Goal: Task Accomplishment & Management: Use online tool/utility

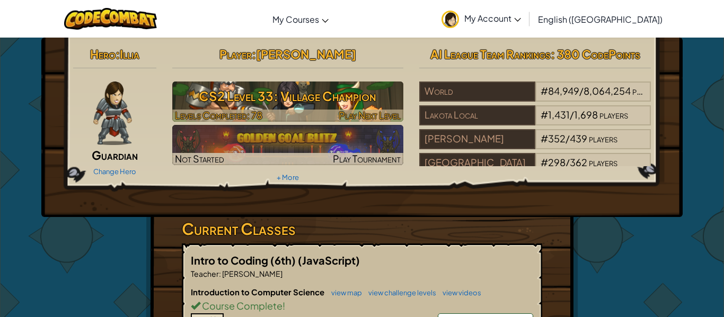
click at [243, 99] on h3 "CS2 Level 33: Village Champion" at bounding box center [287, 96] width 231 height 24
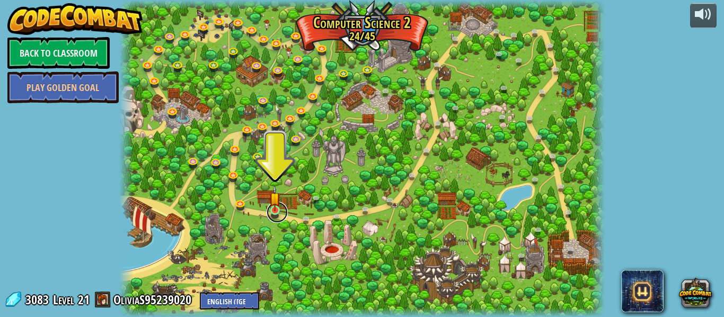
click at [281, 212] on link at bounding box center [276, 212] width 21 height 21
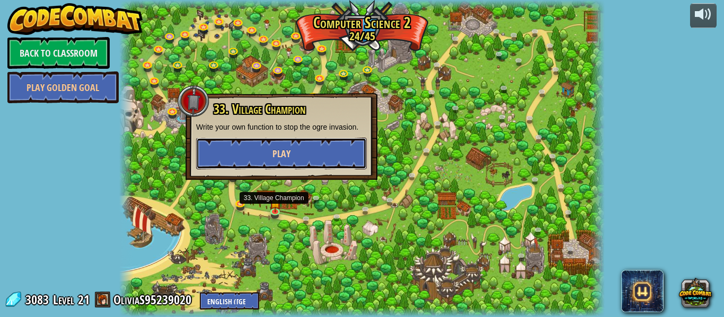
click at [288, 161] on button "Play" at bounding box center [281, 154] width 171 height 32
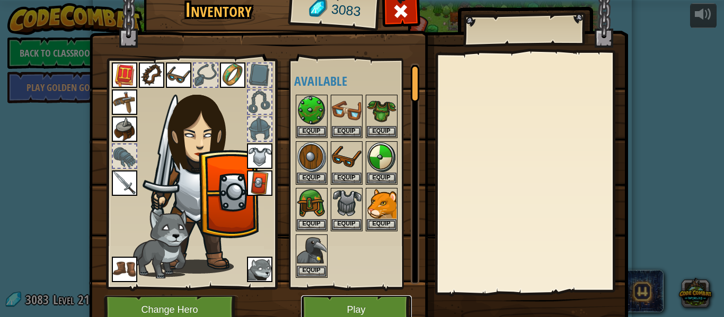
click at [377, 306] on button "Play" at bounding box center [356, 310] width 111 height 29
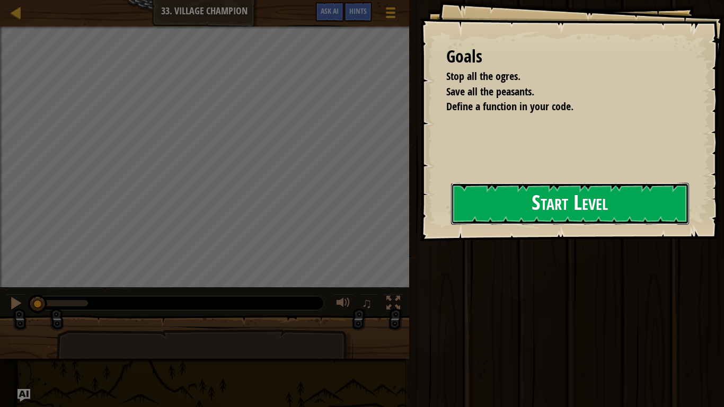
click at [468, 225] on button "Start Level" at bounding box center [570, 204] width 238 height 42
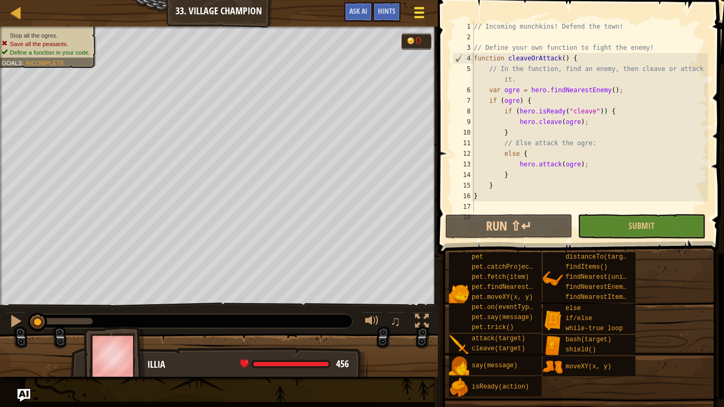
click at [424, 10] on div at bounding box center [419, 12] width 14 height 15
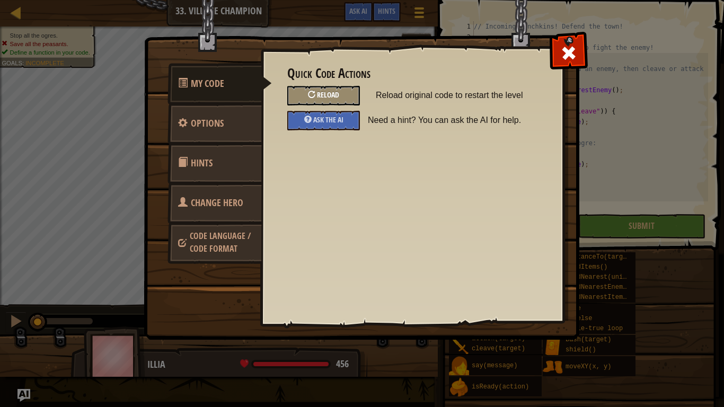
click at [339, 97] on span "Reload" at bounding box center [328, 95] width 22 height 10
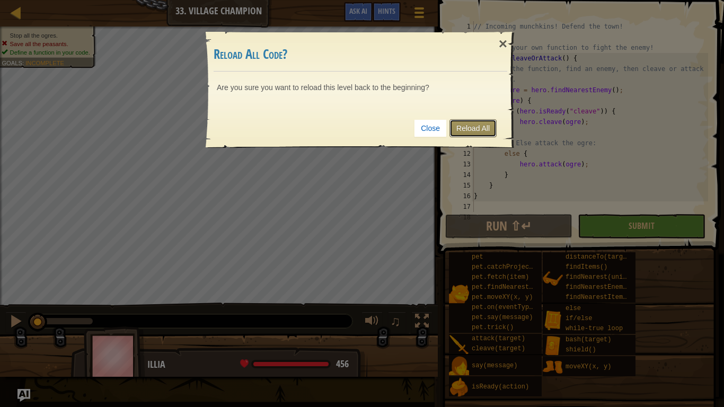
click at [481, 135] on link "Reload All" at bounding box center [472, 128] width 47 height 18
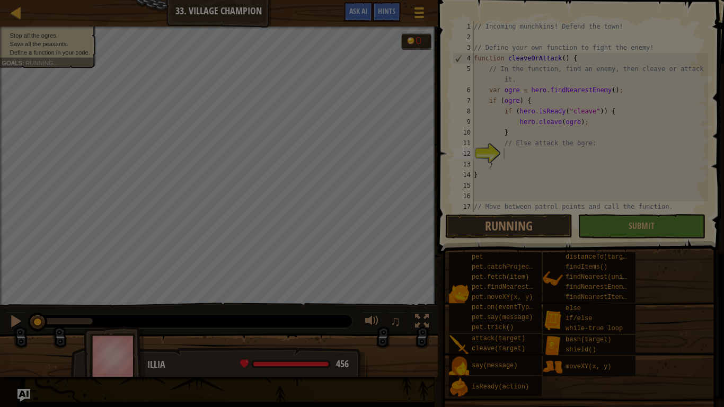
scroll to position [32, 0]
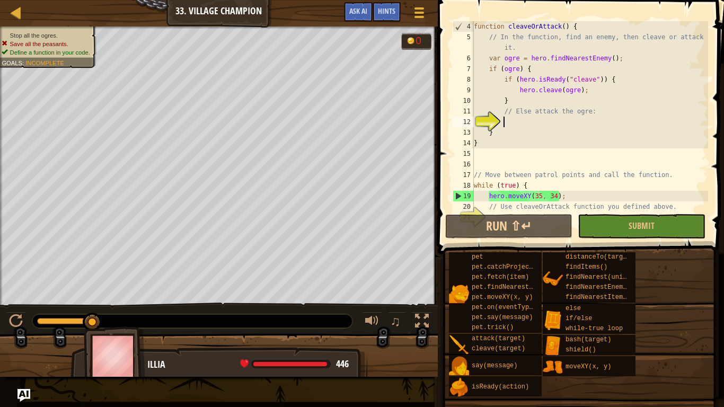
click at [510, 74] on div "function cleaveOrAttack ( ) { // In the function, find an enemy, then cleave or…" at bounding box center [589, 127] width 236 height 212
click at [514, 60] on div "function cleaveOrAttack ( ) { // In the function, find an enemy, then cleave or…" at bounding box center [589, 127] width 236 height 212
click at [551, 68] on div "function cleaveOrAttack ( ) { // In the function, find an enemy, then cleave or…" at bounding box center [589, 127] width 236 height 212
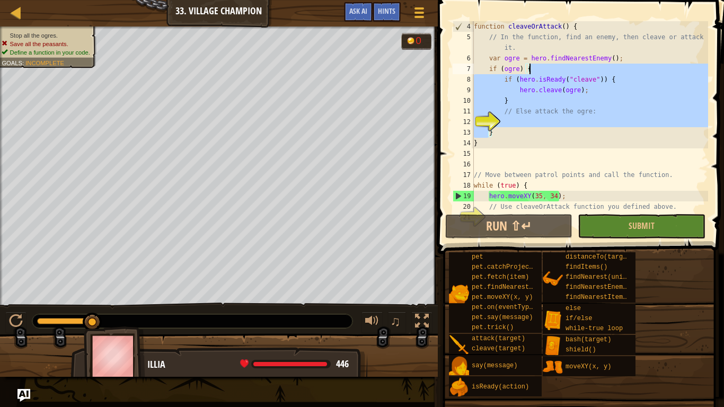
drag, startPoint x: 551, startPoint y: 68, endPoint x: 502, endPoint y: 70, distance: 49.3
click at [502, 70] on div "function cleaveOrAttack ( ) { // In the function, find an enemy, then cleave or…" at bounding box center [589, 127] width 236 height 212
click at [502, 70] on div "function cleaveOrAttack ( ) { // In the function, find an enemy, then cleave or…" at bounding box center [589, 116] width 236 height 191
type textarea "if (ogre) {"
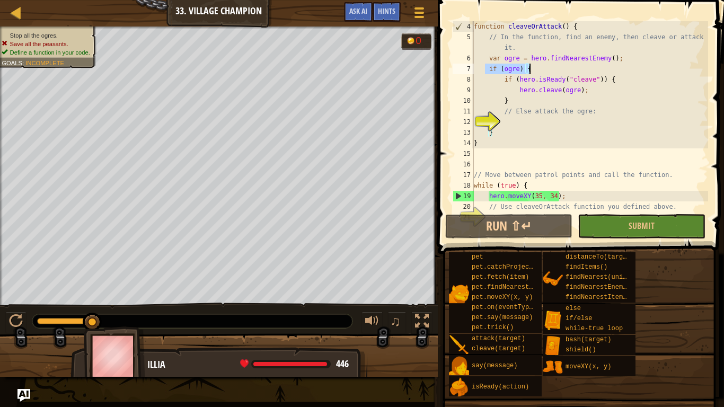
drag, startPoint x: 485, startPoint y: 68, endPoint x: 531, endPoint y: 67, distance: 46.1
click at [531, 67] on div "function cleaveOrAttack ( ) { // In the function, find an enemy, then cleave or…" at bounding box center [589, 127] width 236 height 212
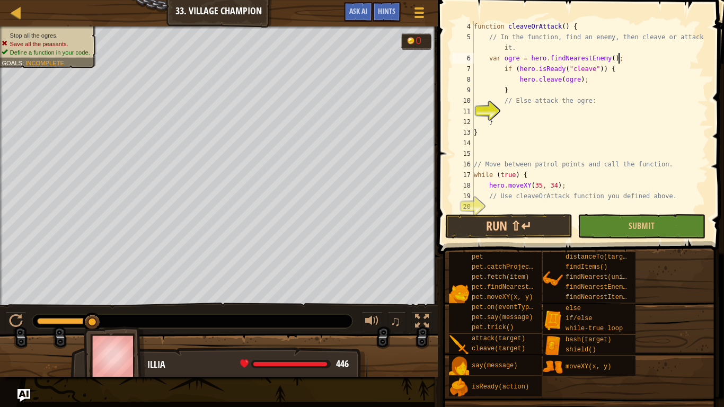
click at [506, 123] on div "function cleaveOrAttack ( ) { // In the function, find an enemy, then cleave or…" at bounding box center [589, 127] width 236 height 212
type textarea "}"
click at [508, 114] on div "function cleaveOrAttack ( ) { // In the function, find an enemy, then cleave or…" at bounding box center [589, 127] width 236 height 212
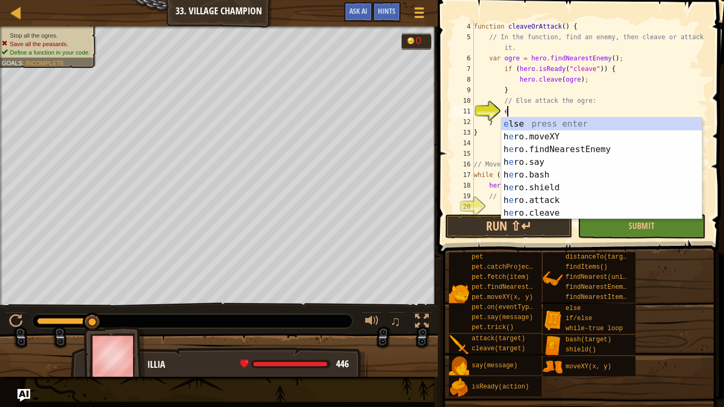
type textarea "el"
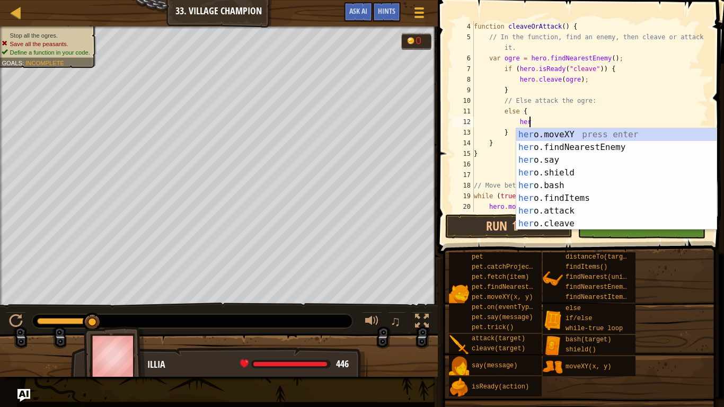
scroll to position [5, 8]
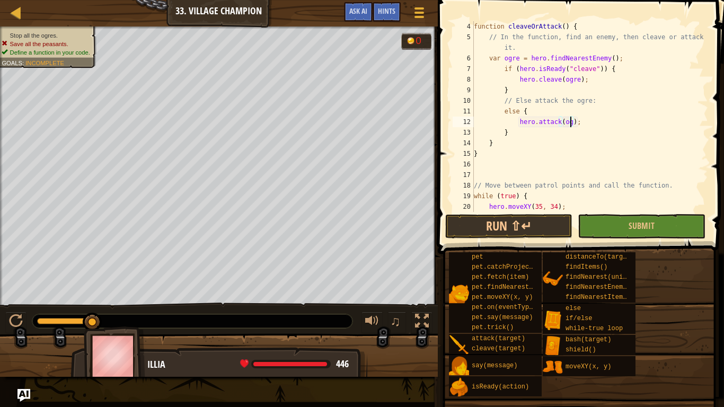
type textarea "hero.attack(ogre);"
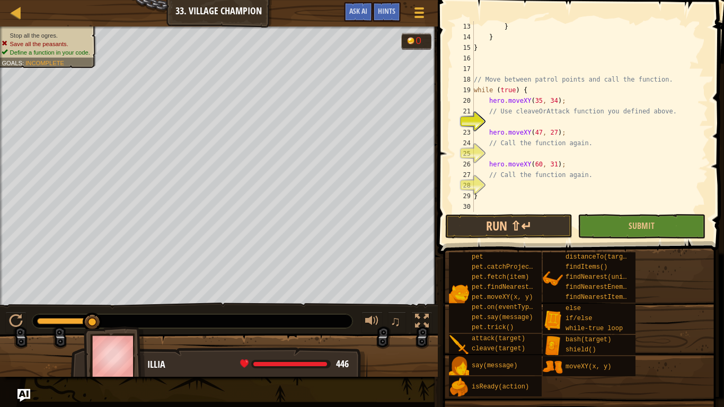
scroll to position [138, 0]
click at [492, 123] on div "} } } // Move between patrol points and call the function. while ( true ) { her…" at bounding box center [589, 127] width 236 height 212
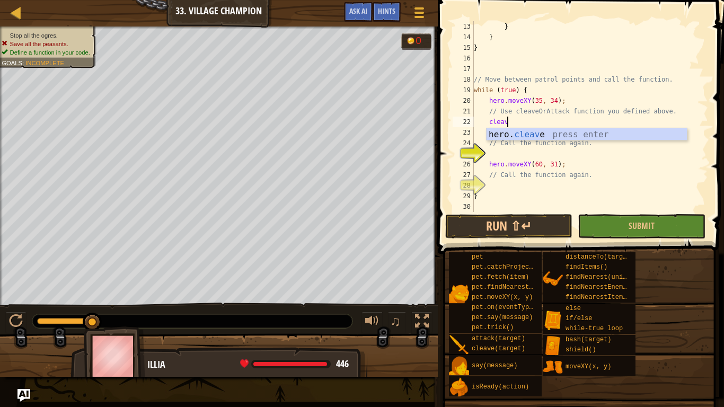
scroll to position [5, 5]
type textarea "cleaveOrAttack"
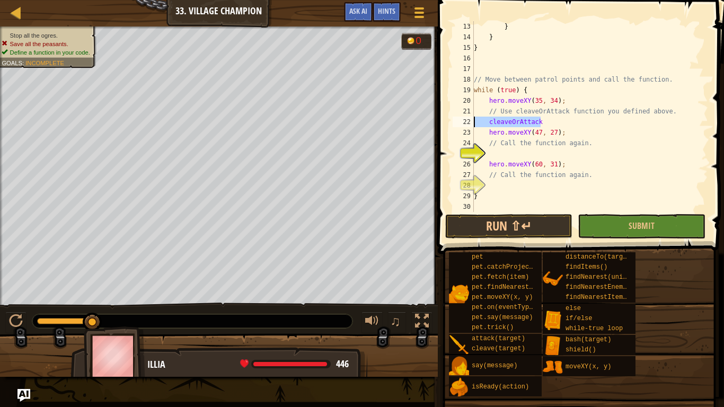
drag, startPoint x: 551, startPoint y: 122, endPoint x: 473, endPoint y: 123, distance: 78.4
click at [473, 123] on div "cleaveOrAttack 13 14 15 16 17 18 19 20 21 22 23 24 25 26 27 28 29 30 } } } // M…" at bounding box center [578, 116] width 257 height 191
click at [554, 155] on div "} } } // Move between patrol points and call the function. while ( true ) { her…" at bounding box center [589, 127] width 236 height 212
paste textarea "cleaveOrAttack"
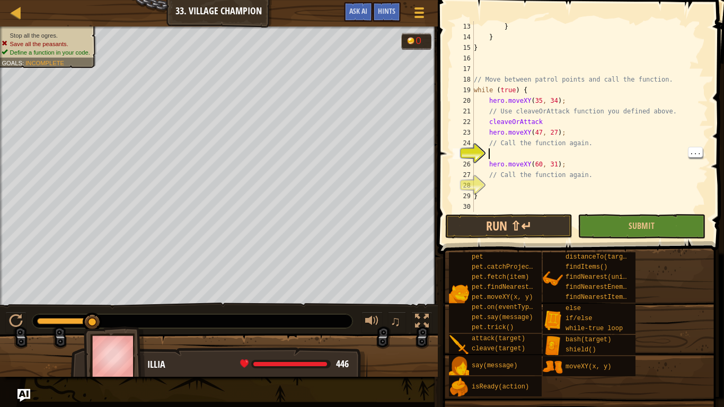
type textarea "cleaveOrAttack"
click at [569, 182] on div "} } } // Move between patrol points and call the function. while ( true ) { her…" at bounding box center [589, 127] width 236 height 212
paste textarea "cleaveOrAttack"
type textarea "cleaveOrAttack"
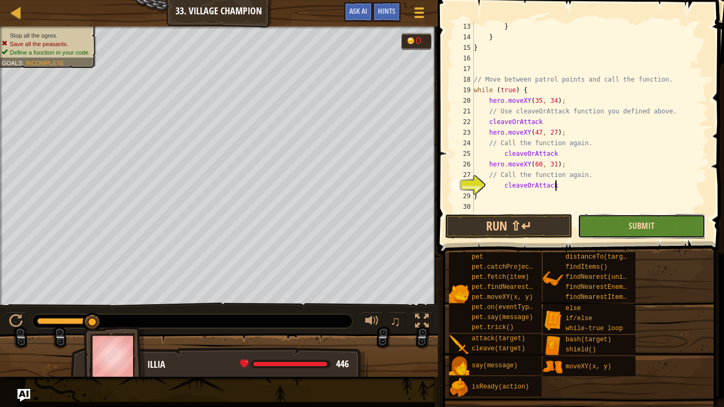
click at [630, 224] on span "Submit" at bounding box center [641, 226] width 26 height 12
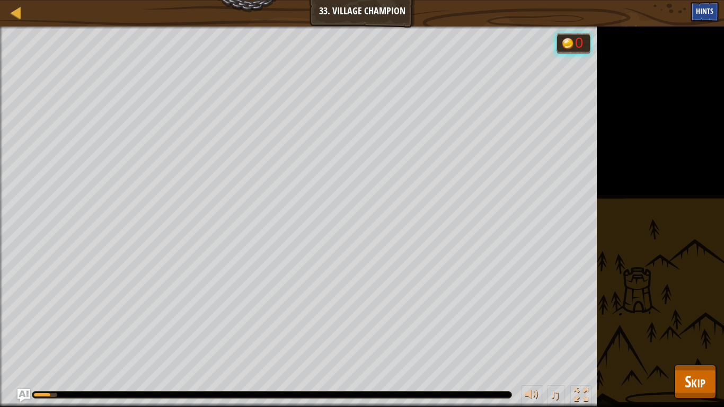
click at [717, 17] on div "Hints" at bounding box center [704, 12] width 28 height 20
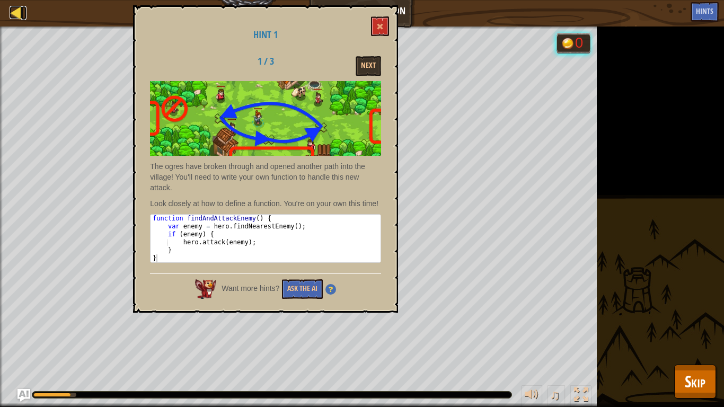
click at [17, 19] on div at bounding box center [16, 12] width 13 height 13
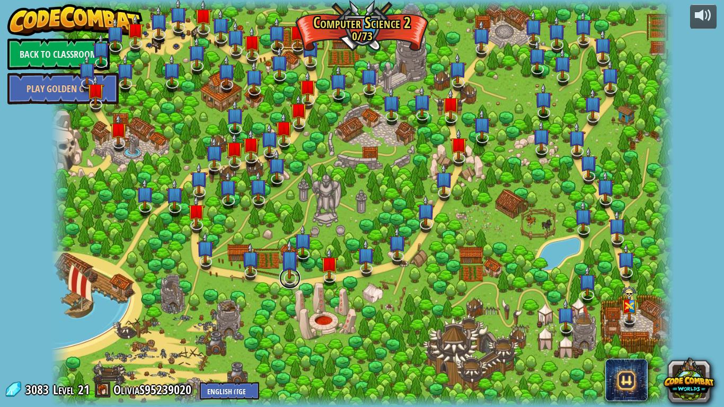
click at [297, 283] on link at bounding box center [289, 278] width 21 height 21
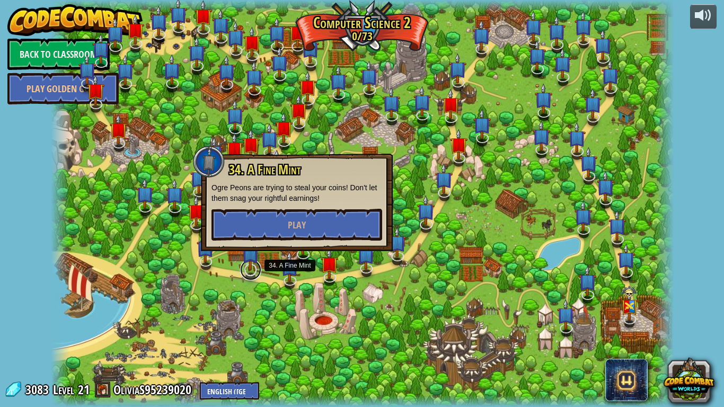
click at [256, 276] on link at bounding box center [250, 269] width 21 height 21
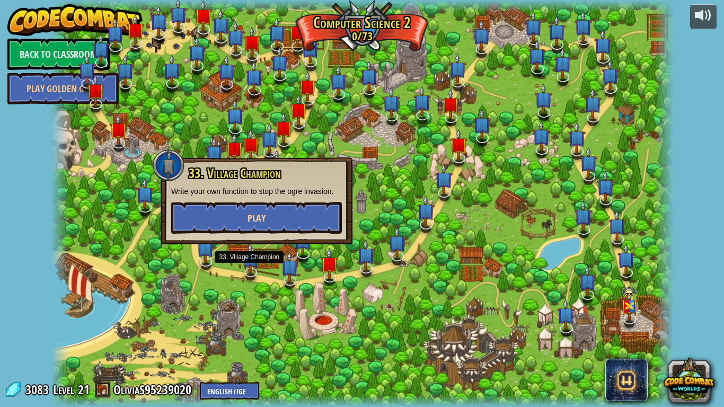
click at [280, 228] on button "Play" at bounding box center [256, 218] width 171 height 32
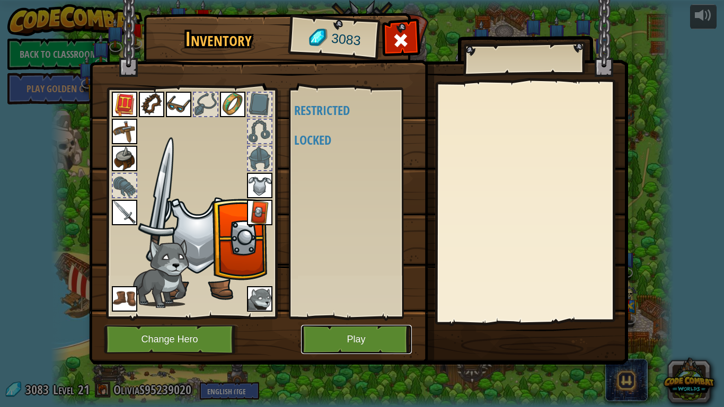
click at [367, 317] on button "Play" at bounding box center [356, 339] width 111 height 29
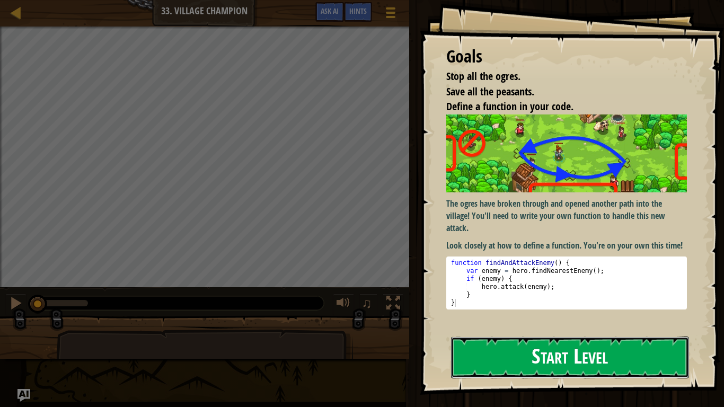
click at [648, 317] on button "Start Level" at bounding box center [570, 357] width 238 height 42
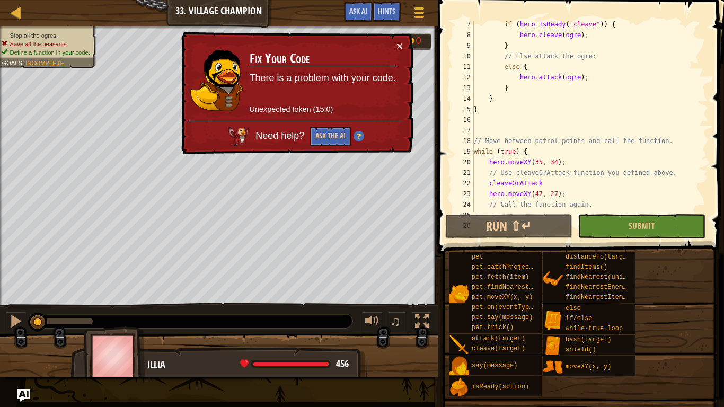
click at [603, 108] on div "if ( hero . isReady ( "cleave" )) { hero . cleave ( ogre ) ; } // Else attack t…" at bounding box center [589, 125] width 236 height 212
type textarea "}"
click at [423, 16] on span at bounding box center [419, 17] width 10 height 2
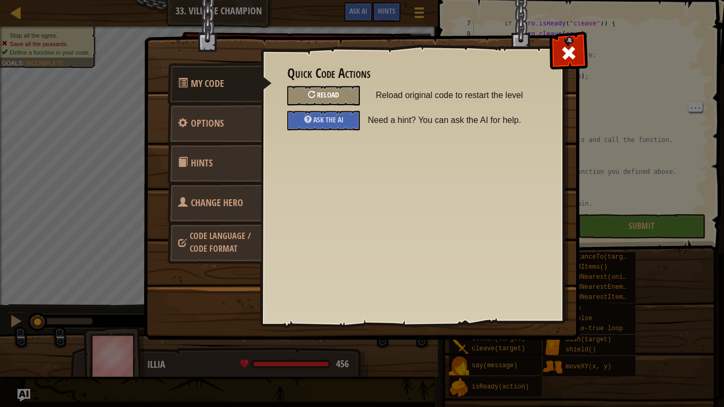
click at [341, 92] on div "Reload" at bounding box center [323, 96] width 73 height 20
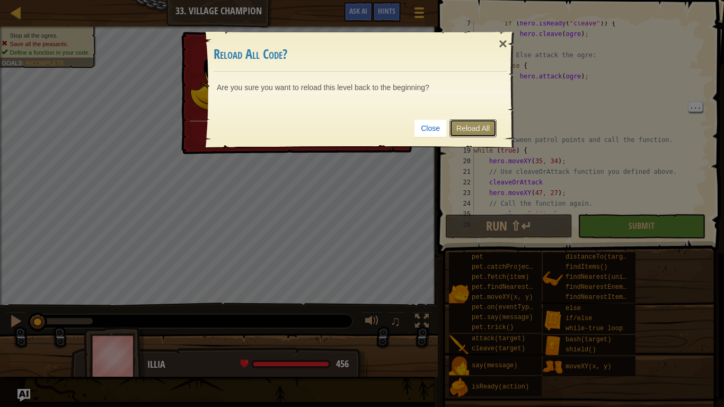
click at [479, 130] on link "Reload All" at bounding box center [472, 128] width 47 height 18
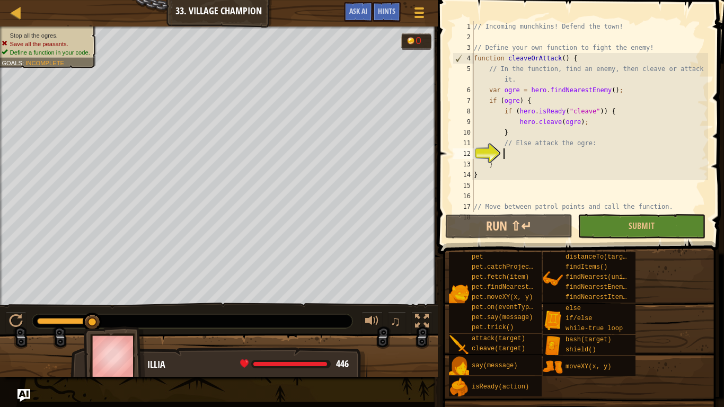
scroll to position [0, 0]
type textarea "el"
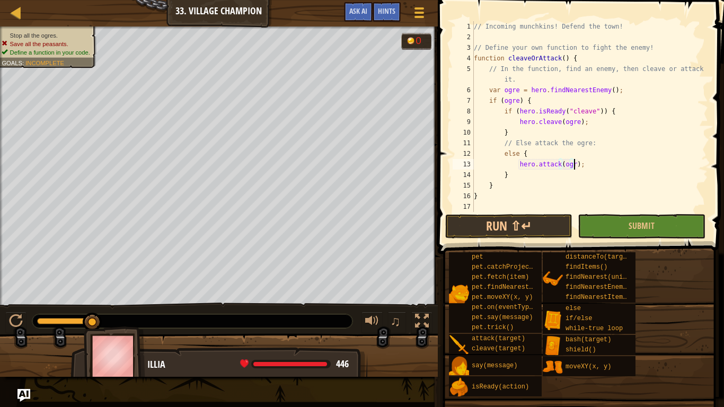
scroll to position [5, 15]
type textarea "hero.attack(ogre);"
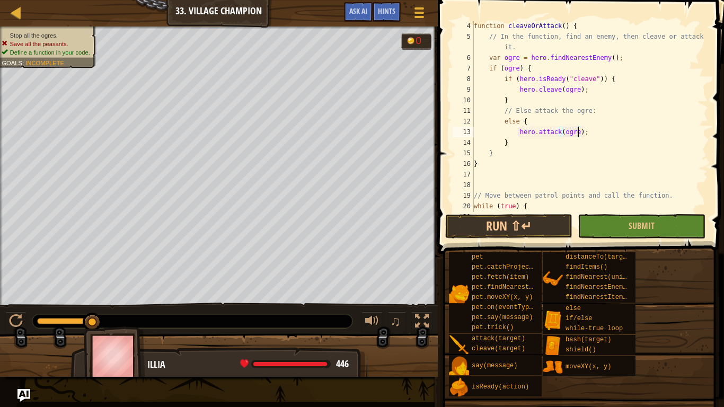
scroll to position [148, 0]
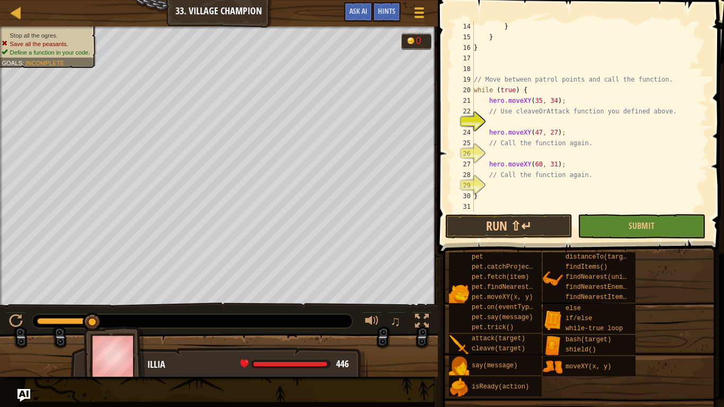
click at [504, 126] on div "} } } // Move between patrol points and call the function. while ( true ) { her…" at bounding box center [589, 127] width 236 height 212
paste textarea "cleaveOrAttack"
type textarea "cleaveOrAttack"
click at [504, 150] on div "} } } // Move between patrol points and call the function. while ( true ) { her…" at bounding box center [589, 127] width 236 height 212
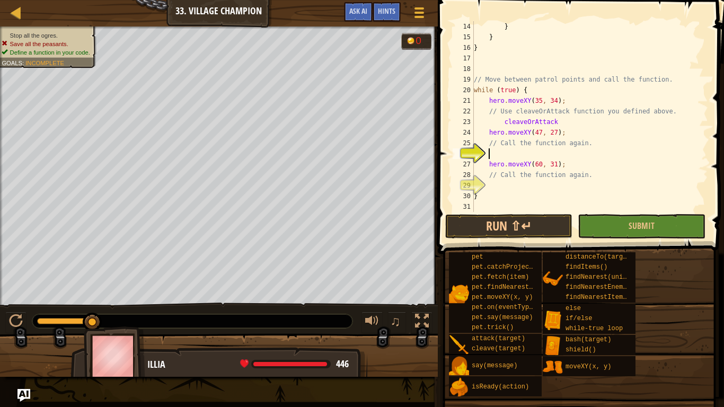
paste textarea "cleaveOrAttack"
click at [520, 193] on div "} } } // Move between patrol points and call the function. while ( true ) { her…" at bounding box center [589, 127] width 236 height 212
type textarea "}"
click at [518, 187] on div "} } } // Move between patrol points and call the function. while ( true ) { her…" at bounding box center [589, 127] width 236 height 212
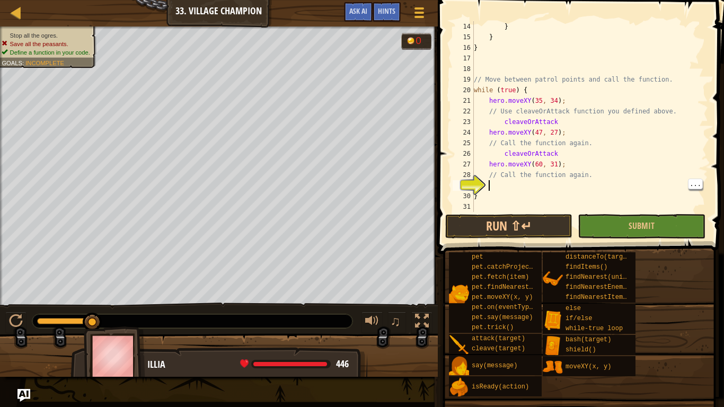
paste textarea "cleaveOrAttack"
click at [562, 228] on button "Run ⇧↵" at bounding box center [508, 226] width 127 height 24
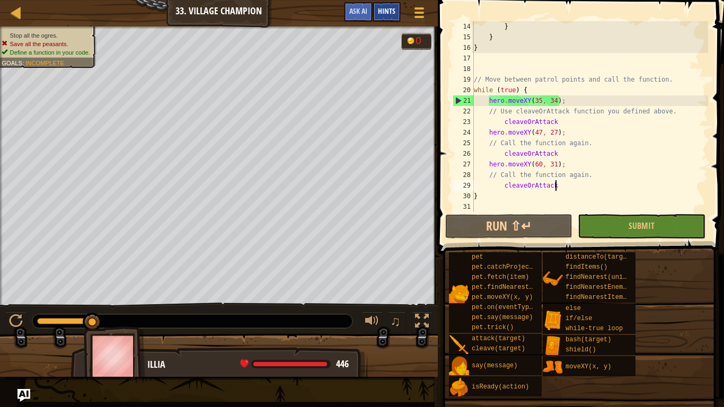
click at [383, 8] on span "Hints" at bounding box center [386, 11] width 17 height 10
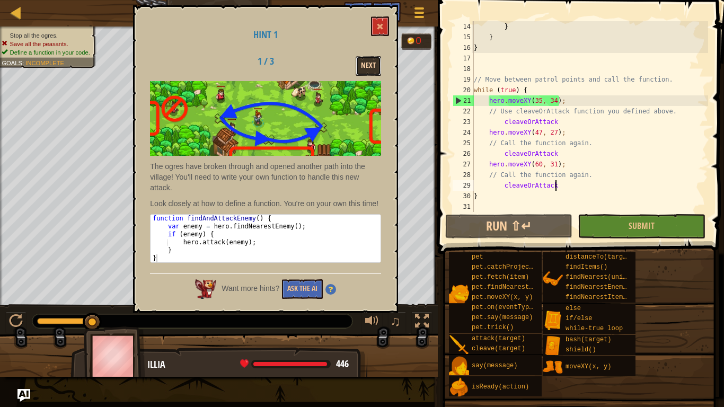
click at [366, 66] on button "Next" at bounding box center [367, 66] width 25 height 20
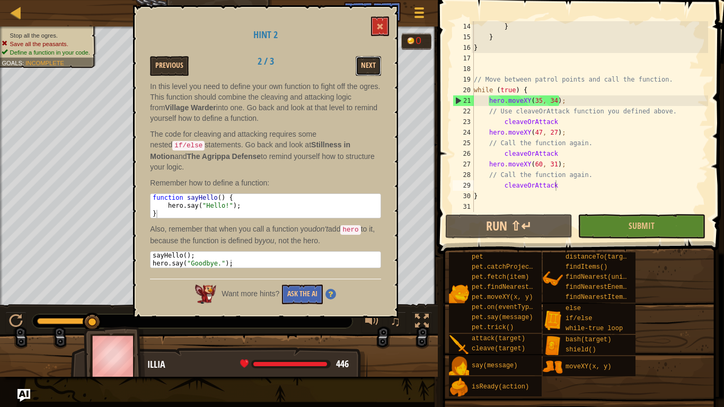
click at [366, 66] on button "Next" at bounding box center [367, 66] width 25 height 20
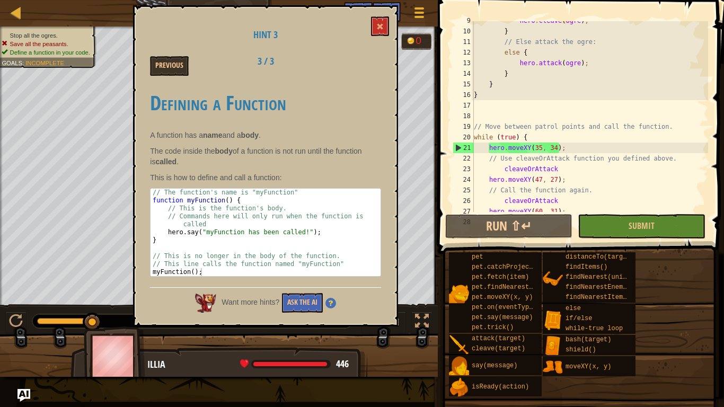
scroll to position [102, 0]
click at [528, 138] on div "hero . cleave ( ogre ) ; } // Else attack the ogre: else { hero . attack ( ogre…" at bounding box center [589, 121] width 236 height 212
type textarea "while (true) {"
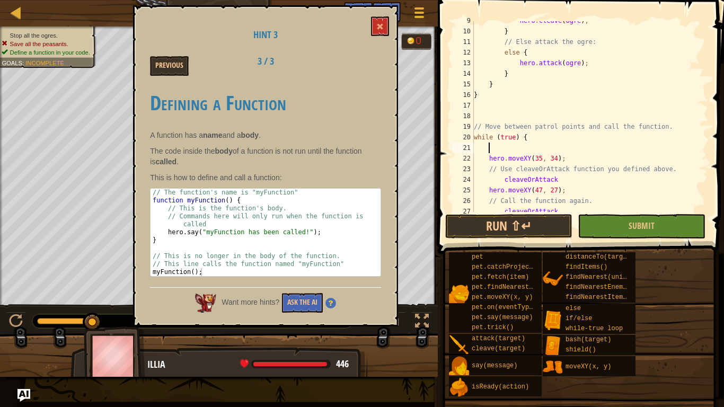
paste textarea "cleaveOrAttack"
type textarea "cleaveOrAttack"
click at [506, 231] on button "Run ⇧↵" at bounding box center [508, 226] width 127 height 24
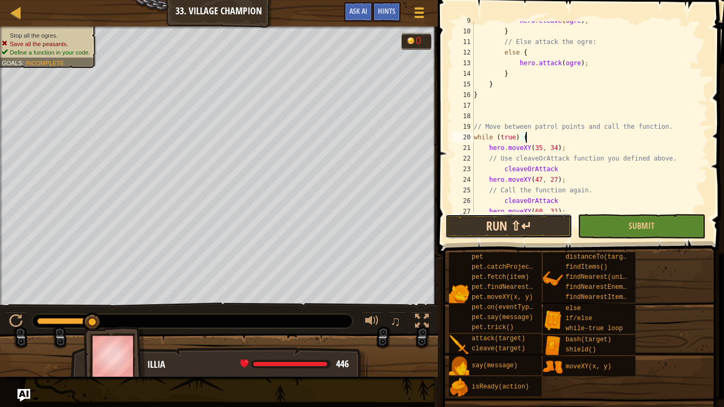
click at [505, 219] on button "Run ⇧↵" at bounding box center [508, 226] width 127 height 24
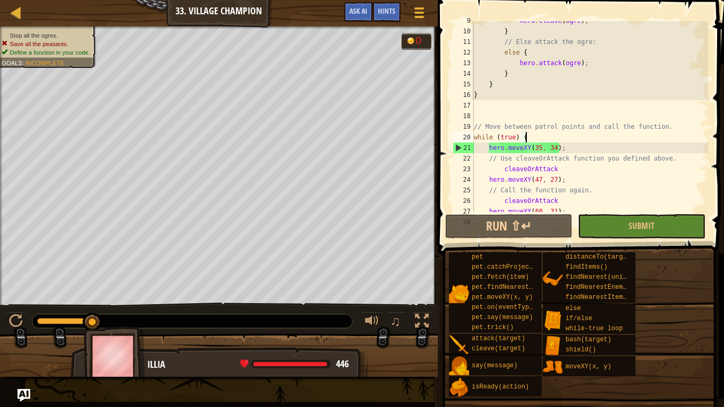
scroll to position [148, 0]
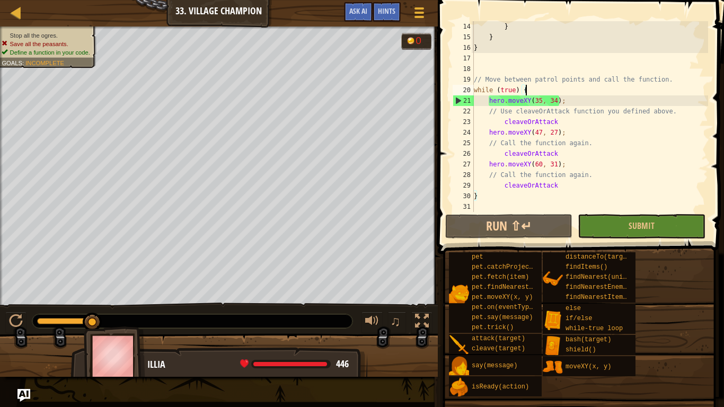
click at [608, 145] on div "} } } // Move between patrol points and call the function. while ( true ) { her…" at bounding box center [589, 127] width 236 height 212
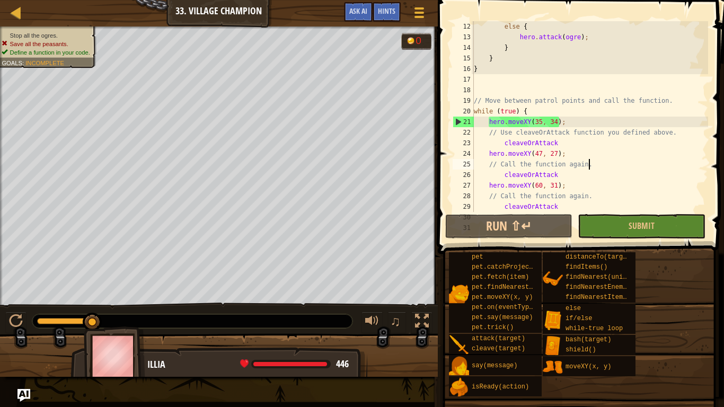
scroll to position [129, 0]
click at [566, 141] on div "else { hero . attack ( ogre ) ; } } } // Move between patrol points and call th…" at bounding box center [589, 126] width 236 height 212
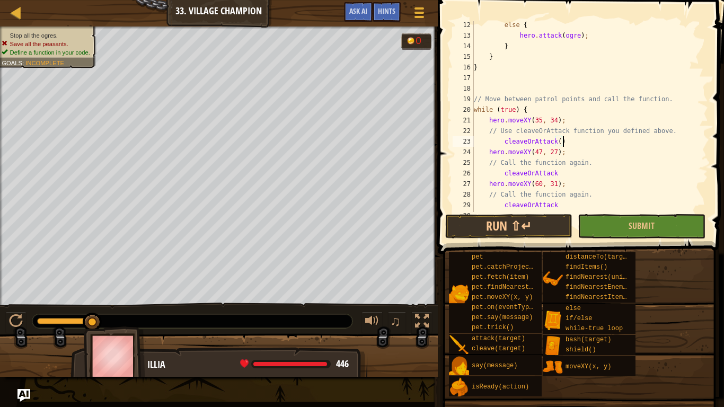
scroll to position [5, 13]
click at [570, 174] on div "else { hero . attack ( ogre ) ; } } } // Move between patrol points and call th…" at bounding box center [589, 126] width 236 height 212
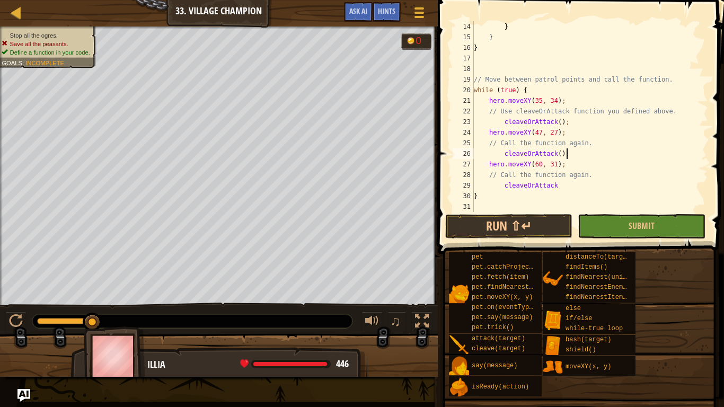
scroll to position [148, 0]
click at [571, 188] on div "} } } // Move between patrol points and call the function. while ( true ) { her…" at bounding box center [589, 127] width 236 height 212
click at [546, 224] on button "Run ⇧↵" at bounding box center [508, 226] width 127 height 24
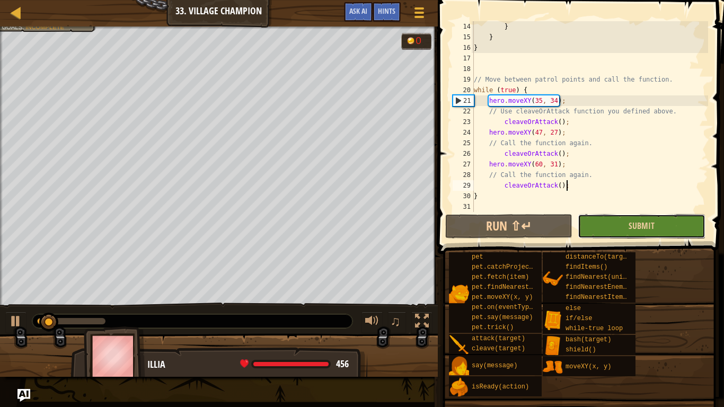
click at [590, 223] on button "Submit" at bounding box center [640, 226] width 127 height 24
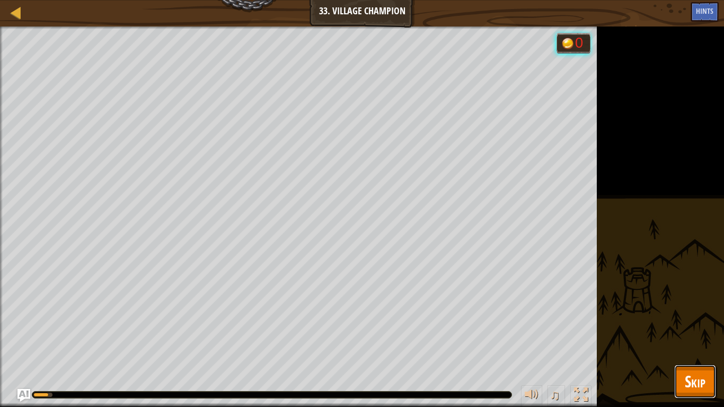
click at [688, 317] on span "Skip" at bounding box center [694, 381] width 21 height 22
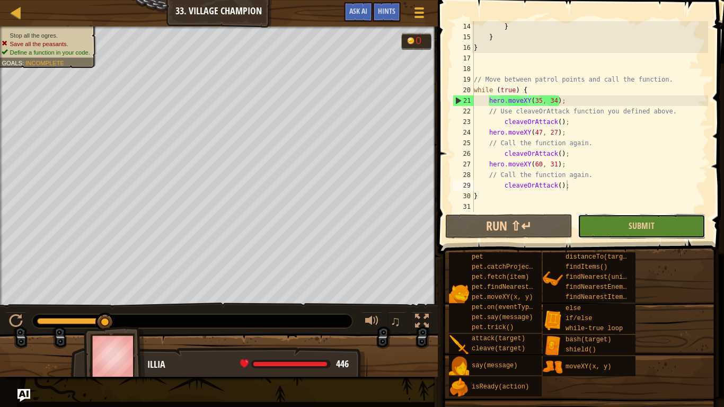
click at [614, 229] on button "Submit" at bounding box center [640, 226] width 127 height 24
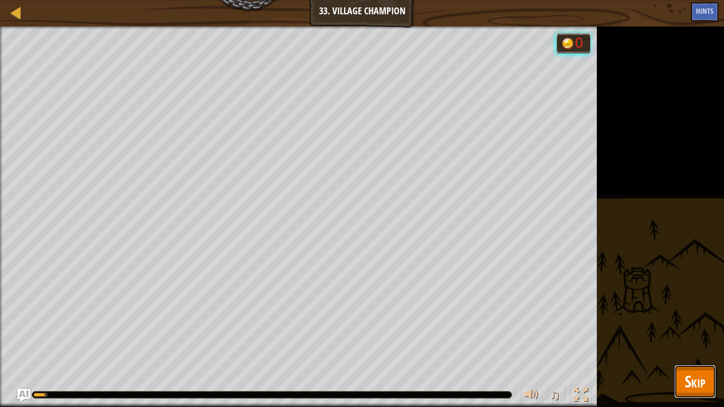
click at [703, 317] on span "Skip" at bounding box center [694, 381] width 21 height 22
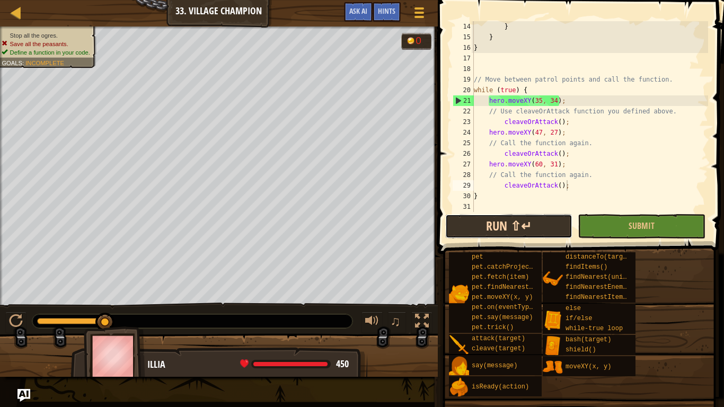
click at [527, 222] on button "Run ⇧↵" at bounding box center [508, 226] width 127 height 24
click at [487, 228] on button "Run ⇧↵" at bounding box center [508, 226] width 127 height 24
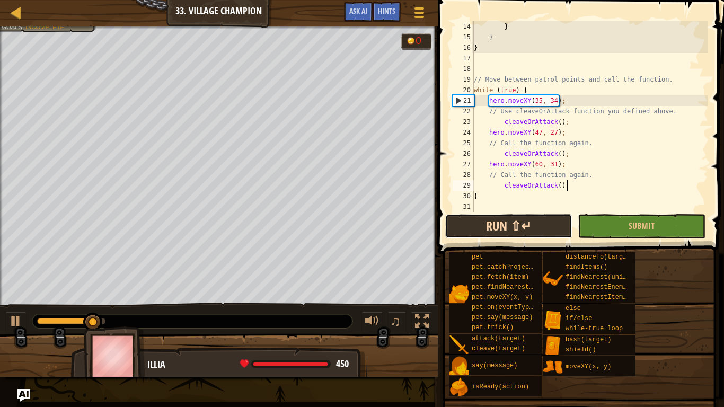
click at [487, 228] on button "Run ⇧↵" at bounding box center [508, 226] width 127 height 24
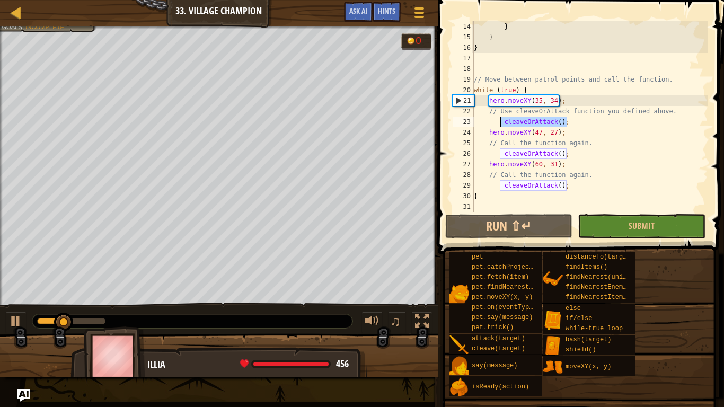
drag, startPoint x: 572, startPoint y: 119, endPoint x: 501, endPoint y: 121, distance: 71.6
click at [501, 121] on div "} } } // Move between patrol points and call the function. while ( true ) { her…" at bounding box center [589, 127] width 236 height 212
click at [607, 129] on div "} } } // Move between patrol points and call the function. while ( true ) { her…" at bounding box center [589, 127] width 236 height 212
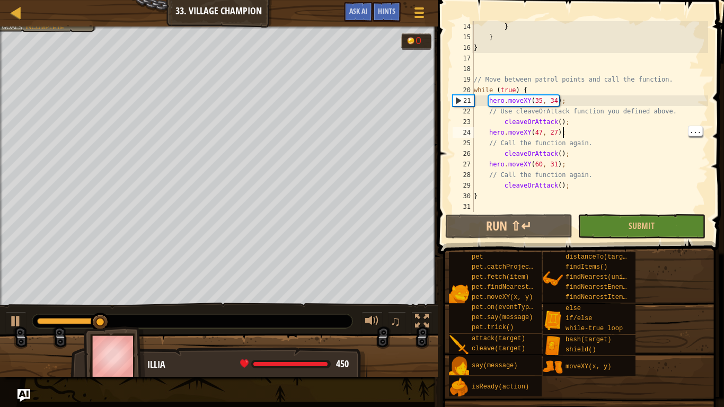
type textarea "cleaveOrAttack();"
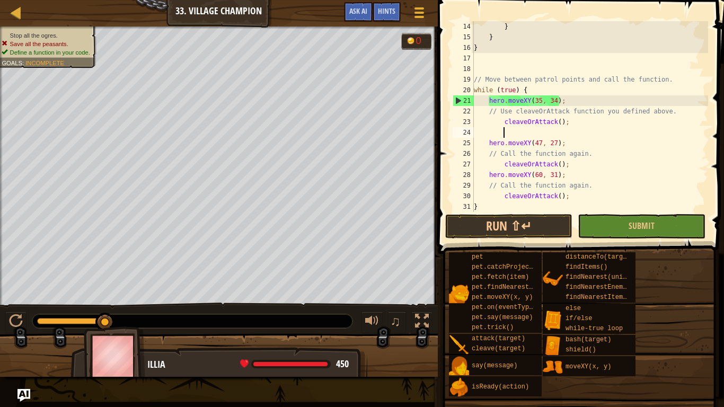
scroll to position [5, 4]
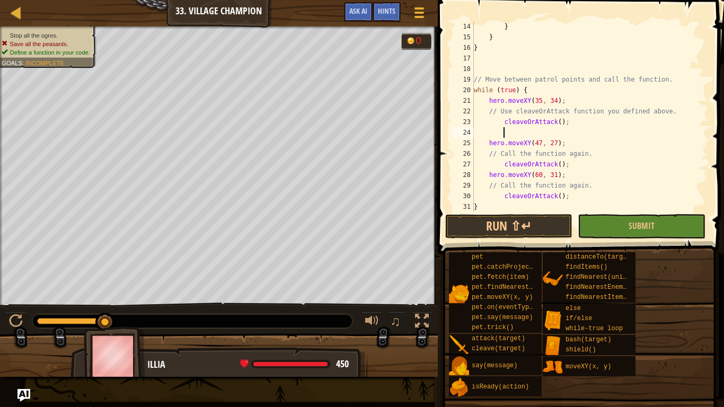
paste textarea "cleaveOrAttack();"
click at [515, 225] on button "Run ⇧↵" at bounding box center [508, 226] width 127 height 24
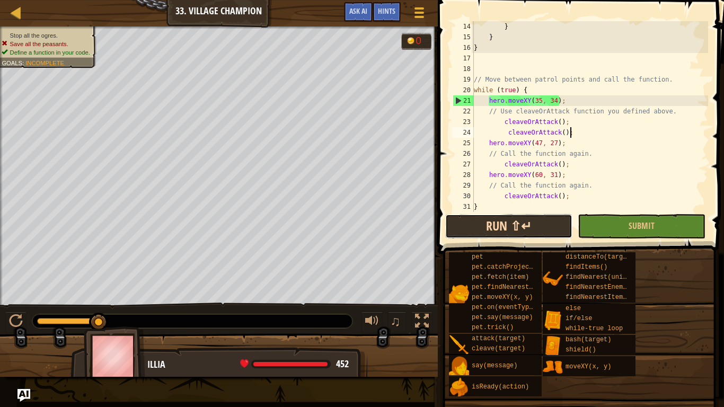
click at [455, 223] on button "Run ⇧↵" at bounding box center [508, 226] width 127 height 24
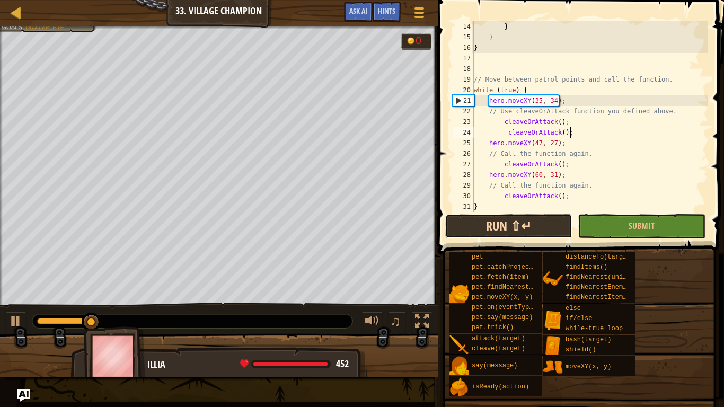
click at [455, 223] on button "Run ⇧↵" at bounding box center [508, 226] width 127 height 24
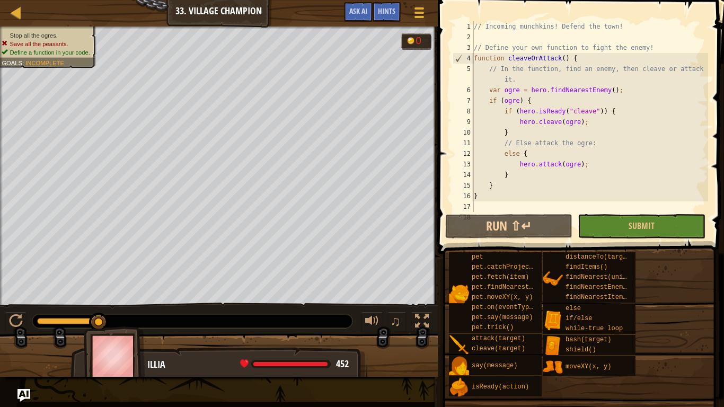
scroll to position [0, 0]
click at [482, 94] on div "// Incoming munchkins! Defend the town! // Define your own function to fight th…" at bounding box center [589, 127] width 236 height 212
click at [495, 88] on div "// Incoming munchkins! Defend the town! // Define your own function to fight th…" at bounding box center [589, 127] width 236 height 212
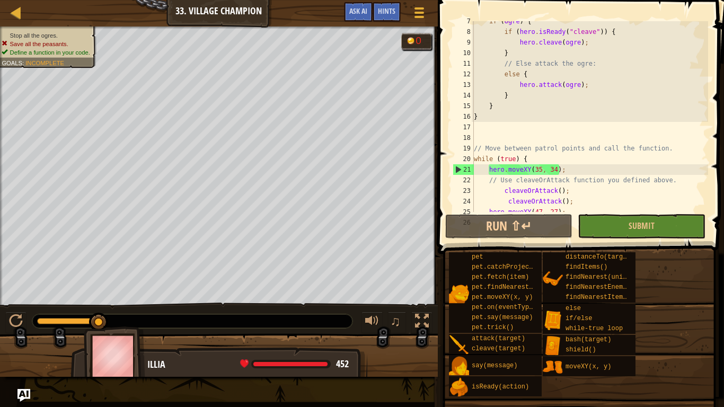
click at [415, 45] on div "0" at bounding box center [420, 40] width 11 height 10
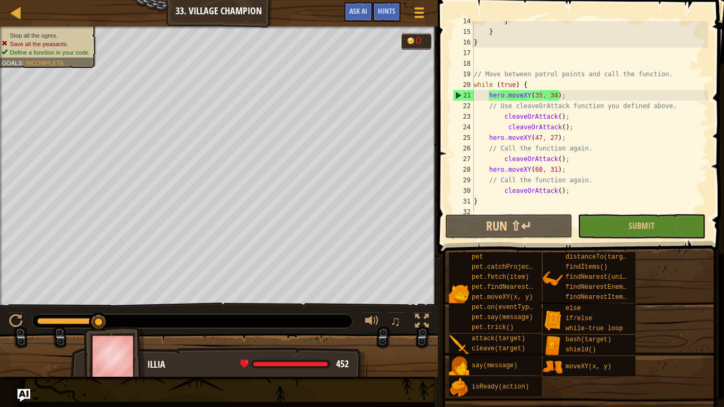
scroll to position [159, 0]
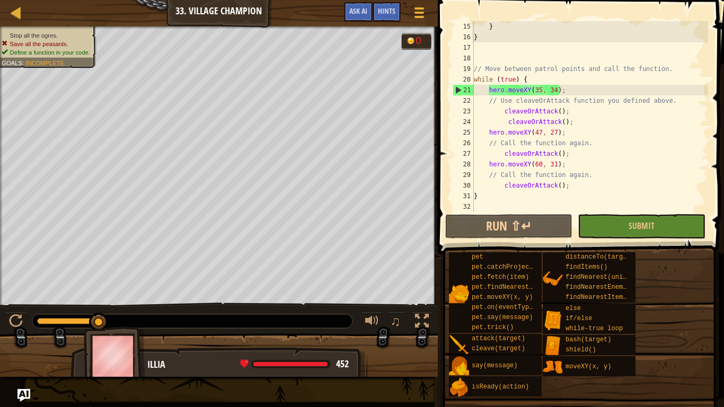
click at [571, 123] on div "} } // Move between patrol points and call the function. while ( true ) { hero …" at bounding box center [589, 127] width 236 height 212
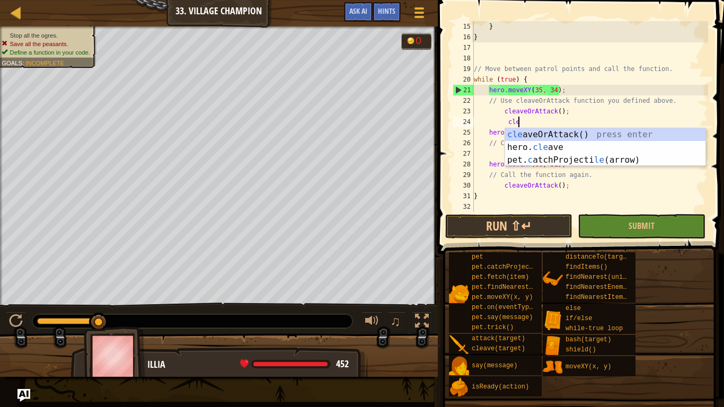
type textarea "c"
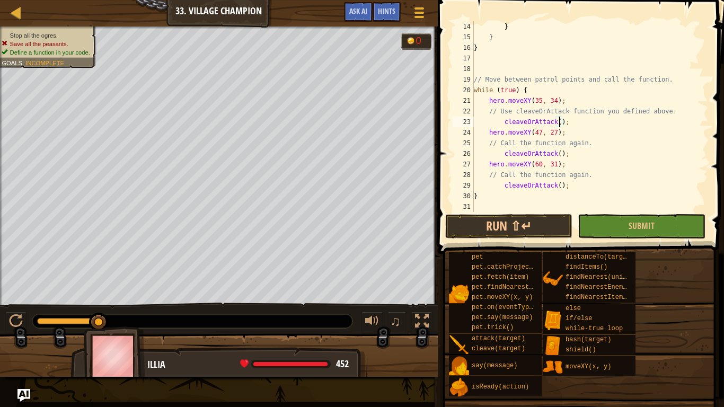
scroll to position [5, 13]
click at [548, 225] on button "Run ⇧↵" at bounding box center [508, 226] width 127 height 24
click at [463, 233] on button "Run ⇧↵" at bounding box center [508, 226] width 127 height 24
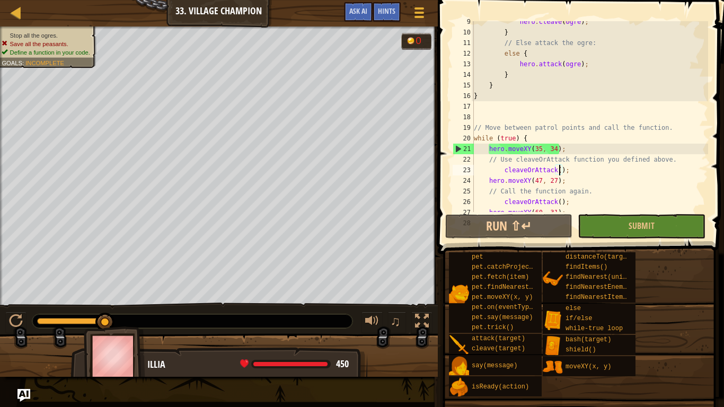
scroll to position [95, 0]
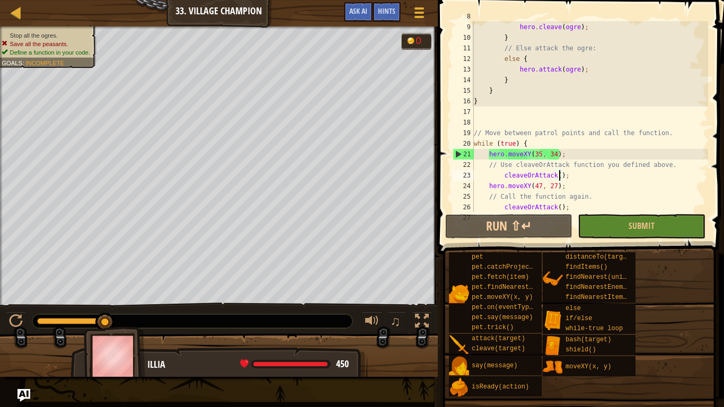
click at [564, 155] on div "if ( hero . isReady ( "cleave" )) { hero . cleave ( ogre ) ; } // Else attack t…" at bounding box center [589, 117] width 236 height 212
type textarea "hero.moveXY(35, 34);"
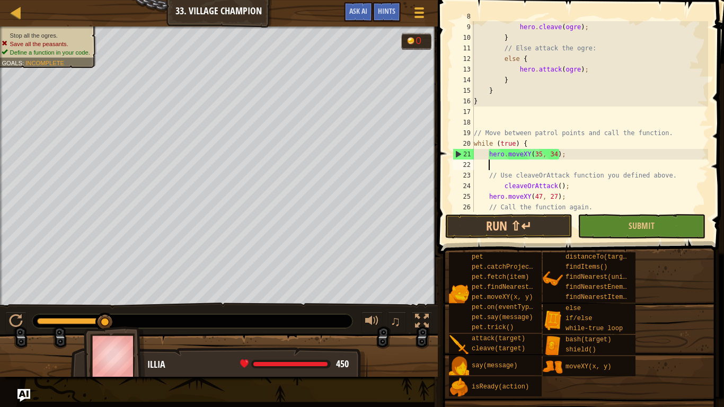
scroll to position [5, 2]
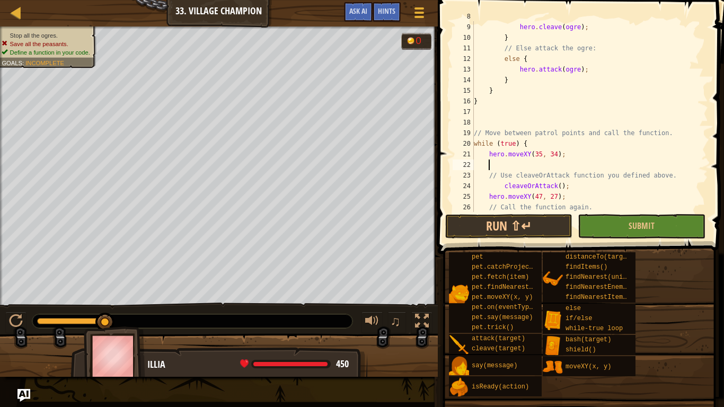
type textarea "hero.moveXY(35, 34);"
paste textarea "cleaveOrAttack();"
type textarea "cleaveOrAttack();"
click at [512, 228] on button "Run ⇧↵" at bounding box center [508, 226] width 127 height 24
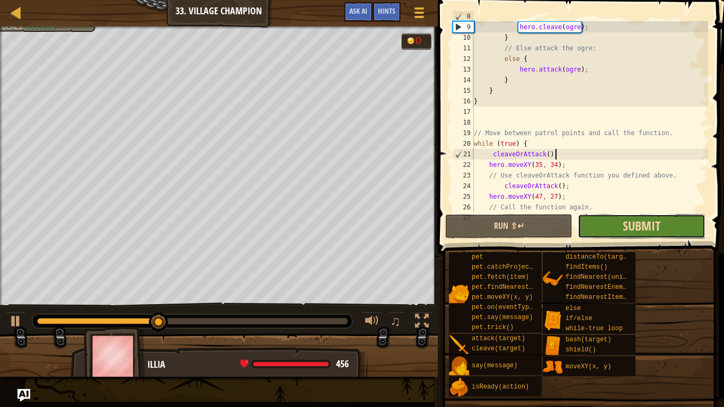
click at [626, 224] on span "Submit" at bounding box center [641, 225] width 38 height 17
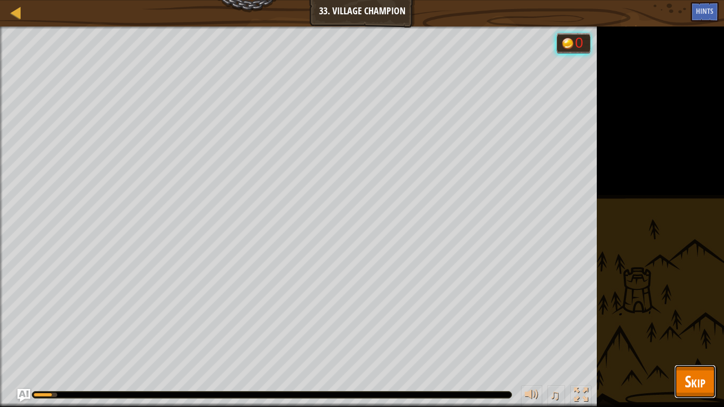
click at [693, 317] on span "Skip" at bounding box center [694, 381] width 21 height 22
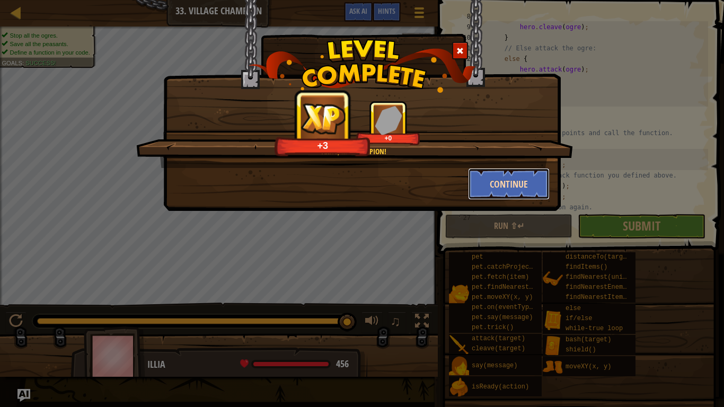
click at [481, 176] on button "Continue" at bounding box center [509, 184] width 82 height 32
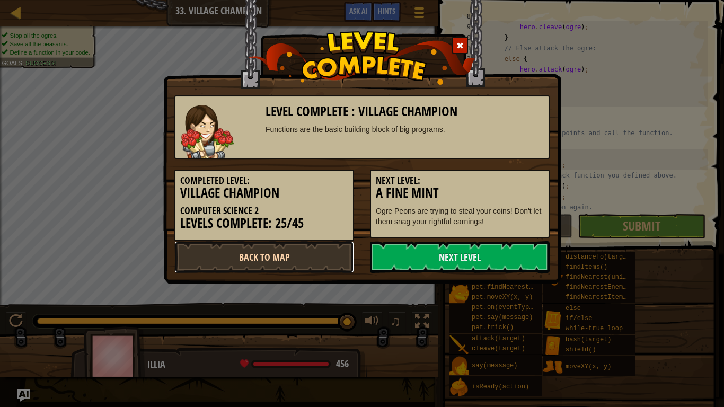
click at [283, 265] on link "Back to Map" at bounding box center [264, 257] width 180 height 32
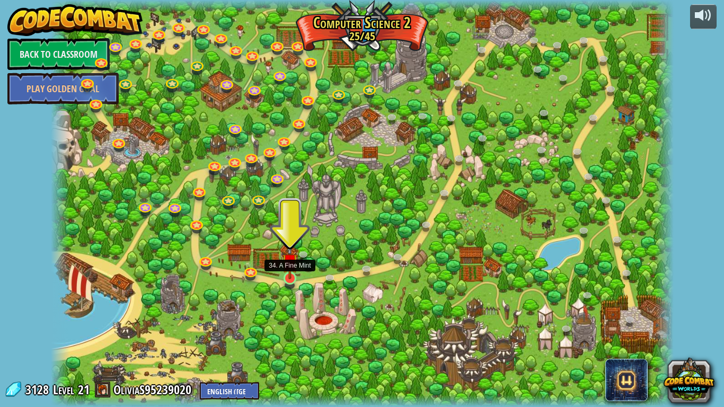
click at [286, 276] on img at bounding box center [290, 261] width 16 height 36
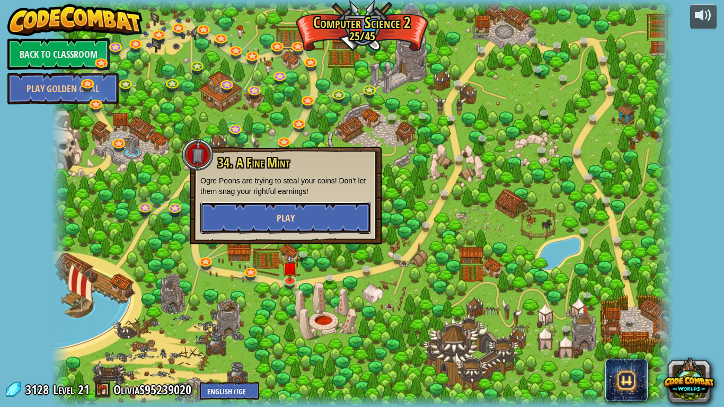
click at [316, 228] on button "Play" at bounding box center [285, 218] width 171 height 32
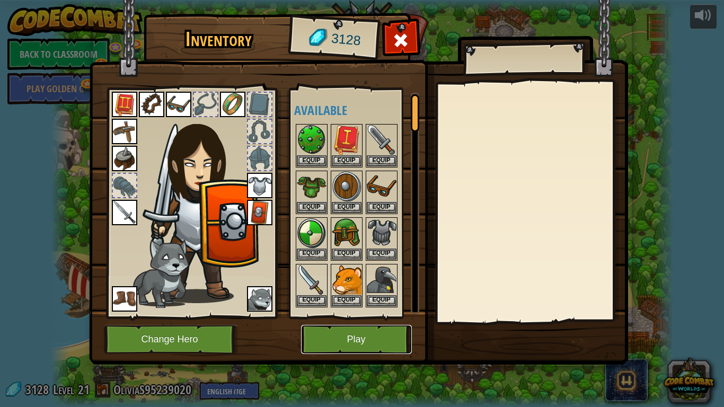
click at [361, 317] on button "Play" at bounding box center [356, 339] width 111 height 29
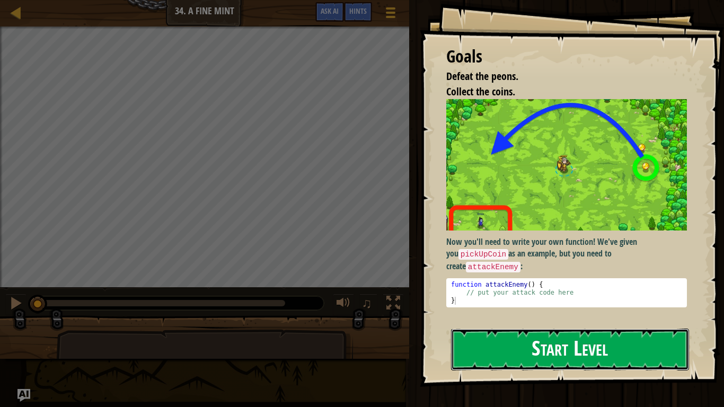
click at [486, 317] on button "Start Level" at bounding box center [570, 349] width 238 height 42
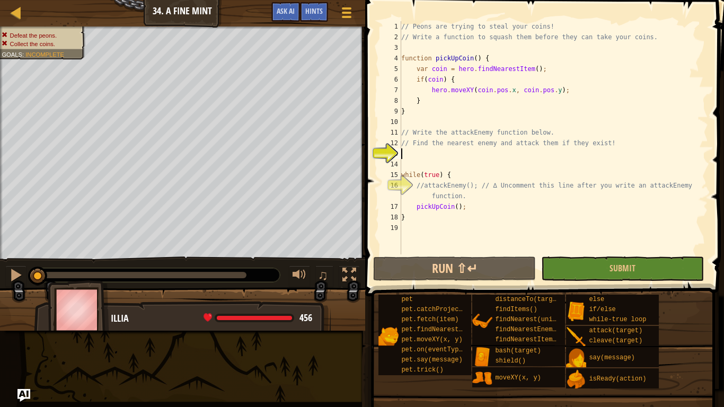
type textarea "F"
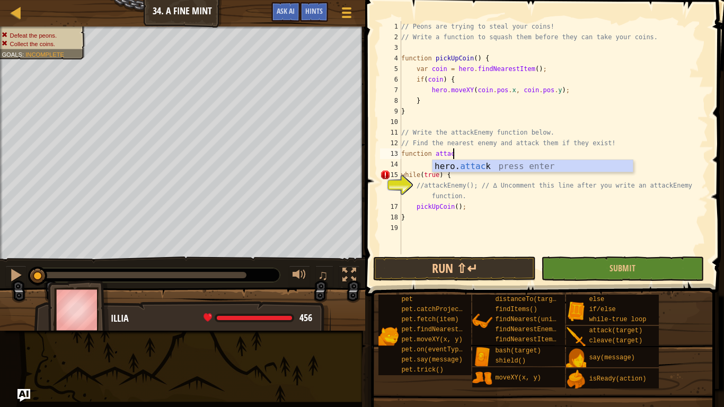
scroll to position [5, 7]
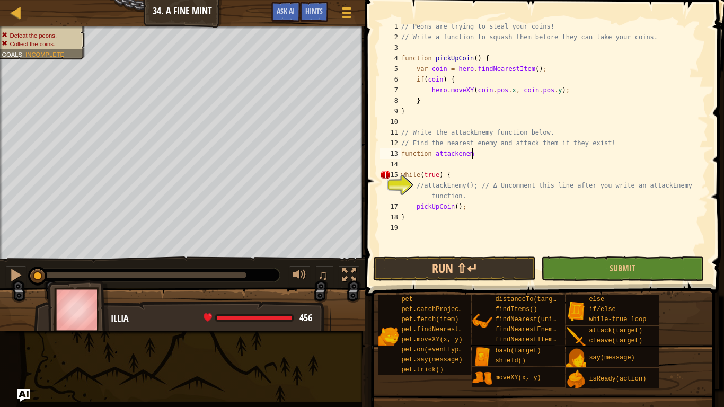
type textarea "function attackenemy"
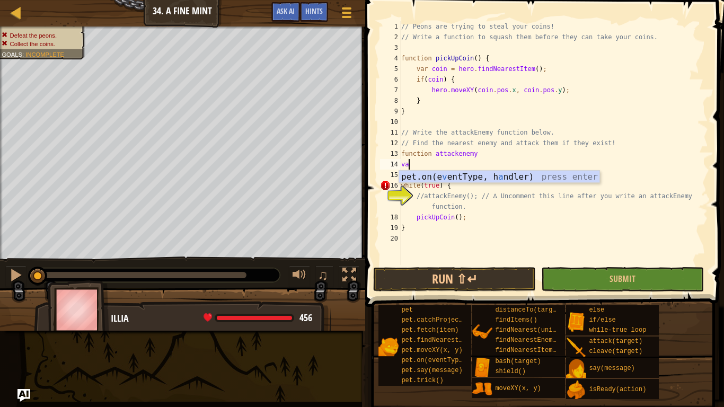
scroll to position [5, 1]
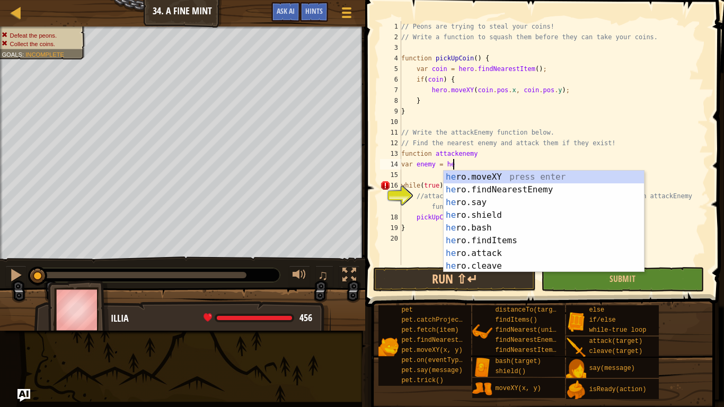
type textarea "var enemy = her"
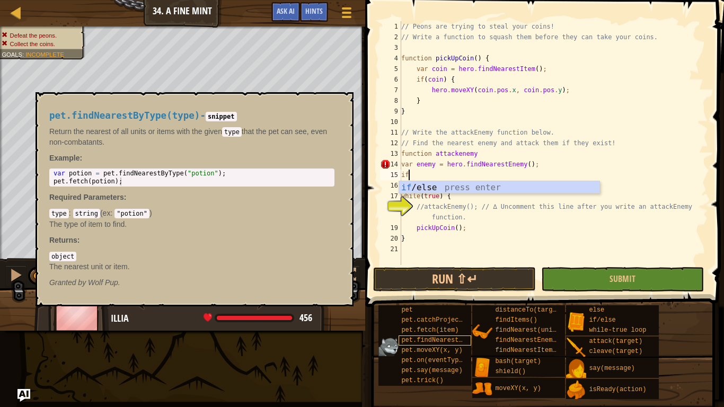
scroll to position [5, 1]
type textarea "if (enemy) {"
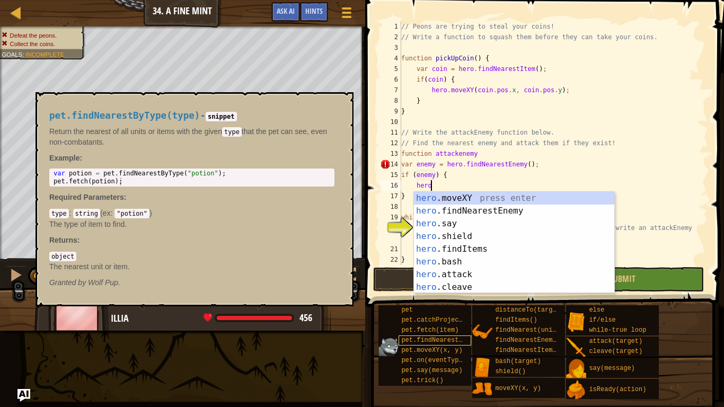
scroll to position [5, 4]
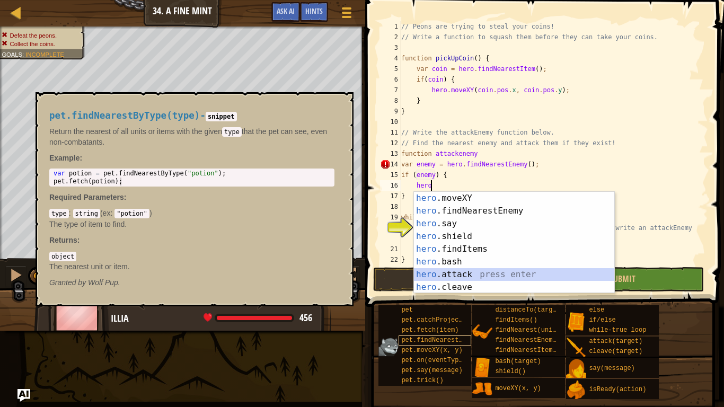
type textarea "hero.attack(enemy);"
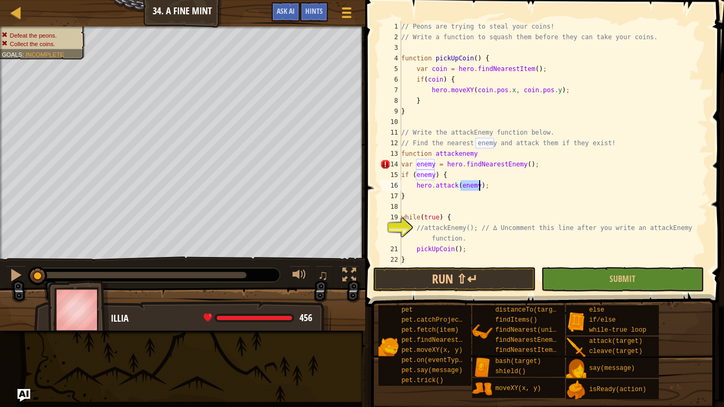
click at [416, 210] on div "// Peons are trying to steal your coins! // Write a function to squash them bef…" at bounding box center [553, 153] width 309 height 265
click at [450, 201] on div "// Peons are trying to steal your coins! // Write a function to squash them bef…" at bounding box center [553, 153] width 309 height 265
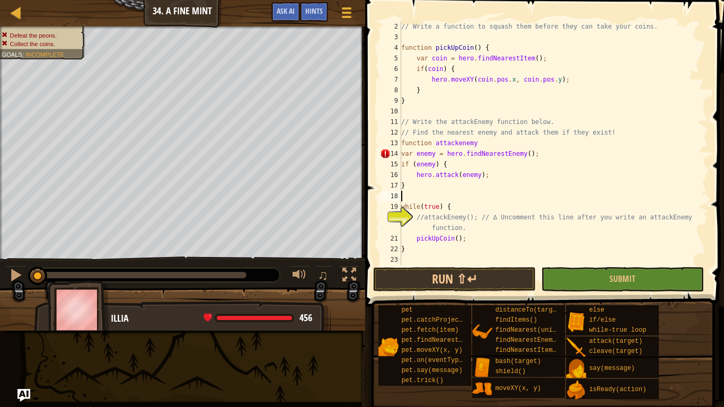
click at [476, 231] on div "// Write a function to squash them before they can take your coins. function pi…" at bounding box center [553, 153] width 309 height 265
type textarea "//attackEnemy(); // ∆ Uncomment this line after you write an attackEnemy functi…"
click at [406, 232] on div "// Write a function to squash them before they can take your coins. function pi…" at bounding box center [553, 153] width 309 height 265
click at [401, 219] on div "20" at bounding box center [390, 222] width 21 height 21
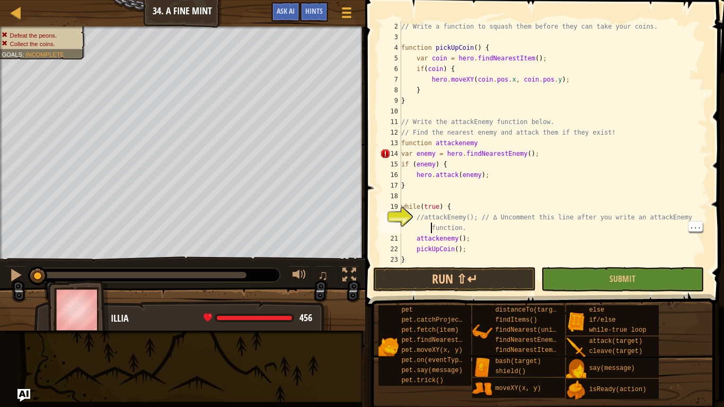
type textarea "//attackEnemy(); // ∆ Uncomment this line after you write an attackEnemy functi…"
click at [450, 225] on div "// Write a function to squash them before they can take your coins. function pi…" at bounding box center [553, 153] width 309 height 265
click at [413, 222] on div "// Write a function to squash them before they can take your coins. function pi…" at bounding box center [553, 153] width 309 height 265
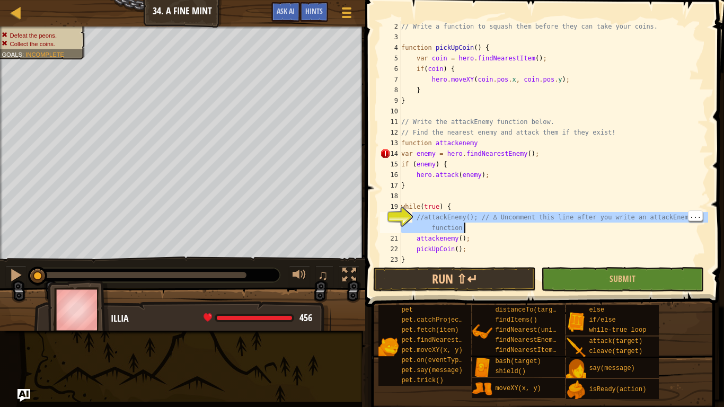
drag, startPoint x: 413, startPoint y: 214, endPoint x: 494, endPoint y: 227, distance: 82.0
click at [494, 227] on div "// Write a function to squash them before they can take your coins. function pi…" at bounding box center [553, 153] width 309 height 265
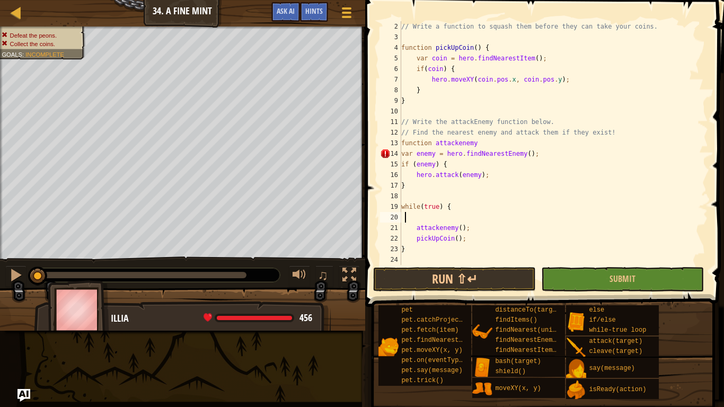
scroll to position [5, 0]
click at [390, 153] on div "14" at bounding box center [390, 153] width 21 height 11
click at [485, 185] on div "// Write a function to squash them before they can take your coins. function pi…" at bounding box center [553, 153] width 309 height 265
click at [427, 166] on div "// Write a function to squash them before they can take your coins. function pi…" at bounding box center [553, 153] width 309 height 265
click at [389, 154] on div "14" at bounding box center [390, 153] width 21 height 11
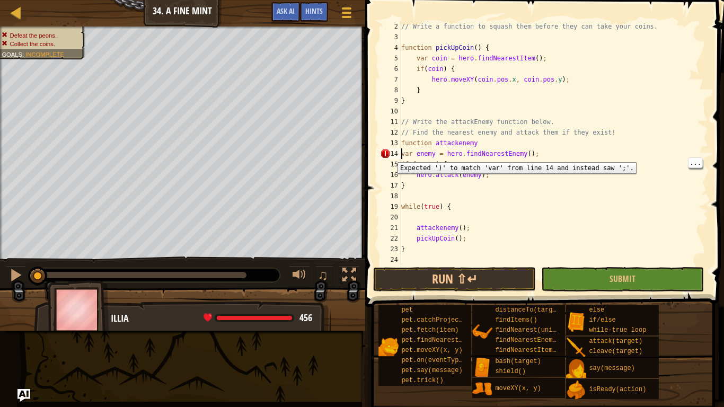
click at [531, 157] on div "// Write a function to squash them before they can take your coins. function pi…" at bounding box center [553, 153] width 309 height 265
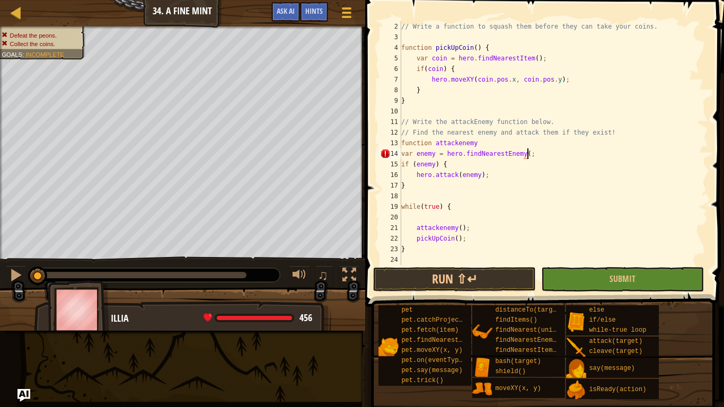
scroll to position [5, 19]
click at [546, 155] on div "// Write a function to squash them before they can take your coins. function pi…" at bounding box center [553, 153] width 309 height 265
click at [511, 168] on div "// Write a function to squash them before they can take your coins. function pi…" at bounding box center [553, 153] width 309 height 265
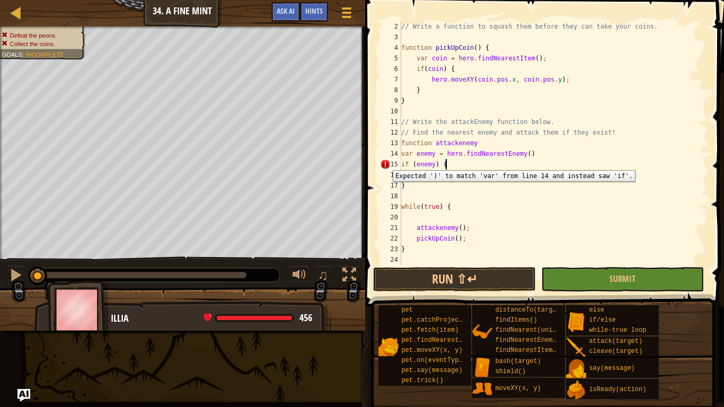
click at [385, 162] on div "15" at bounding box center [390, 164] width 21 height 11
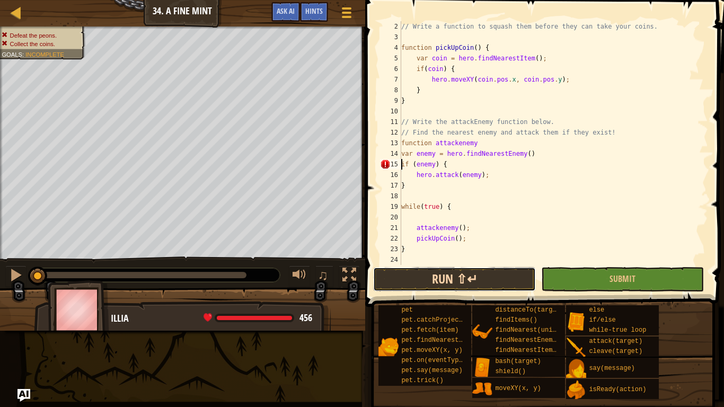
click at [481, 274] on button "Run ⇧↵" at bounding box center [454, 279] width 163 height 24
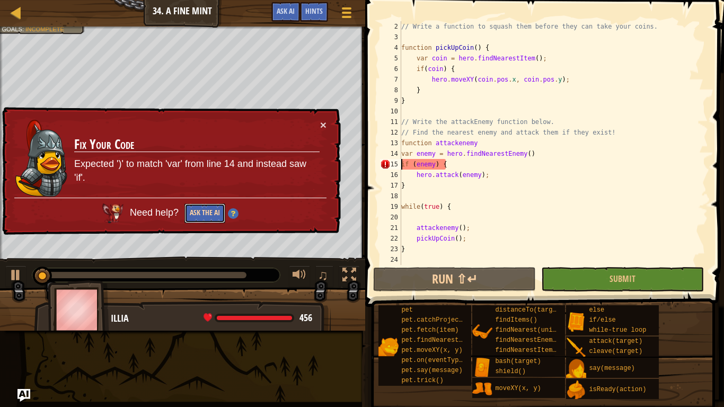
click at [211, 215] on button "Ask the AI" at bounding box center [204, 213] width 41 height 20
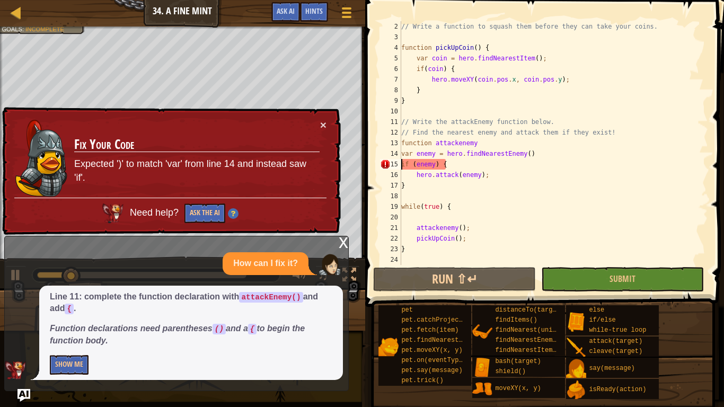
click at [343, 247] on div "x" at bounding box center [343, 241] width 10 height 11
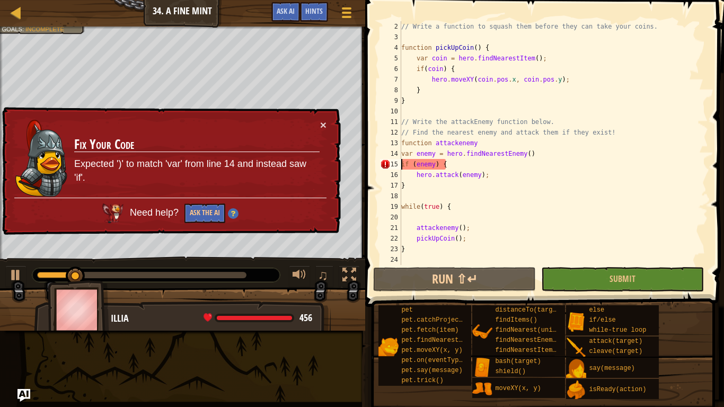
click at [533, 153] on div "// Write a function to squash them before they can take your coins. function pi…" at bounding box center [553, 153] width 309 height 265
click at [513, 144] on div "// Write a function to squash them before they can take your coins. function pi…" at bounding box center [553, 153] width 309 height 265
click at [323, 128] on button "×" at bounding box center [323, 124] width 6 height 11
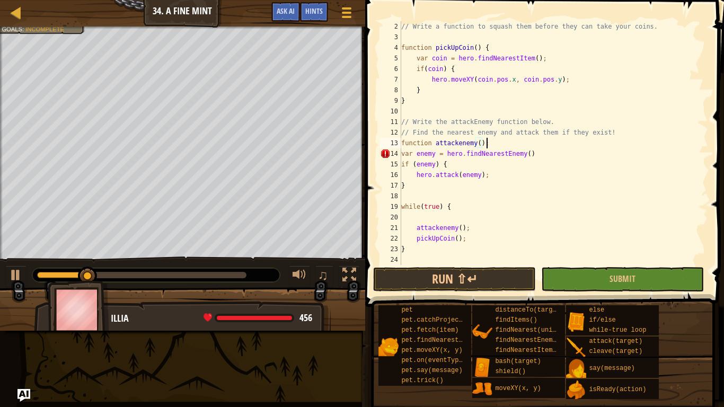
scroll to position [5, 12]
click at [553, 156] on div "// Write a function to squash them before they can take your coins. function pi…" at bounding box center [553, 153] width 309 height 265
click at [478, 171] on div "// Write a function to squash them before they can take your coins. function pi…" at bounding box center [553, 153] width 309 height 265
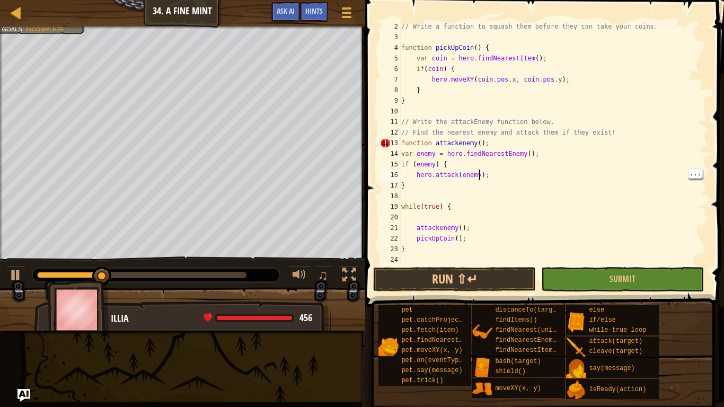
click at [442, 170] on div "// Write a function to squash them before they can take your coins. function pi…" at bounding box center [553, 153] width 309 height 265
click at [386, 145] on div "13" at bounding box center [390, 143] width 21 height 11
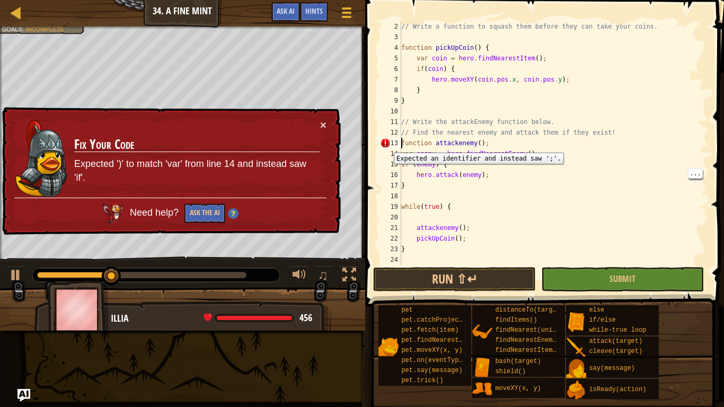
click at [500, 139] on div "// Write a function to squash them before they can take your coins. function pi…" at bounding box center [553, 153] width 309 height 265
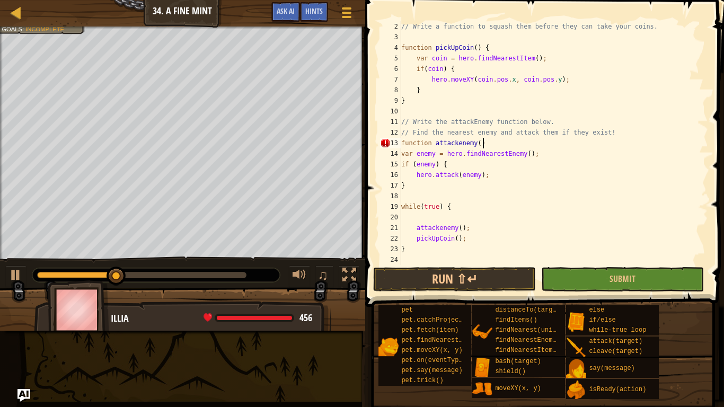
scroll to position [5, 11]
click at [510, 169] on div "// Write a function to squash them before they can take your coins. function pi…" at bounding box center [553, 153] width 309 height 265
click at [395, 153] on div "14" at bounding box center [390, 153] width 21 height 11
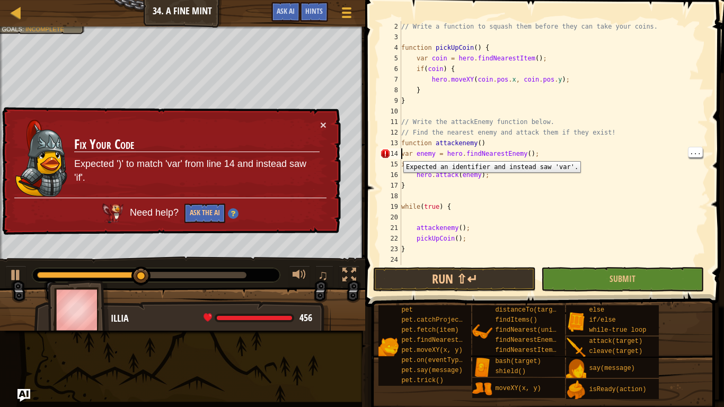
click at [506, 144] on div "// Write a function to squash them before they can take your coins. function pi…" at bounding box center [553, 153] width 309 height 265
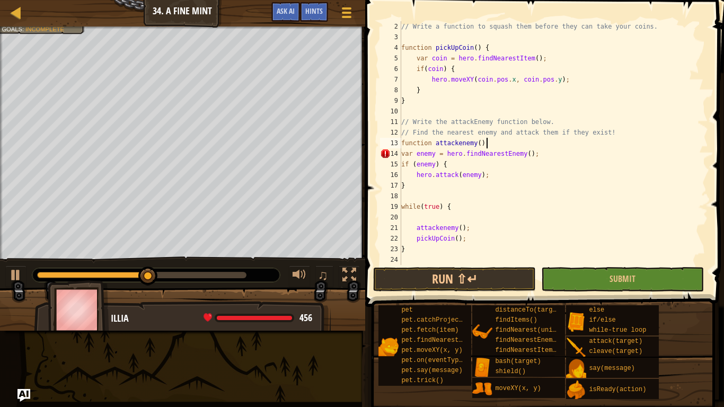
scroll to position [5, 12]
click at [453, 186] on div "// Write a function to squash them before they can take your coins. function pi…" at bounding box center [553, 153] width 309 height 265
click at [387, 142] on div "13" at bounding box center [390, 143] width 21 height 11
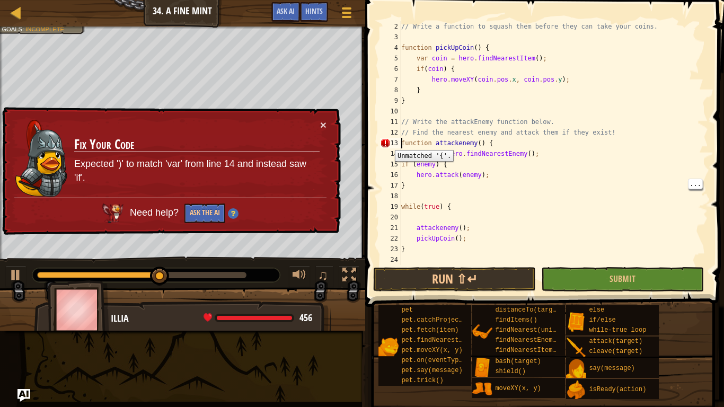
click at [380, 148] on div "14" at bounding box center [390, 153] width 21 height 11
click at [465, 188] on div "// Write a function to squash them before they can take your coins. function pi…" at bounding box center [553, 153] width 309 height 265
type textarea "}"
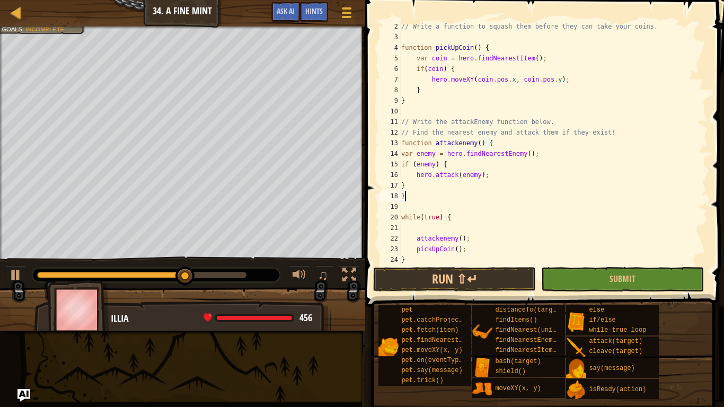
scroll to position [21, 0]
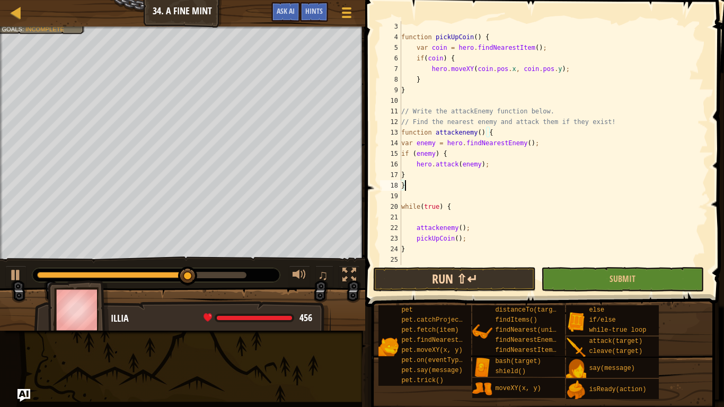
type textarea "}"
click at [474, 282] on button "Run ⇧↵" at bounding box center [454, 279] width 163 height 24
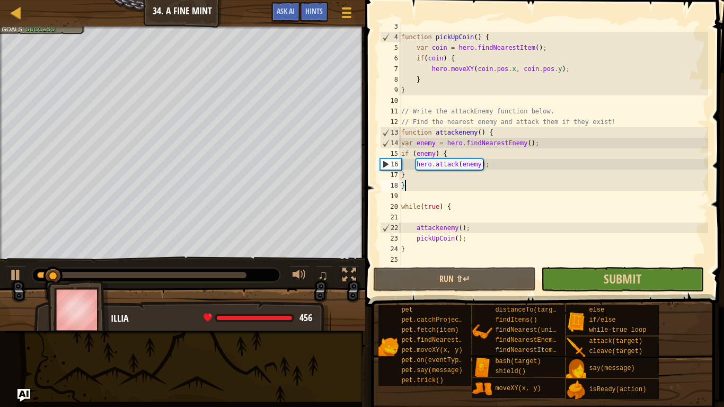
click at [570, 282] on button "Submit" at bounding box center [622, 279] width 163 height 24
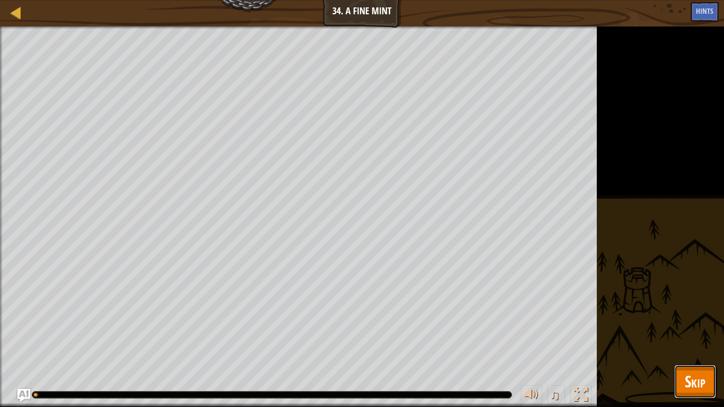
click at [687, 317] on span "Skip" at bounding box center [694, 381] width 21 height 22
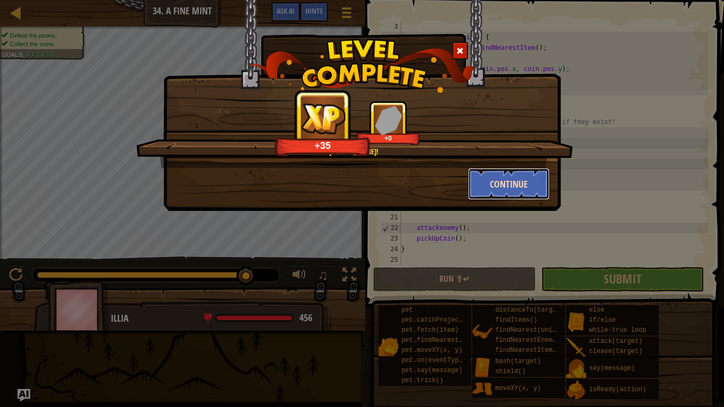
click at [526, 191] on button "Continue" at bounding box center [509, 184] width 82 height 32
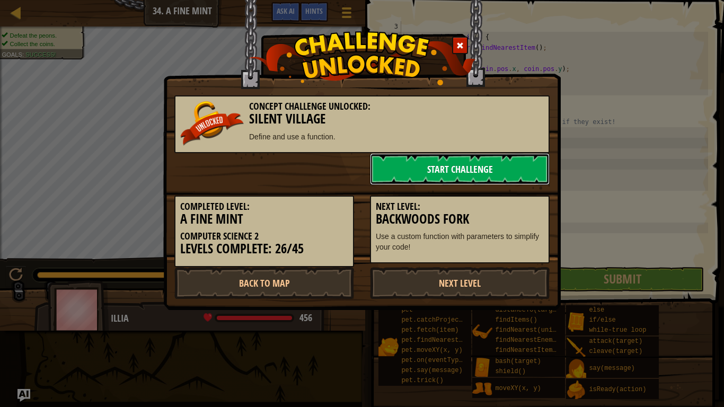
click at [439, 164] on link "Start Challenge" at bounding box center [460, 169] width 180 height 32
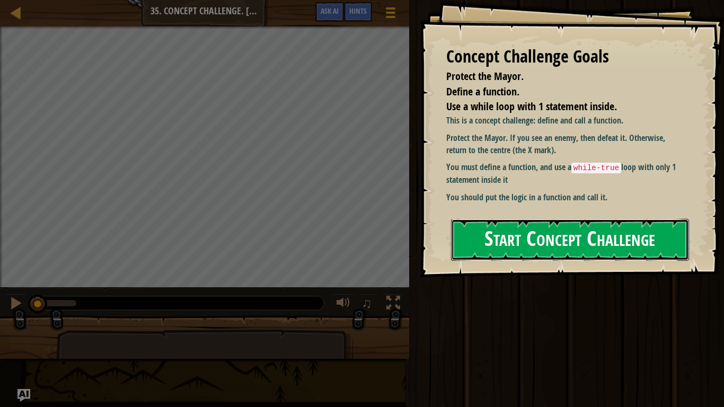
click at [499, 250] on button "Start Concept Challenge" at bounding box center [570, 240] width 238 height 42
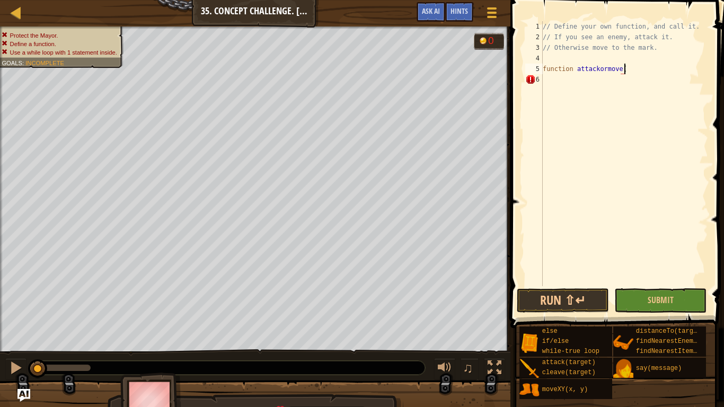
scroll to position [5, 12]
type textarea "function attackormove(){"
type textarea "i"
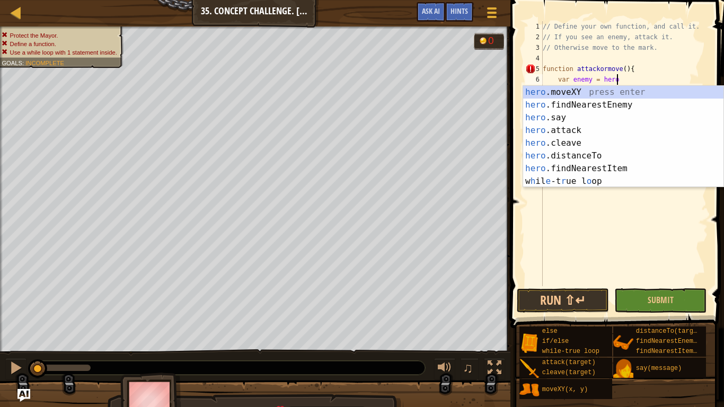
type textarea "var enemy = hero."
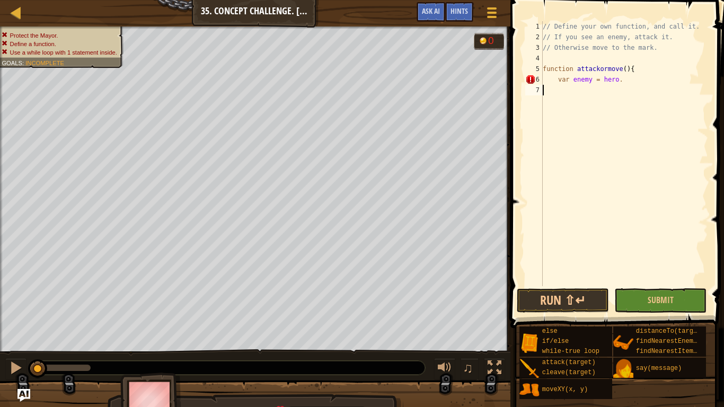
click at [652, 84] on div "// Define your own function, and call it. // If you see an enemy, attack it. //…" at bounding box center [623, 164] width 167 height 286
type textarea "var enemy = hero.f"
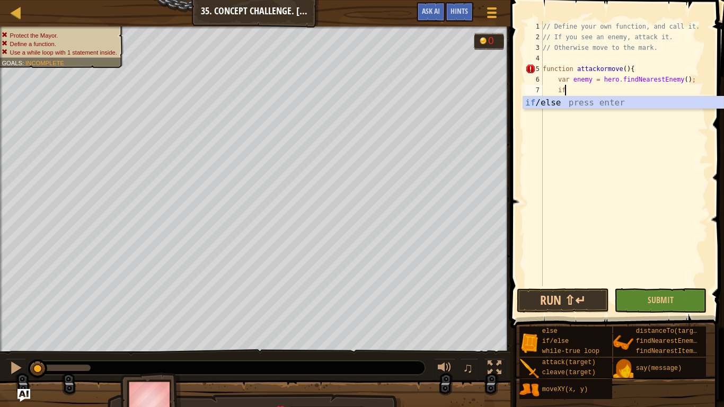
scroll to position [5, 3]
type textarea "if (enemy) {"
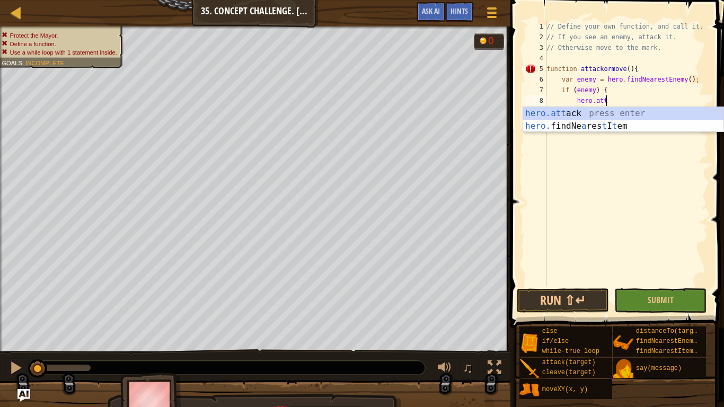
scroll to position [5, 8]
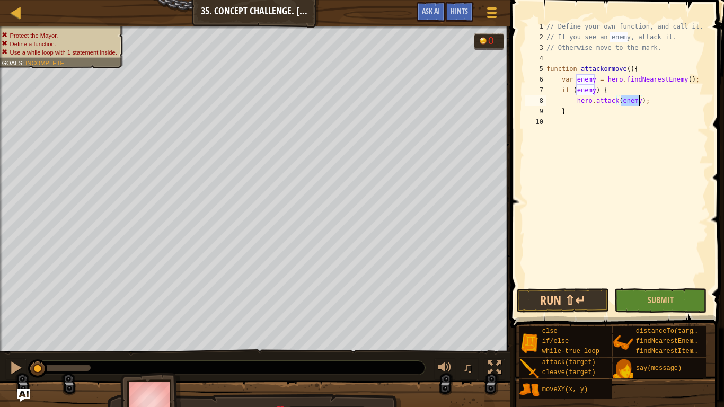
type textarea "}"
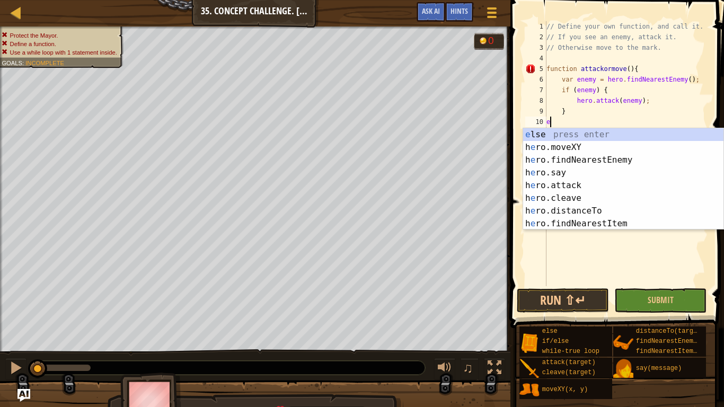
type textarea "el"
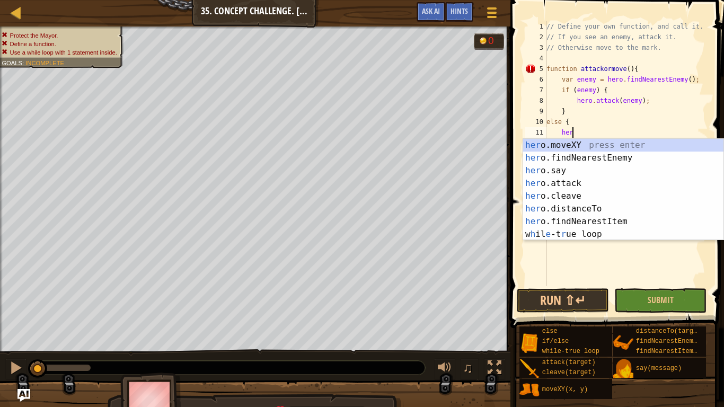
scroll to position [5, 4]
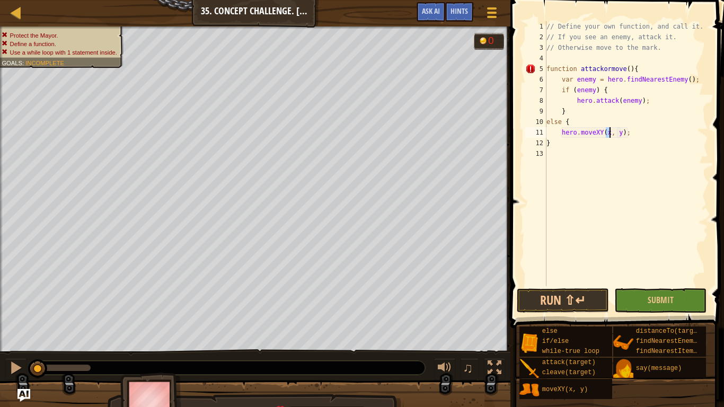
click at [569, 112] on div "// Define your own function, and call it. // If you see an enemy, attack it. //…" at bounding box center [626, 164] width 164 height 286
type textarea "}"
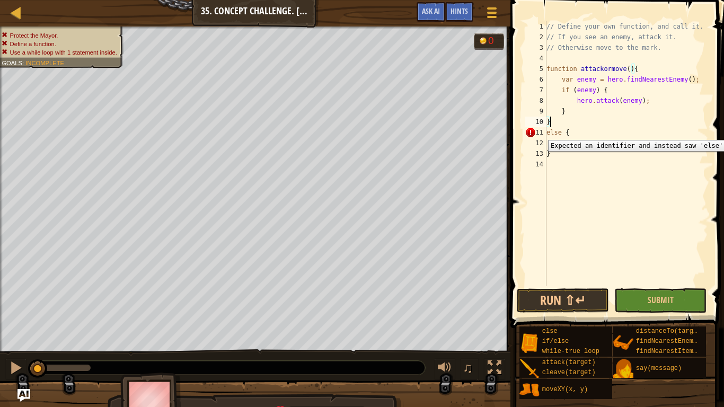
click at [546, 132] on div "// Define your own function, and call it. // If you see an enemy, attack it. //…" at bounding box center [626, 164] width 164 height 286
click at [548, 130] on div "// Define your own function, and call it. // If you see an enemy, attack it. //…" at bounding box center [626, 164] width 164 height 286
click at [527, 130] on div "11" at bounding box center [535, 132] width 21 height 11
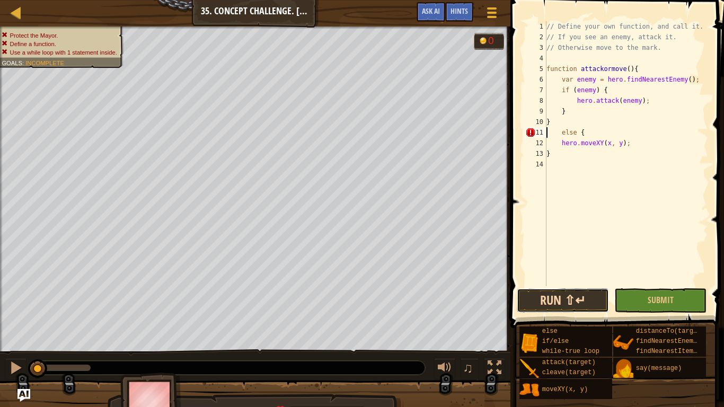
click at [570, 305] on button "Run ⇧↵" at bounding box center [562, 300] width 92 height 24
click at [570, 305] on button "Running" at bounding box center [562, 300] width 92 height 24
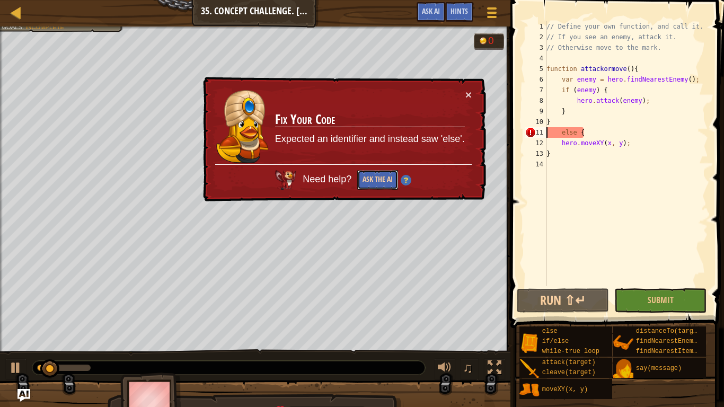
click at [361, 182] on button "Ask the AI" at bounding box center [377, 180] width 41 height 20
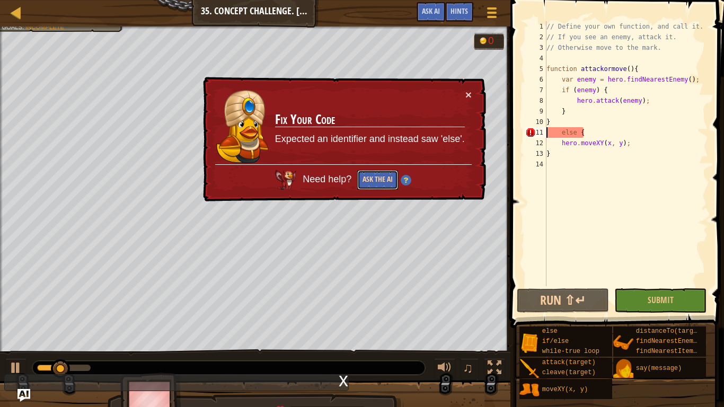
click at [368, 182] on button "Ask the AI" at bounding box center [377, 180] width 41 height 20
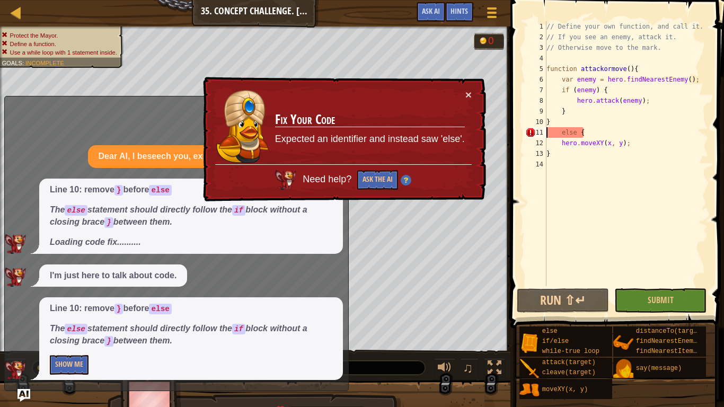
click at [555, 122] on div "// Define your own function, and call it. // If you see an enemy, attack it. //…" at bounding box center [626, 164] width 164 height 286
type textarea "}"
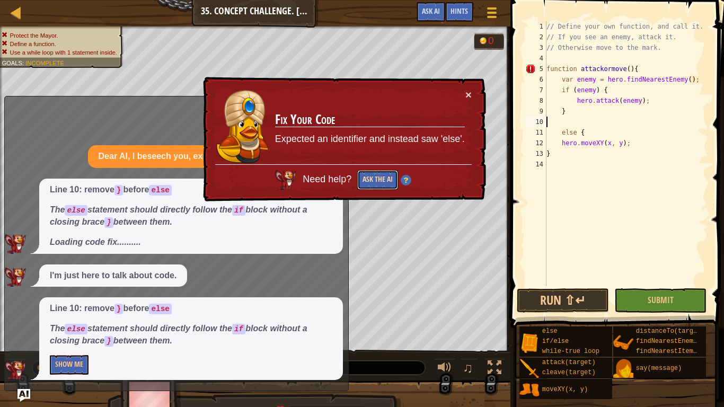
click at [380, 173] on button "Ask the AI" at bounding box center [377, 180] width 41 height 20
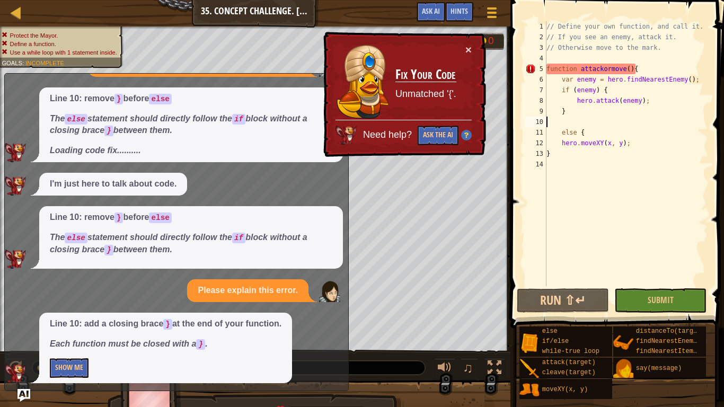
scroll to position [75, 0]
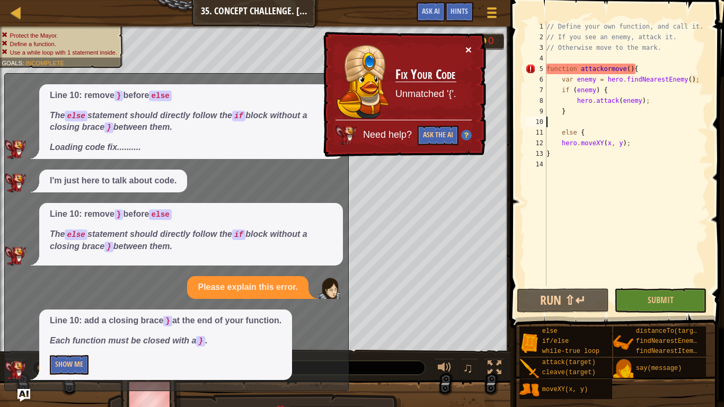
click at [467, 48] on button "×" at bounding box center [468, 49] width 6 height 11
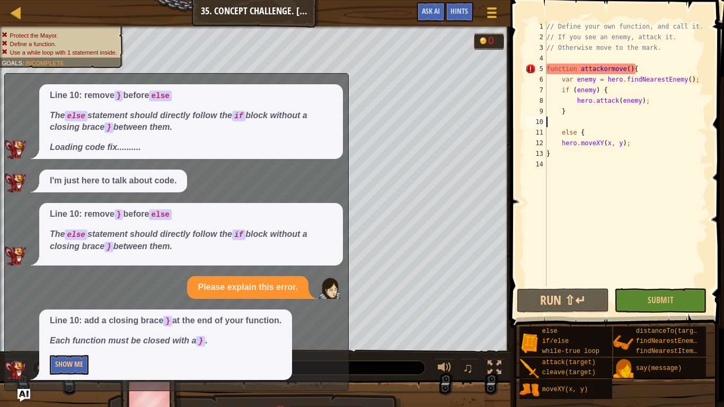
click at [45, 317] on div at bounding box center [255, 406] width 510 height 53
click at [27, 317] on img "Ask AI" at bounding box center [24, 395] width 14 height 14
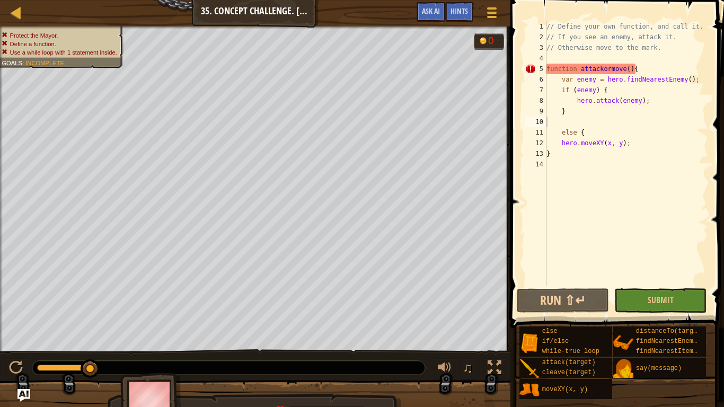
click at [604, 172] on div "// Define your own function, and call it. // If you see an enemy, attack it. //…" at bounding box center [626, 164] width 164 height 286
type textarea "}"
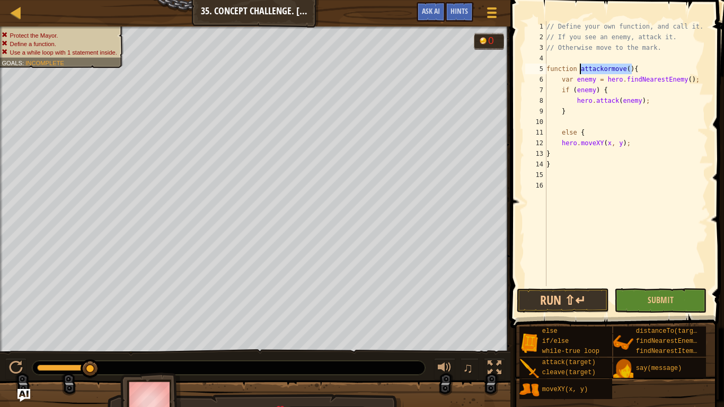
drag, startPoint x: 630, startPoint y: 68, endPoint x: 580, endPoint y: 68, distance: 50.9
click at [580, 68] on div "// Define your own function, and call it. // If you see an enemy, attack it. //…" at bounding box center [626, 164] width 164 height 286
type textarea "function attackormove(){"
click at [587, 189] on div "// Define your own function, and call it. // If you see an enemy, attack it. //…" at bounding box center [626, 164] width 164 height 286
paste textarea "attackormove()"
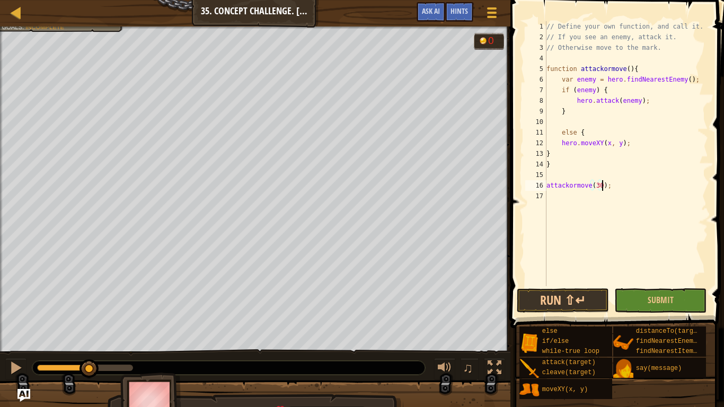
scroll to position [5, 8]
type textarea "attackormove(30,26);"
click at [556, 179] on div "// Define your own function, and call it. // If you see an enemy, attack it. //…" at bounding box center [626, 164] width 164 height 286
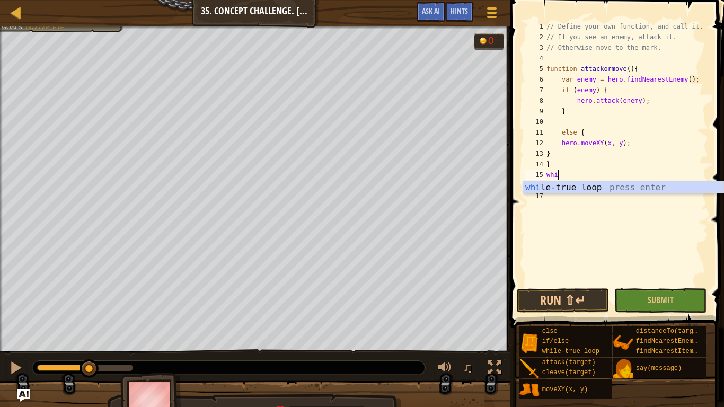
type textarea "whil"
click at [616, 188] on div "whil e-true loop press enter" at bounding box center [623, 200] width 200 height 38
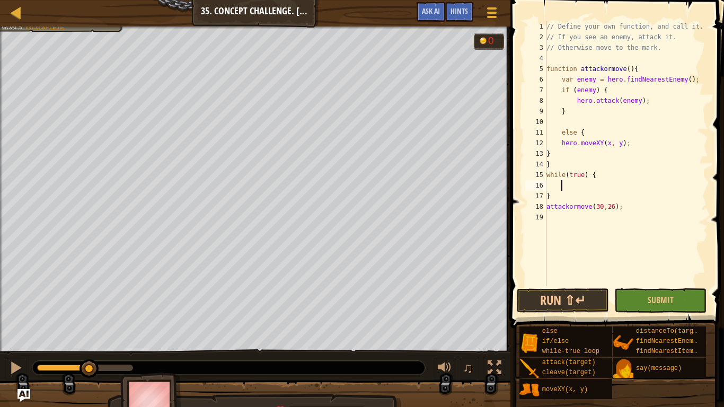
click at [632, 207] on div "// Define your own function, and call it. // If you see an enemy, attack it. //…" at bounding box center [626, 164] width 164 height 286
type textarea "attackormove(30,26);"
click at [540, 217] on div "19" at bounding box center [535, 217] width 21 height 11
click at [554, 210] on div "// Define your own function, and call it. // If you see an enemy, attack it. //…" at bounding box center [626, 164] width 164 height 286
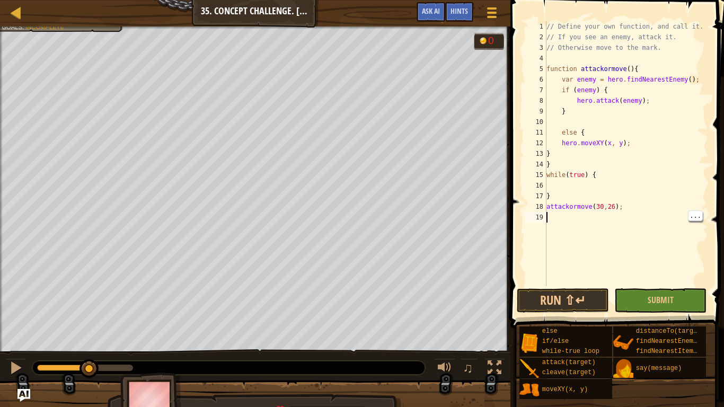
type textarea "attackormove(30,26);"
click at [572, 184] on div "// Define your own function, and call it. // If you see an enemy, attack it. //…" at bounding box center [626, 164] width 164 height 286
paste textarea "attackormove(30,26);"
click at [571, 295] on button "Run ⇧↵" at bounding box center [562, 300] width 92 height 24
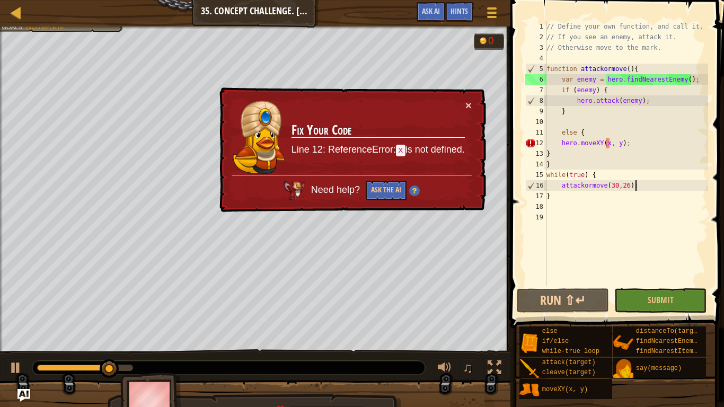
click at [613, 140] on div "// Define your own function, and call it. // If you see an enemy, attack it. //…" at bounding box center [626, 164] width 164 height 286
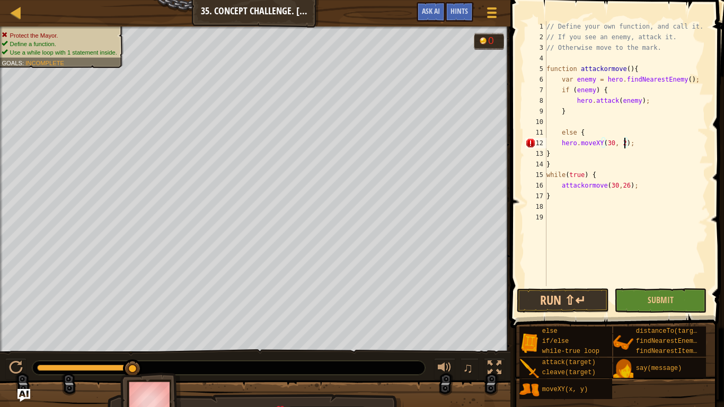
scroll to position [5, 12]
click at [614, 191] on div "// Define your own function, and call it. // If you see an enemy, attack it. //…" at bounding box center [626, 164] width 164 height 286
click at [620, 191] on div "// Define your own function, and call it. // If you see an enemy, attack it. //…" at bounding box center [626, 164] width 164 height 286
type textarea "}"
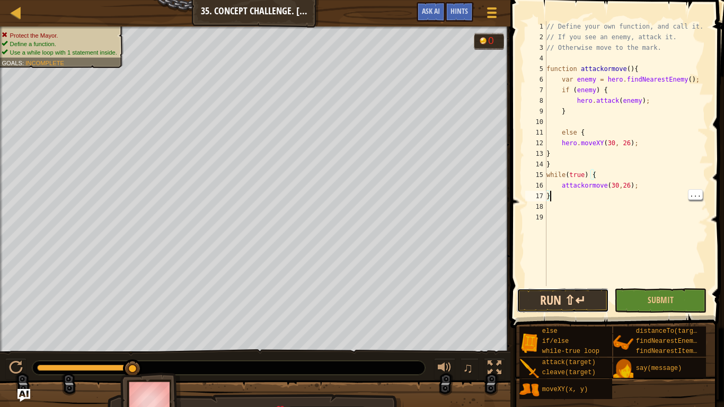
click at [575, 306] on button "Run ⇧↵" at bounding box center [562, 300] width 92 height 24
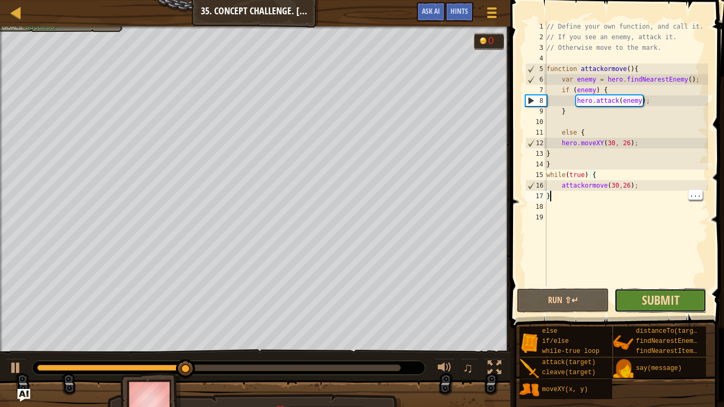
click at [658, 302] on span "Submit" at bounding box center [661, 299] width 38 height 17
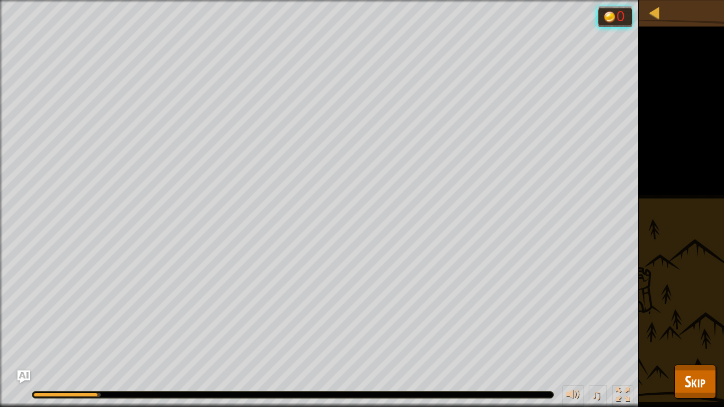
click at [104, 317] on div at bounding box center [292, 394] width 521 height 6
click at [104, 317] on div at bounding box center [69, 395] width 73 height 4
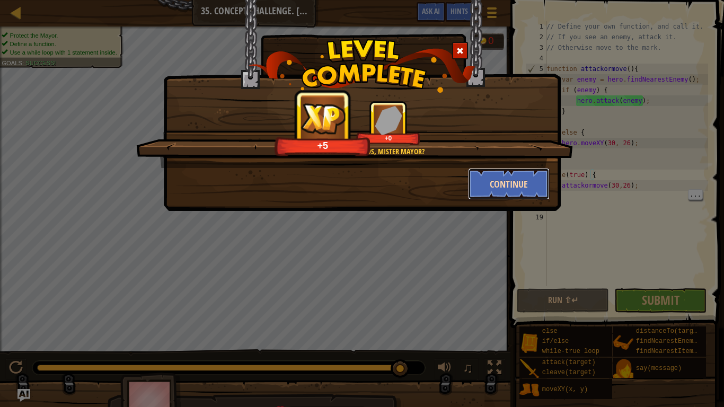
click at [492, 189] on button "Continue" at bounding box center [509, 184] width 82 height 32
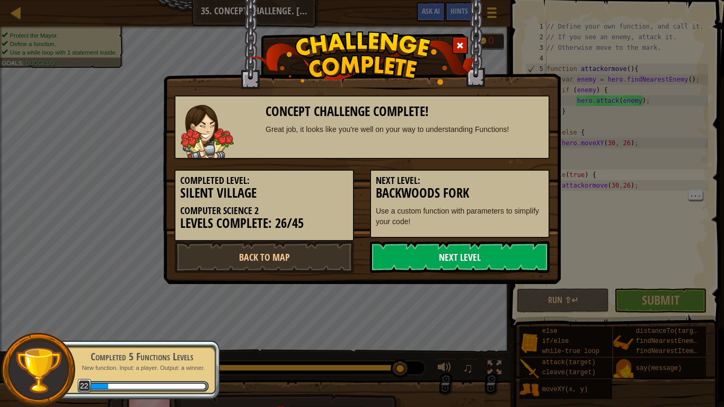
click at [413, 261] on link "Next Level" at bounding box center [460, 257] width 180 height 32
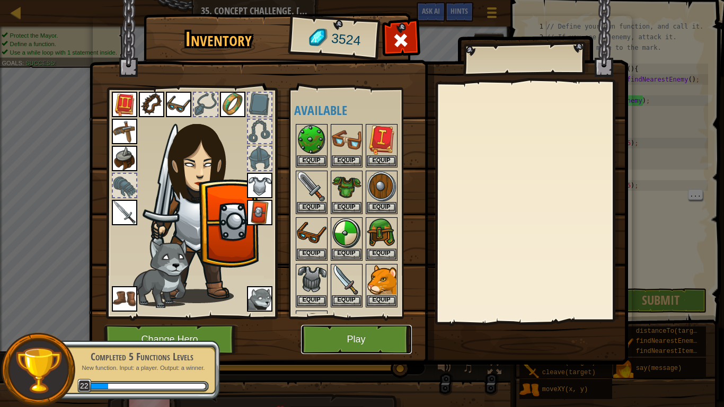
click at [390, 317] on button "Play" at bounding box center [356, 339] width 111 height 29
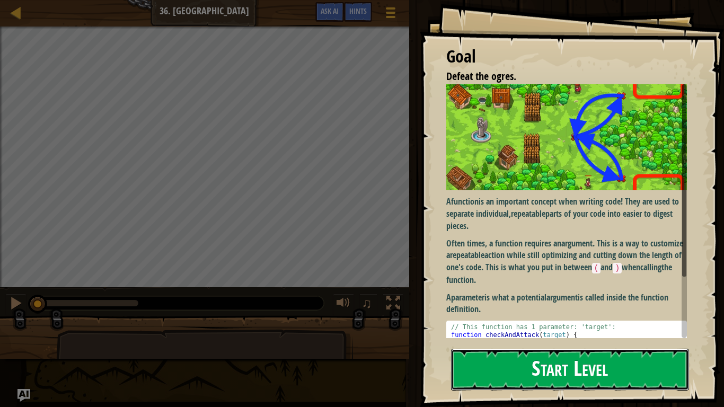
click at [579, 317] on button "Start Level" at bounding box center [570, 370] width 238 height 42
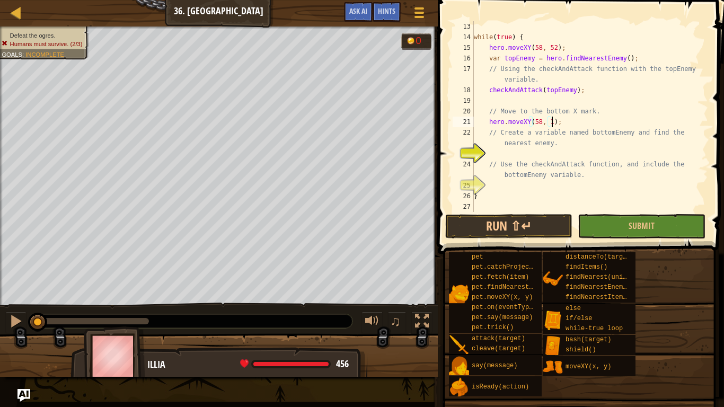
scroll to position [5, 12]
type textarea "// Create a variable named bottomEnemy and find the nearest enemy."
type textarea "var bottomenemy = h"
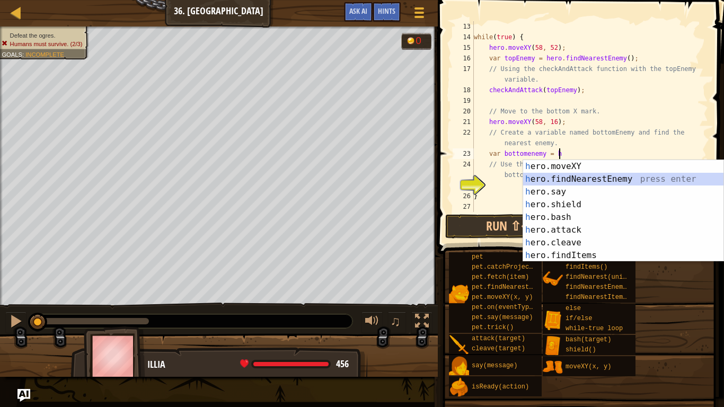
scroll to position [5, 2]
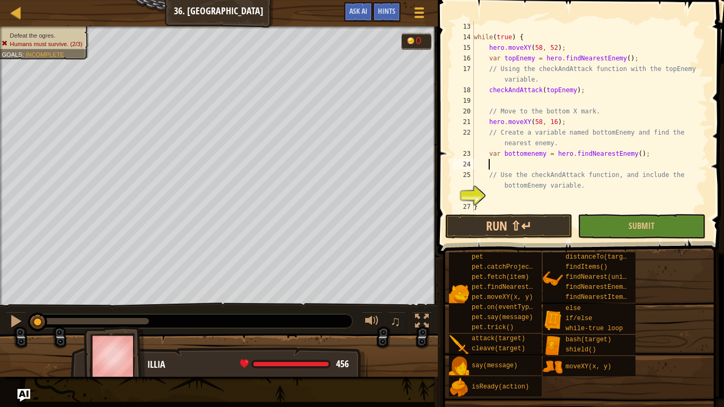
click at [502, 199] on div "while ( true ) { hero . moveXY ( 58 , 52 ) ; var topEnemy = hero . findNearestE…" at bounding box center [589, 127] width 236 height 212
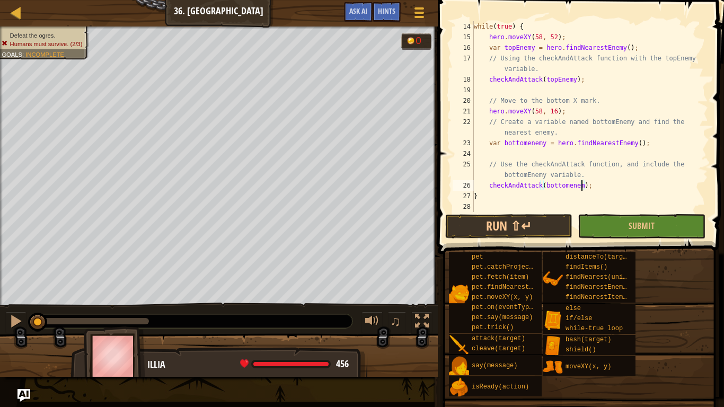
scroll to position [5, 16]
type textarea "checkAndAttack(bottomenemy);"
click at [504, 219] on button "Run ⇧↵" at bounding box center [508, 226] width 127 height 24
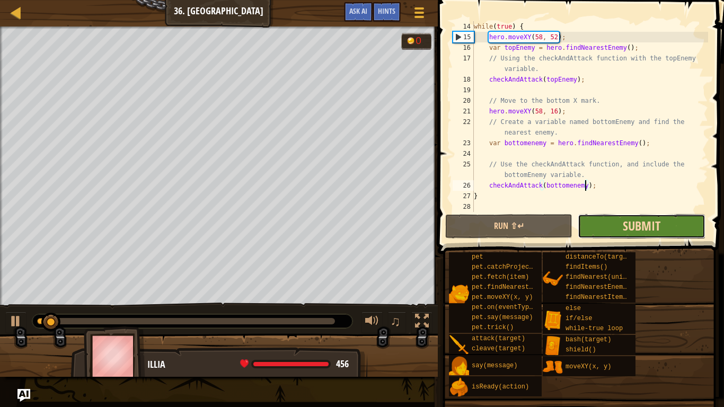
click at [627, 221] on span "Submit" at bounding box center [641, 225] width 38 height 17
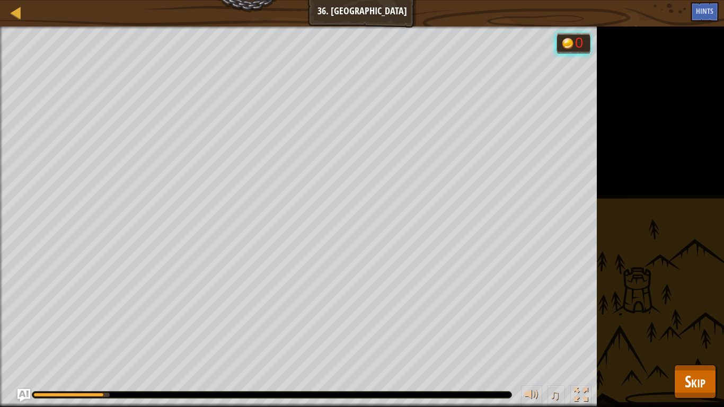
click at [688, 317] on div "Defeat the ogres. Goals : Running... 0 ♫ Illia 456 x: 44 y: 35 x: 58 y: 52 acti…" at bounding box center [362, 216] width 724 height 380
click at [678, 317] on button "Skip" at bounding box center [695, 381] width 42 height 34
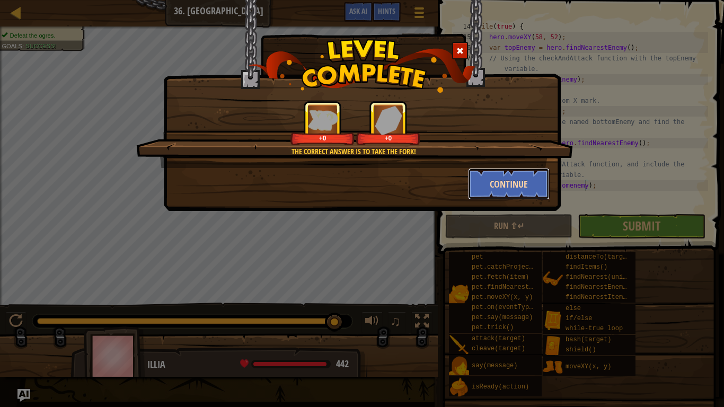
click at [514, 170] on button "Continue" at bounding box center [509, 184] width 82 height 32
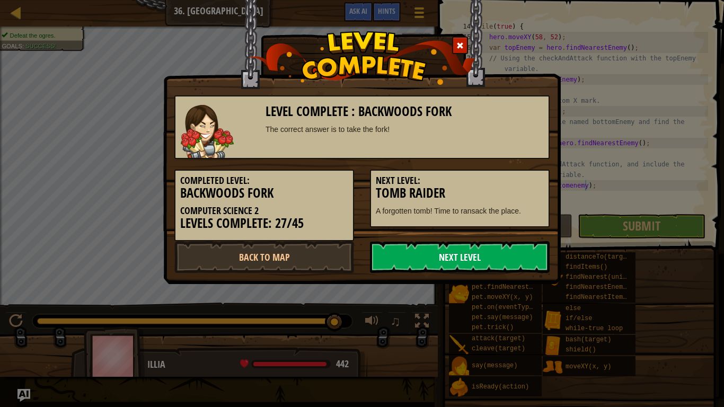
click at [469, 267] on link "Next Level" at bounding box center [460, 257] width 180 height 32
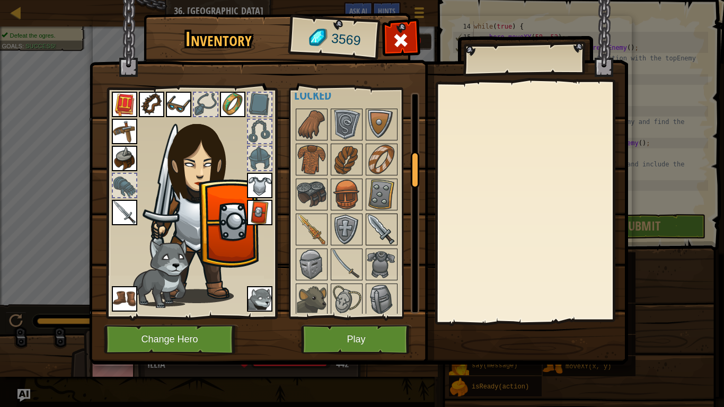
click at [395, 217] on img at bounding box center [382, 230] width 30 height 30
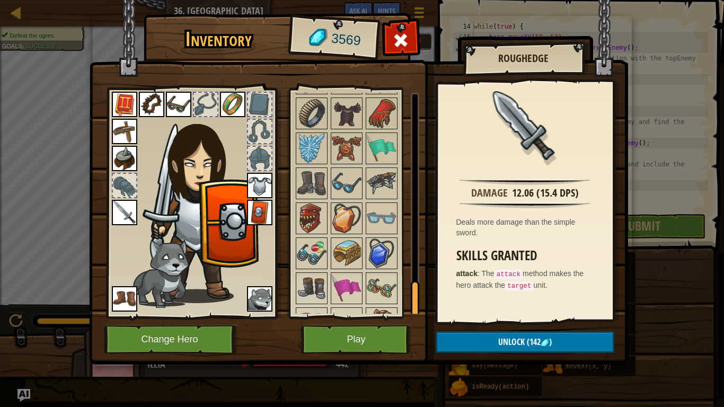
scroll to position [1236, 0]
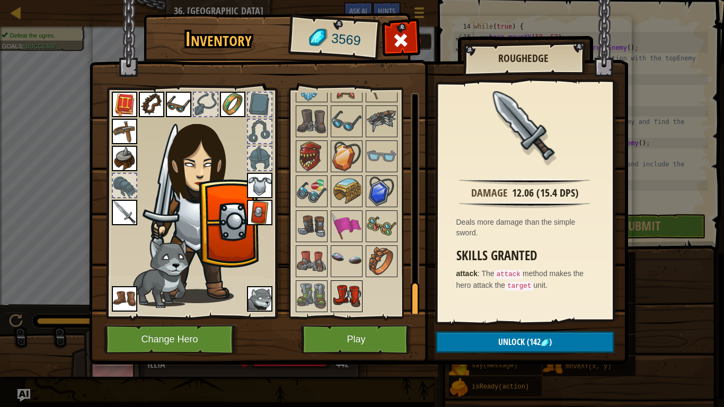
click at [354, 302] on img at bounding box center [347, 296] width 30 height 30
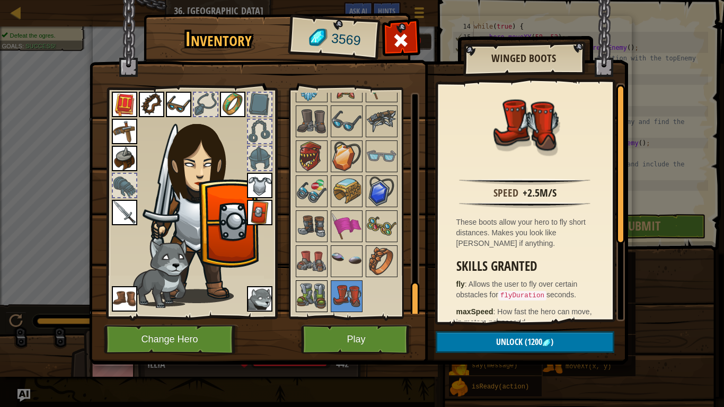
click at [313, 298] on img at bounding box center [312, 296] width 30 height 30
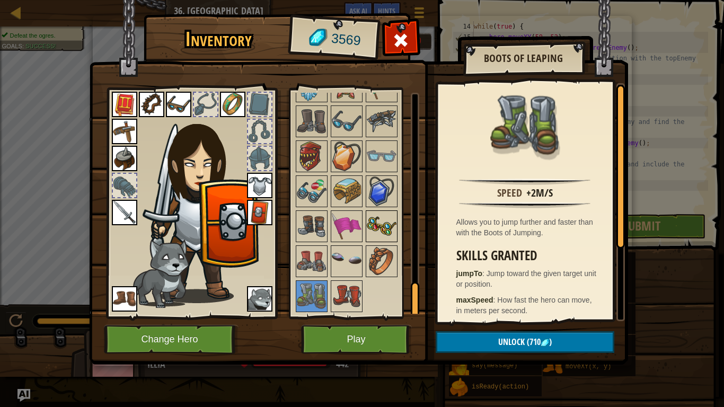
click at [375, 238] on img at bounding box center [382, 226] width 30 height 30
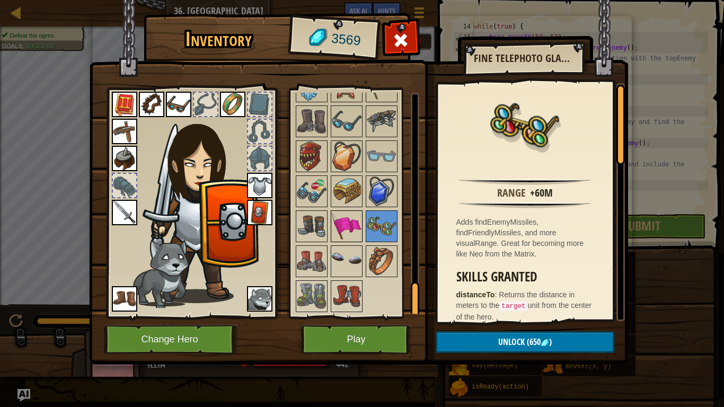
click at [351, 235] on img at bounding box center [347, 226] width 30 height 30
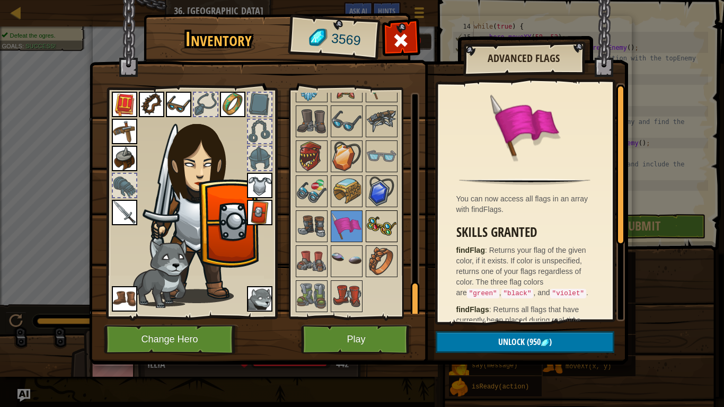
click at [377, 228] on img at bounding box center [382, 226] width 30 height 30
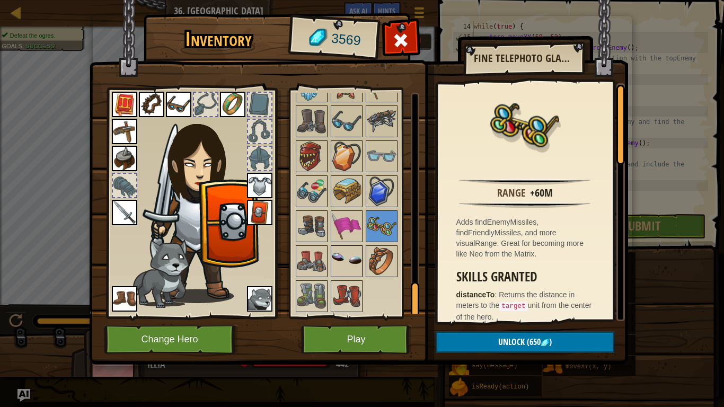
click at [352, 273] on img at bounding box center [347, 261] width 30 height 30
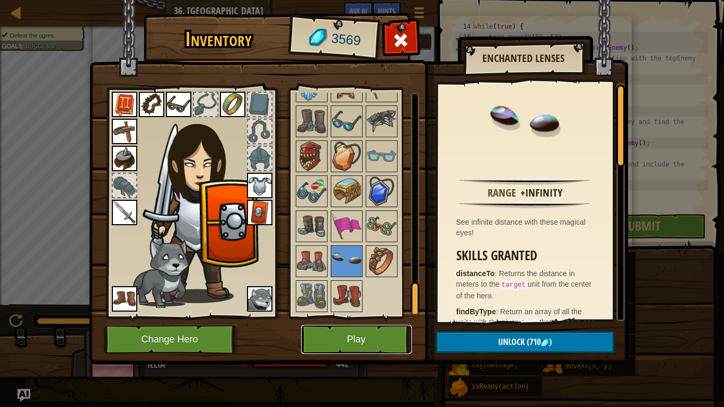
click at [335, 317] on button "Play" at bounding box center [356, 339] width 111 height 29
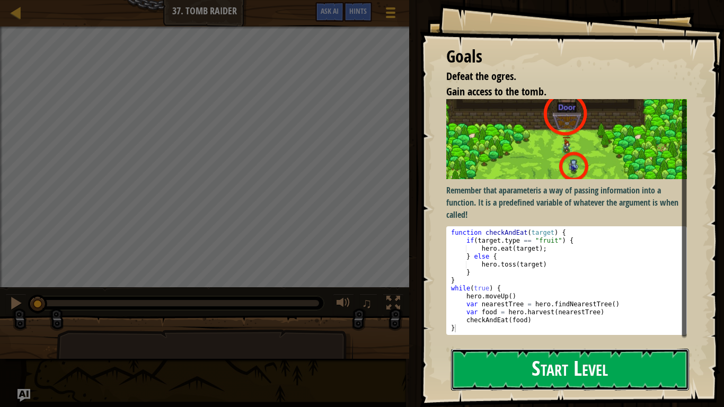
click at [631, 317] on button "Start Level" at bounding box center [570, 370] width 238 height 42
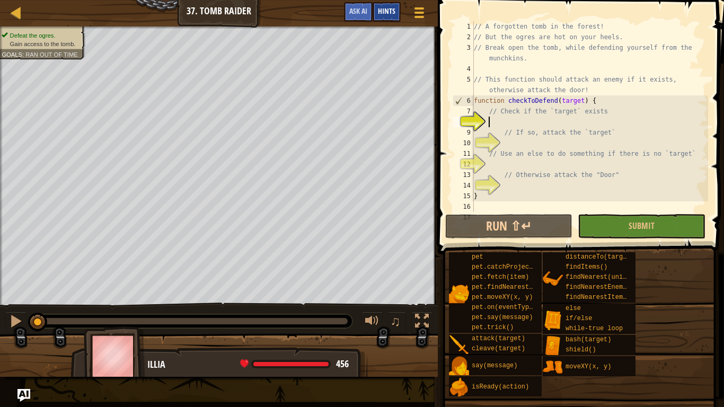
click at [388, 13] on span "Hints" at bounding box center [386, 11] width 17 height 10
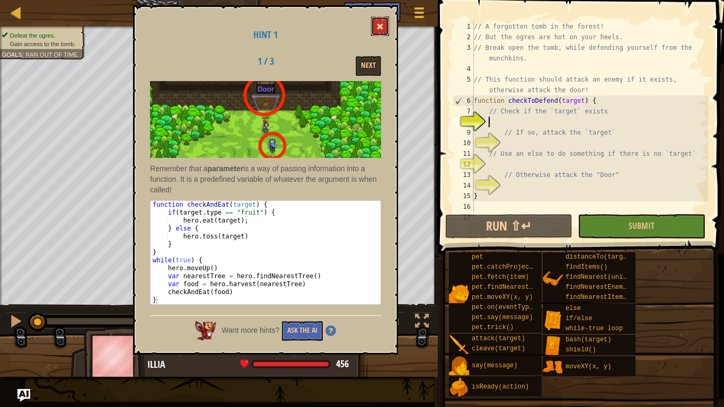
click at [384, 28] on span at bounding box center [379, 26] width 7 height 7
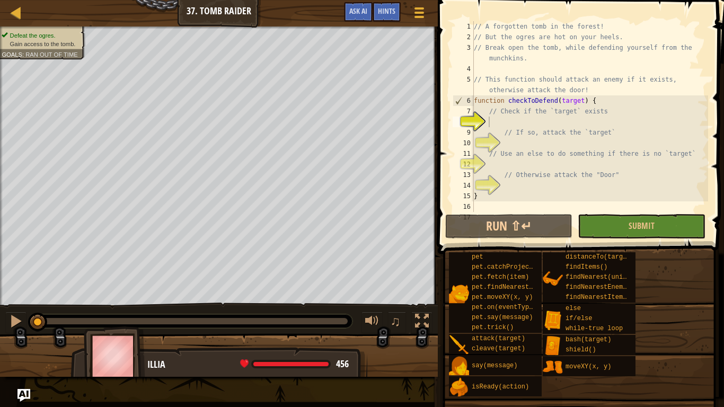
click at [544, 145] on div "// A forgotten tomb in the forest! // But the ogres are hot on your heels. // B…" at bounding box center [589, 127] width 236 height 212
click at [502, 126] on div "// A forgotten tomb in the forest! // But the ogres are hot on your heels. // B…" at bounding box center [589, 127] width 236 height 212
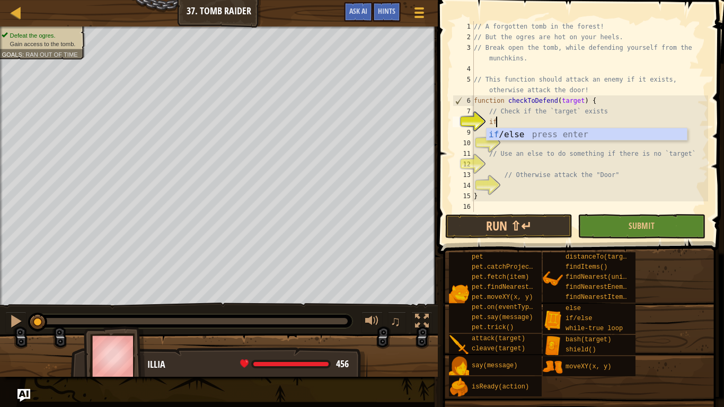
scroll to position [5, 3]
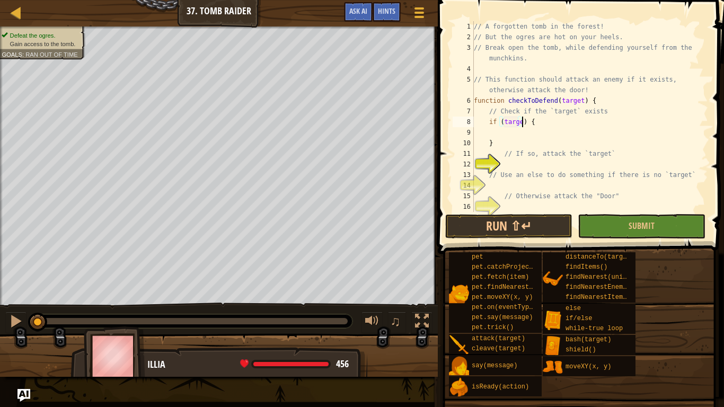
type textarea "if (target) {"
click at [565, 127] on div "// A forgotten tomb in the forest! // But the ogres are hot on your heels. // B…" at bounding box center [589, 127] width 236 height 212
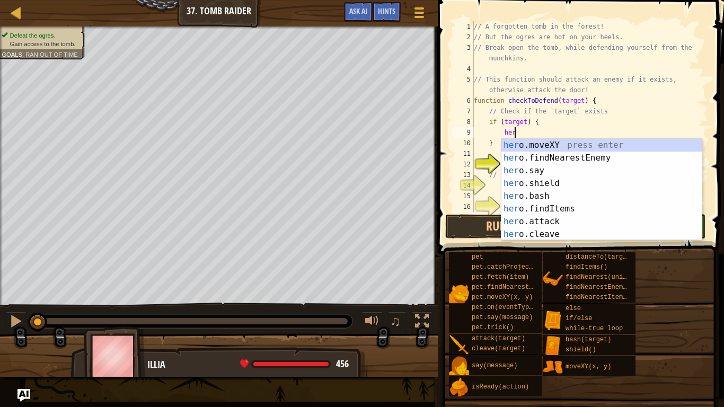
scroll to position [5, 5]
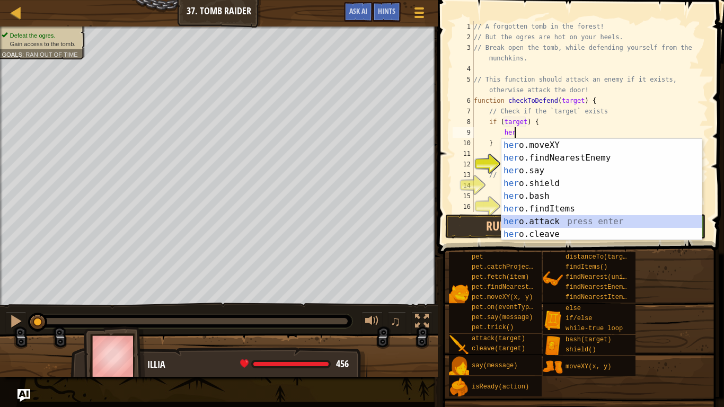
type textarea "hero.attack(enemy);"
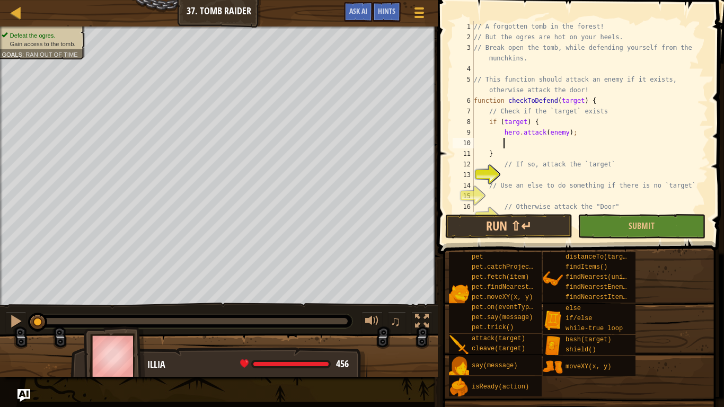
scroll to position [5, 5]
type textarea "el"
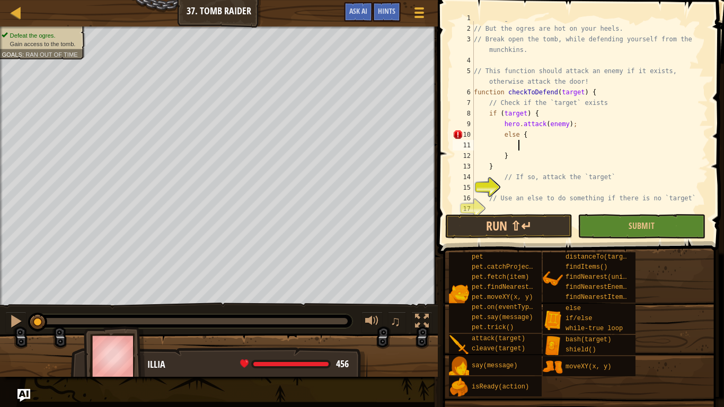
scroll to position [20, 0]
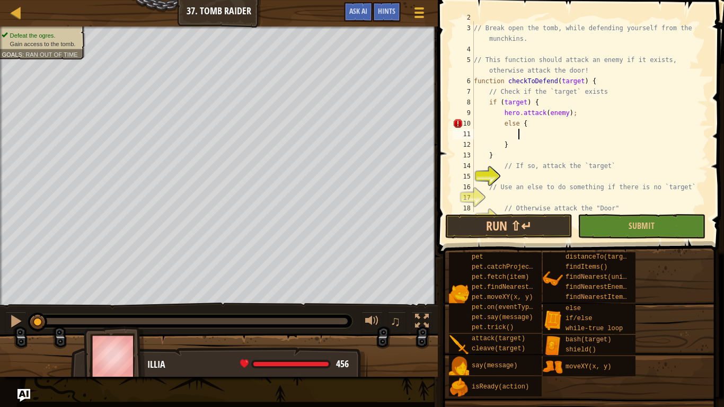
type textarea "el"
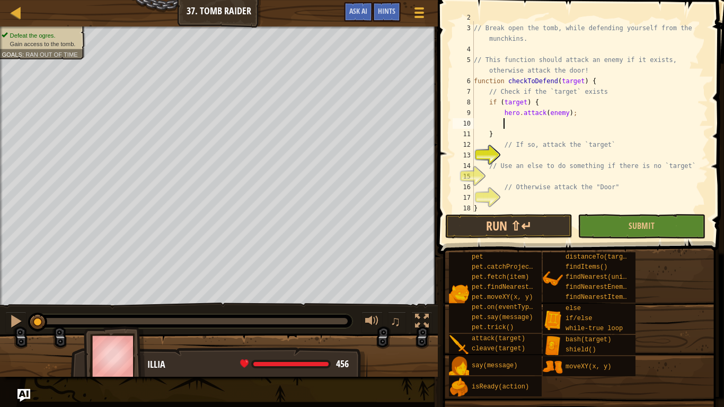
click at [505, 144] on div "// But the ogres are hot on your heels. // Break open the tomb, while defending…" at bounding box center [589, 118] width 236 height 212
type textarea "// If so, attack the `target`"
click at [496, 126] on div "// But the ogres are hot on your heels. // Break open the tomb, while defending…" at bounding box center [589, 118] width 236 height 212
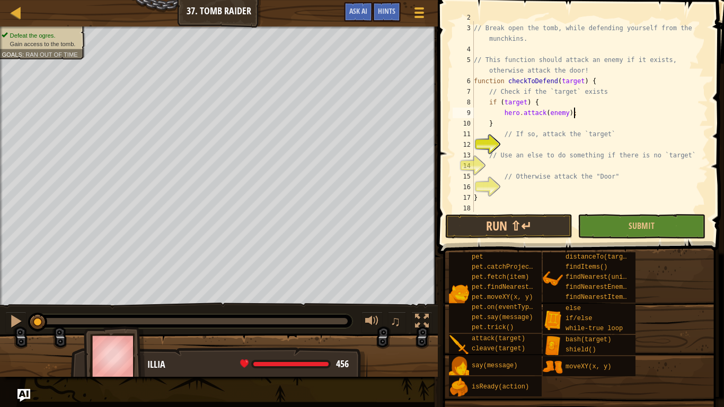
click at [497, 118] on div "// But the ogres are hot on your heels. // Break open the tomb, while defending…" at bounding box center [589, 118] width 236 height 212
click at [495, 125] on div "// But the ogres are hot on your heels. // Break open the tomb, while defending…" at bounding box center [589, 118] width 236 height 212
type textarea "}"
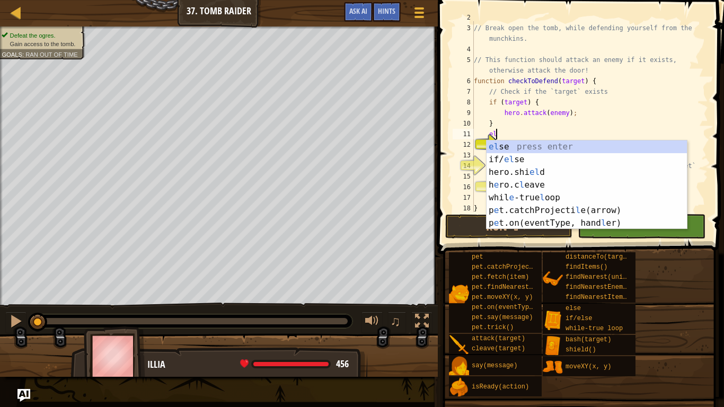
type textarea "els"
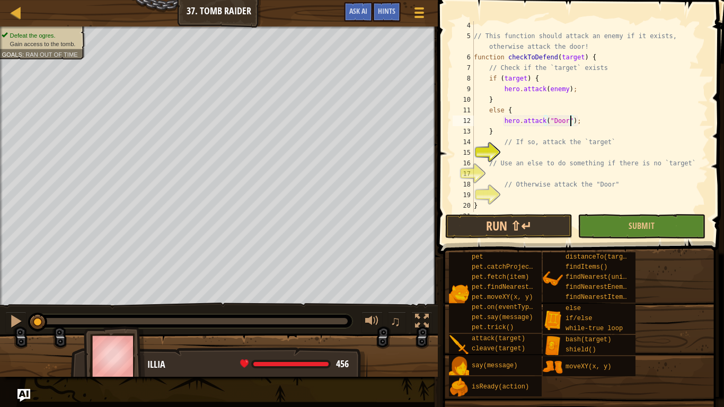
scroll to position [47, 0]
click at [544, 156] on div "// This function should attack an enemy if it exists, otherwise attack the door…" at bounding box center [589, 123] width 236 height 212
type textarea "// Use an else to do something if there is no `target`"
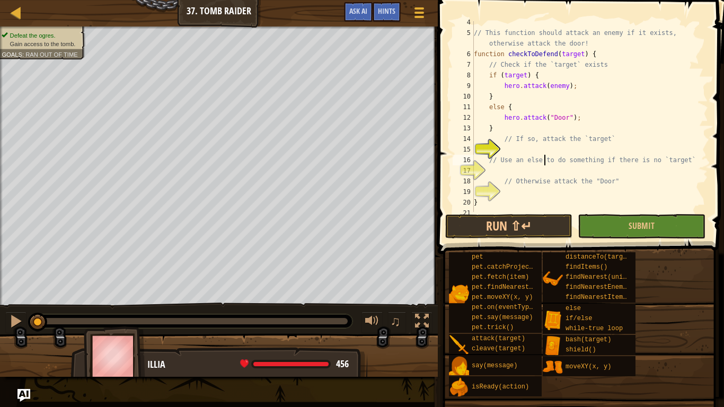
click at [551, 150] on div "// This function should attack an enemy if it exists, otherwise attack the door…" at bounding box center [589, 123] width 236 height 212
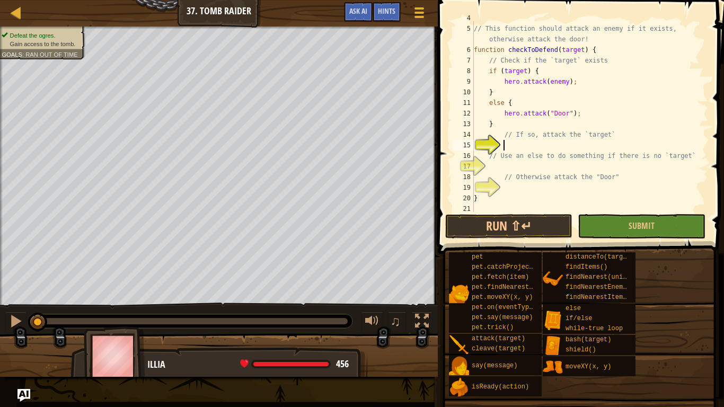
scroll to position [106, 0]
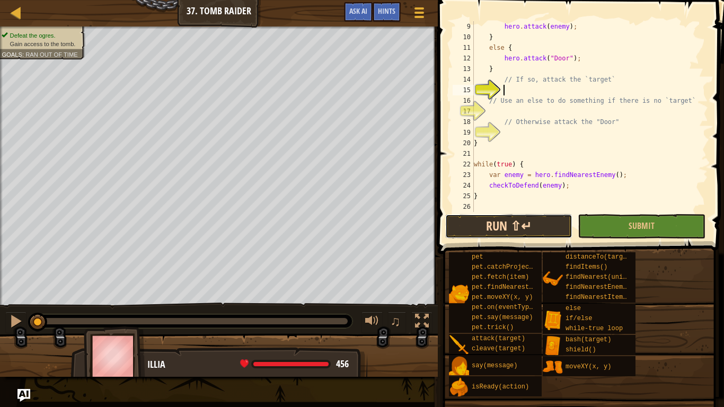
click at [530, 219] on button "Run ⇧↵" at bounding box center [508, 226] width 127 height 24
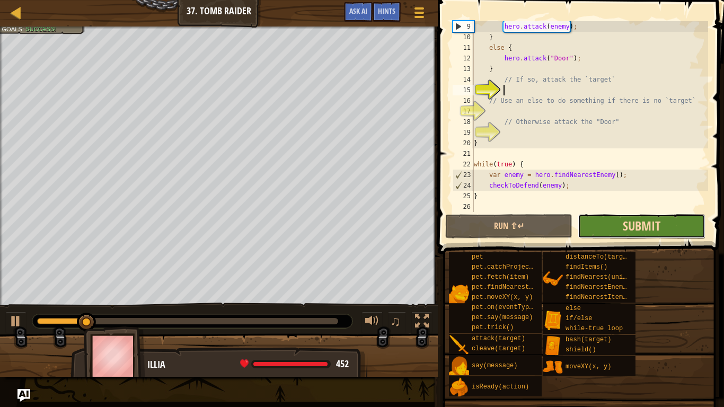
click at [628, 231] on span "Submit" at bounding box center [641, 225] width 38 height 17
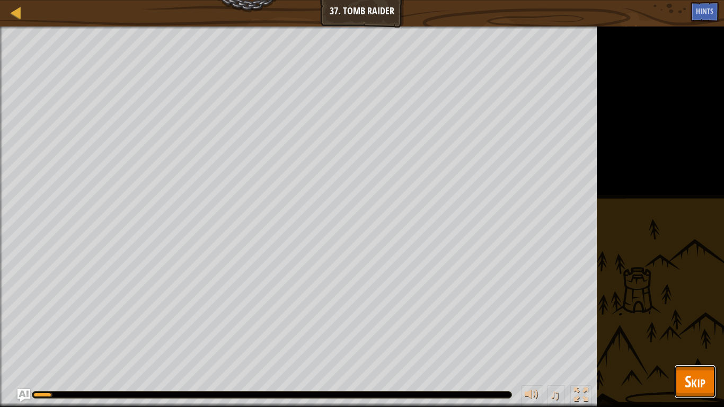
click at [684, 317] on span "Skip" at bounding box center [694, 381] width 21 height 22
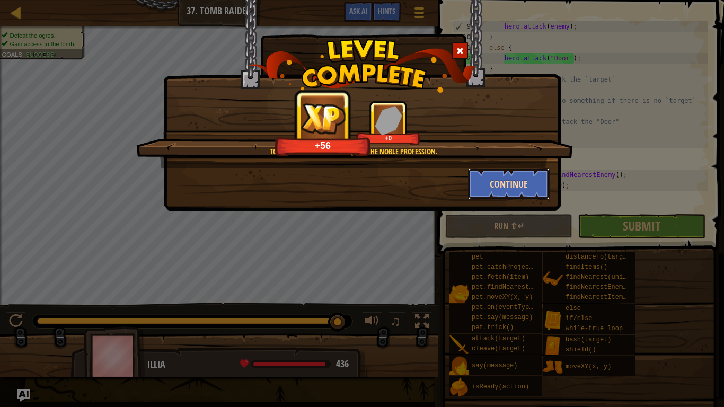
click at [486, 173] on button "Continue" at bounding box center [509, 184] width 82 height 32
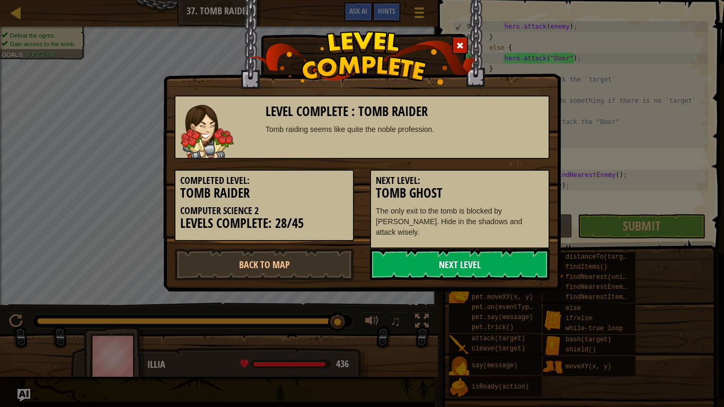
click at [428, 249] on link "Next Level" at bounding box center [460, 264] width 180 height 32
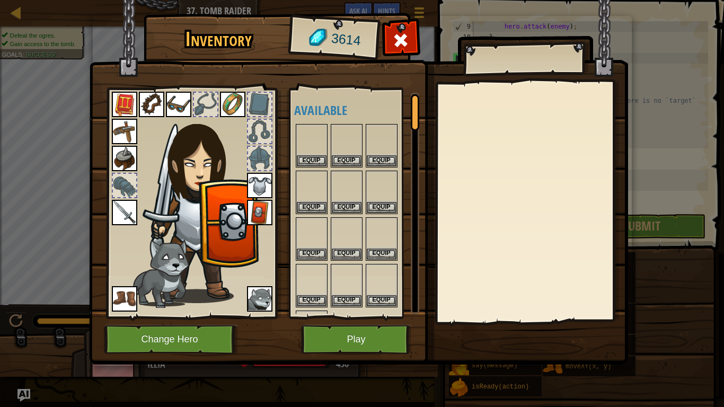
click at [428, 249] on img at bounding box center [358, 172] width 539 height 385
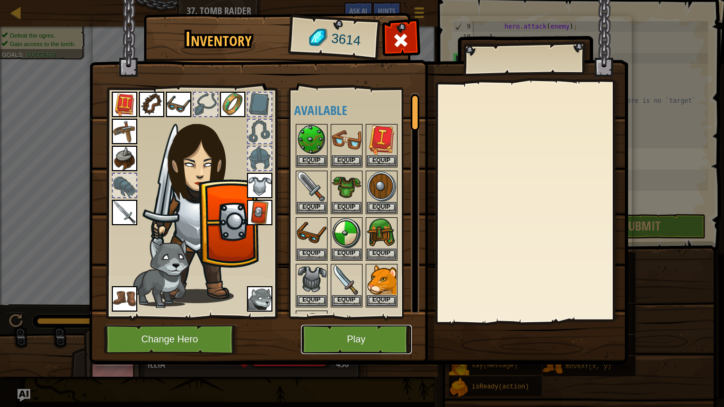
click at [366, 317] on button "Play" at bounding box center [356, 339] width 111 height 29
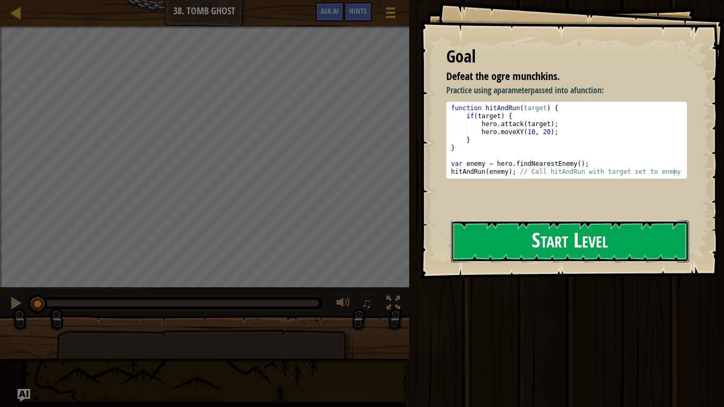
click at [521, 220] on button "Start Level" at bounding box center [570, 241] width 238 height 42
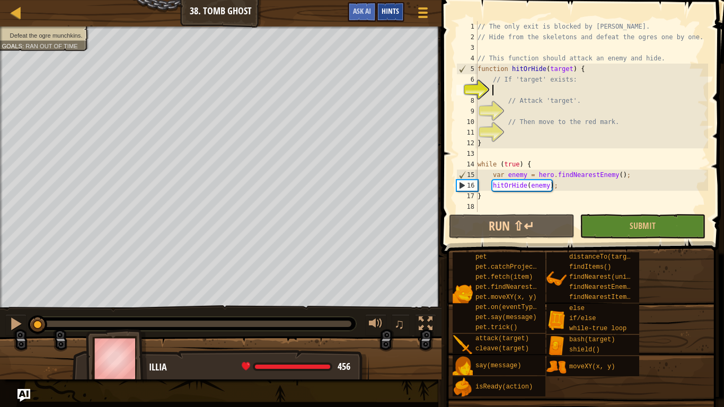
click at [381, 8] on span "Hints" at bounding box center [389, 11] width 17 height 10
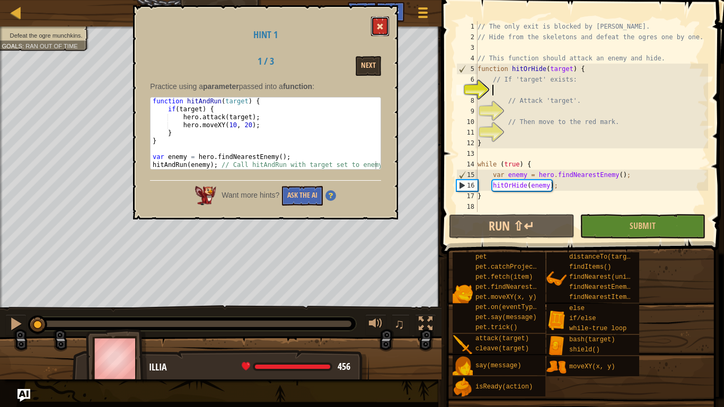
click at [378, 32] on button at bounding box center [380, 26] width 18 height 20
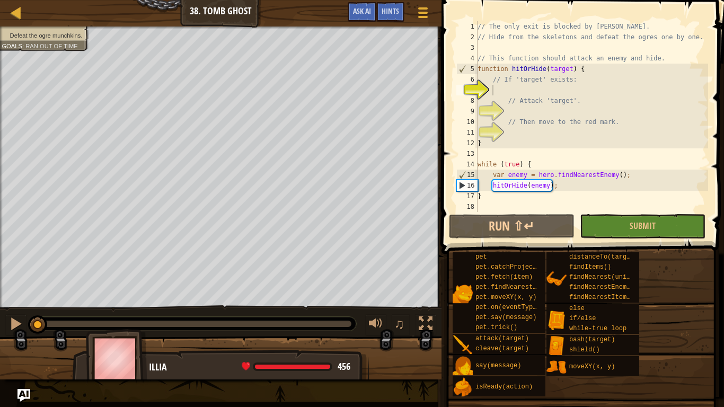
click at [492, 92] on div "// The only exit is blocked by [PERSON_NAME] // Hide from the skeletons and def…" at bounding box center [591, 127] width 233 height 212
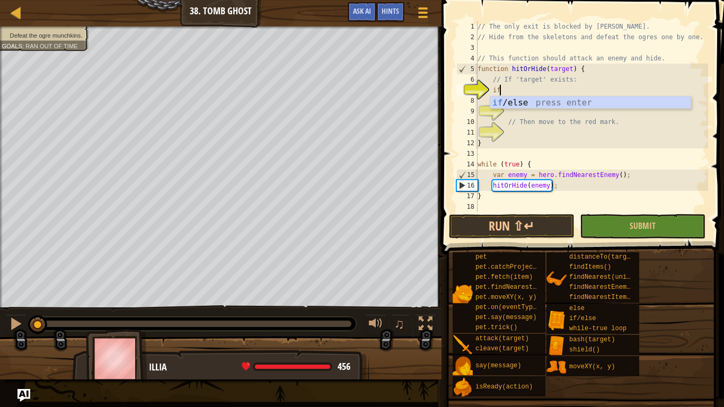
scroll to position [5, 3]
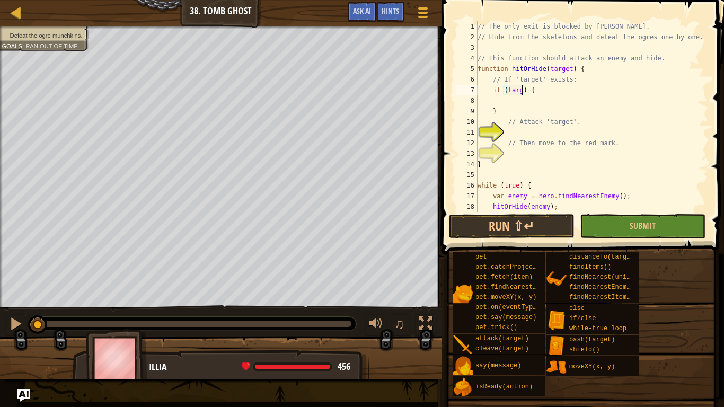
type textarea "if (target) {"
click at [512, 104] on div "// The only exit is blocked by [PERSON_NAME] // Hide from the skeletons and def…" at bounding box center [591, 127] width 233 height 212
type textarea "// Attack 'target'."
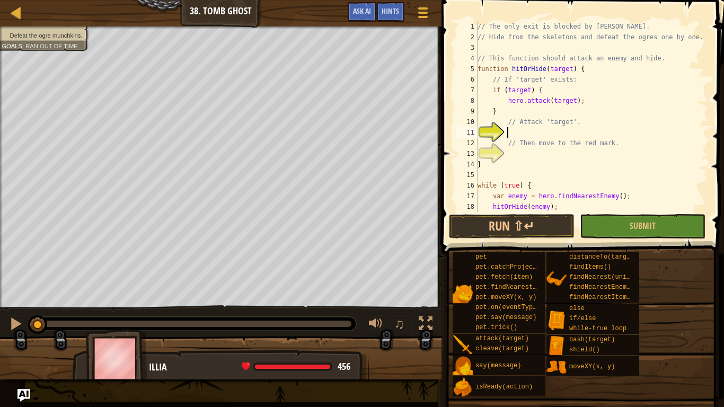
type textarea "// Then move to the red mark."
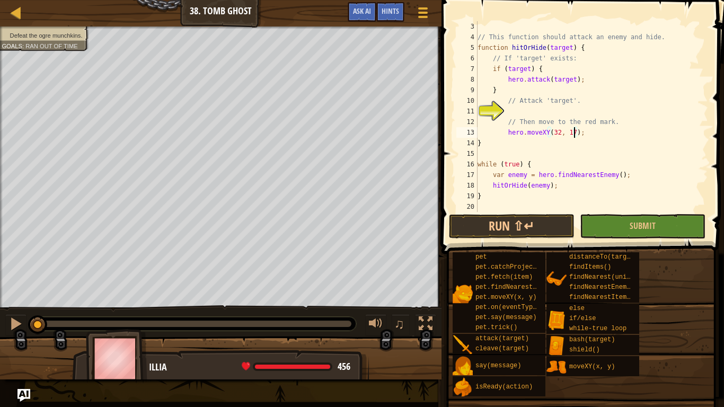
scroll to position [21, 0]
type textarea "hero.moveXY(32, 17);"
click at [564, 225] on button "Run ⇧↵" at bounding box center [512, 226] width 126 height 24
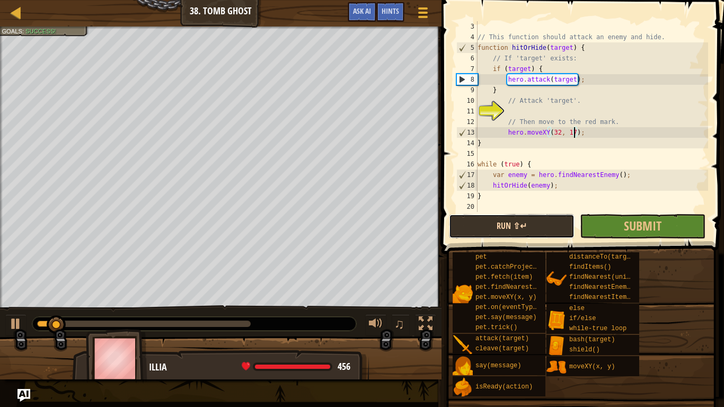
click at [564, 225] on button "Run ⇧↵" at bounding box center [512, 226] width 126 height 24
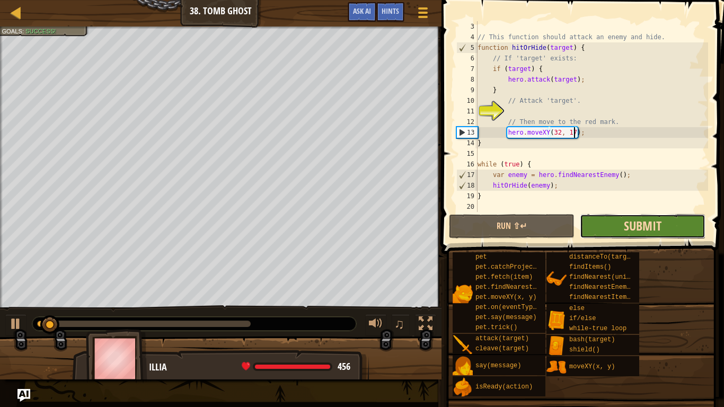
click at [632, 217] on button "Submit" at bounding box center [643, 226] width 126 height 24
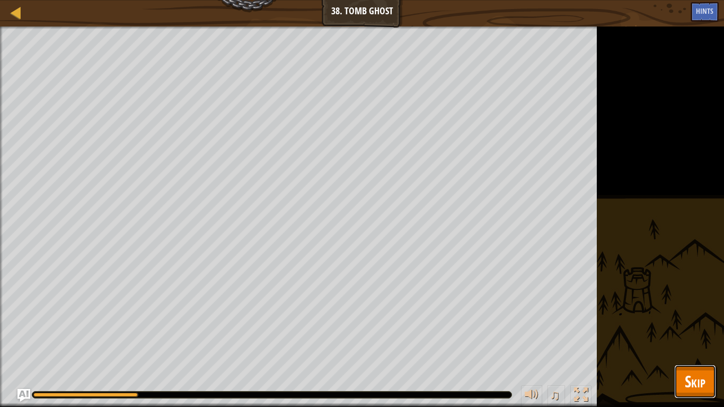
click at [703, 317] on span "Skip" at bounding box center [694, 381] width 21 height 22
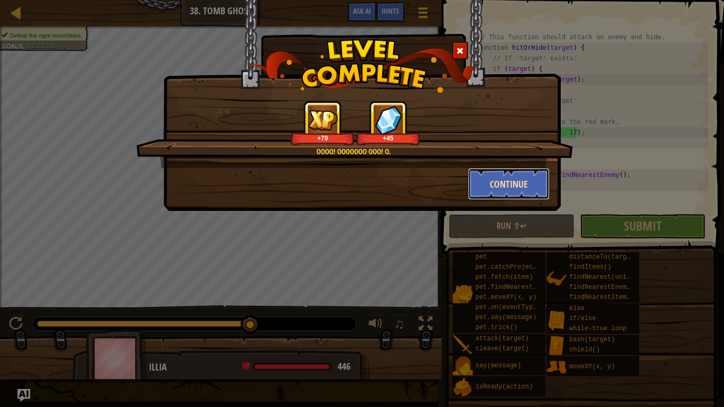
click at [520, 192] on button "Continue" at bounding box center [509, 184] width 82 height 32
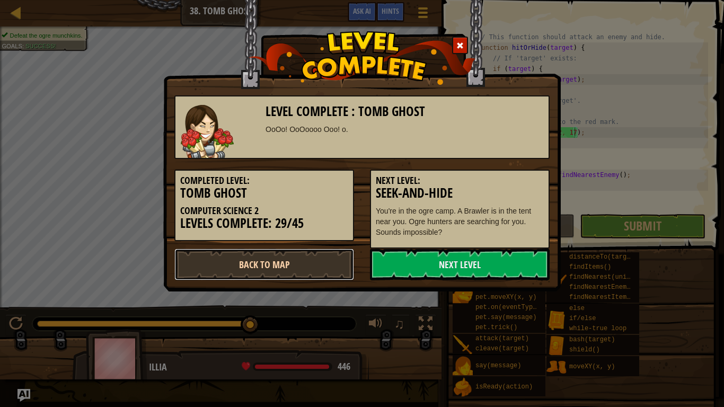
click at [304, 275] on link "Back to Map" at bounding box center [264, 264] width 180 height 32
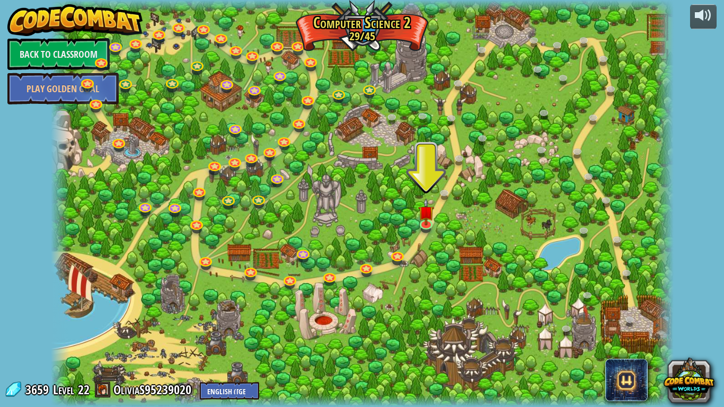
click at [377, 317] on div at bounding box center [362, 203] width 622 height 407
click at [425, 220] on img at bounding box center [426, 205] width 16 height 36
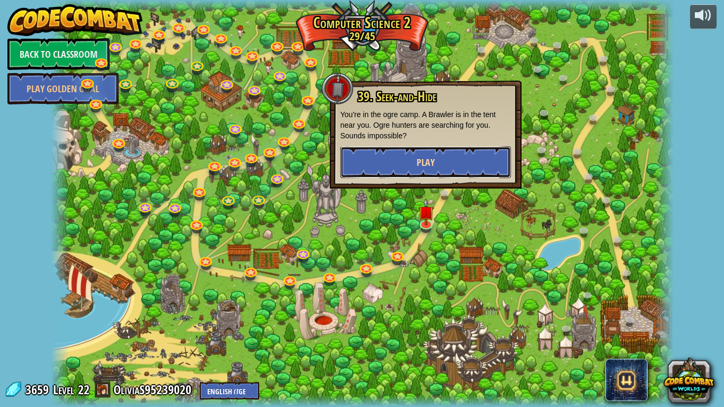
click at [436, 174] on button "Play" at bounding box center [425, 162] width 171 height 32
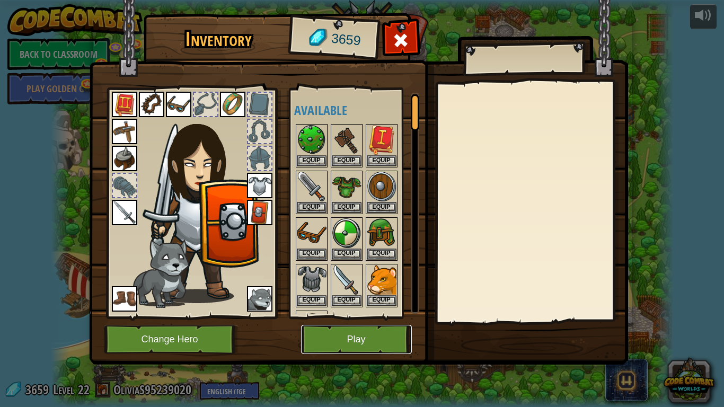
click at [395, 317] on button "Play" at bounding box center [356, 339] width 111 height 29
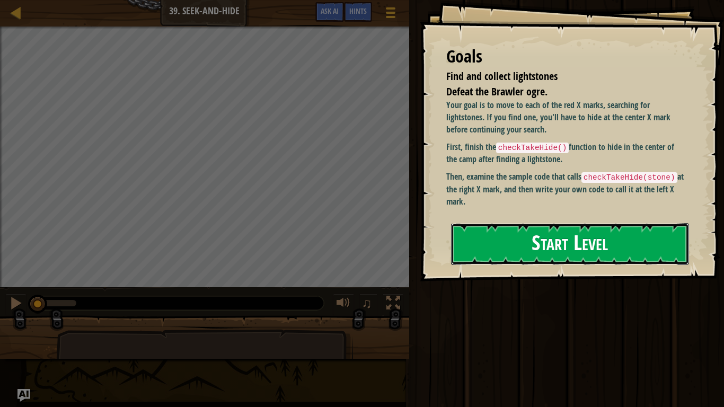
click at [566, 262] on button "Start Level" at bounding box center [570, 244] width 238 height 42
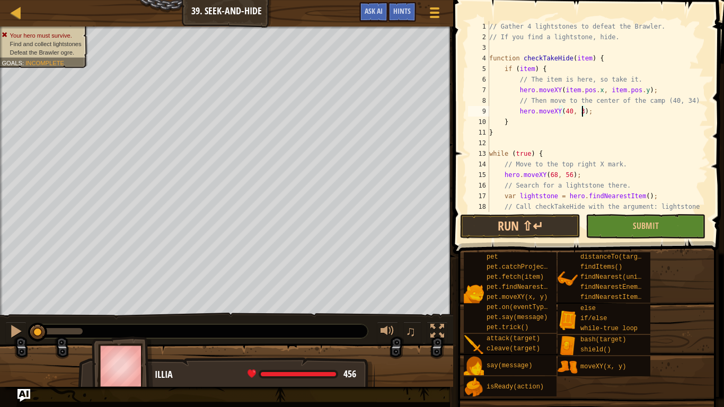
scroll to position [5, 14]
click at [619, 102] on div "// Gather 4 lightstones to defeat the Brawler. // If you find a lightstone, hid…" at bounding box center [597, 127] width 221 height 212
click at [613, 108] on div "// Gather 4 lightstones to defeat the Brawler. // If you find a lightstone, hid…" at bounding box center [597, 127] width 221 height 212
type textarea "hero.moveXY(40, 34);"
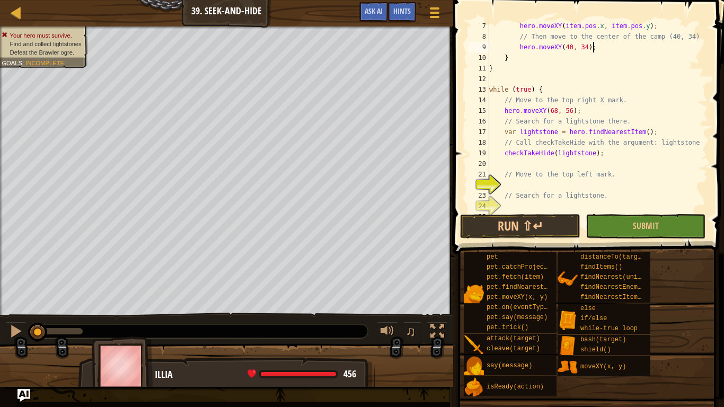
scroll to position [65, 0]
click at [522, 189] on div "hero . moveXY ( item . pos . x , item . pos . y ) ; // Then move to the center …" at bounding box center [597, 127] width 221 height 212
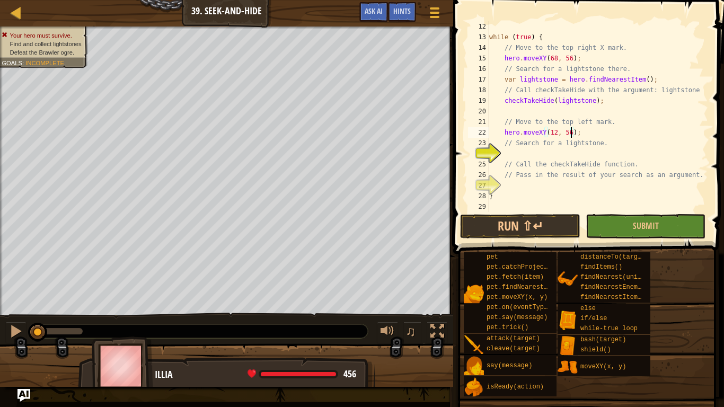
scroll to position [117, 0]
click at [523, 144] on div "while ( true ) { // Move to the top right X mark. hero . moveXY ( 68 , 56 ) ; /…" at bounding box center [597, 127] width 221 height 212
type textarea "// Search for a lightstone."
click at [522, 154] on div "while ( true ) { // Move to the top right X mark. hero . moveXY ( 68 , 56 ) ; /…" at bounding box center [597, 127] width 221 height 212
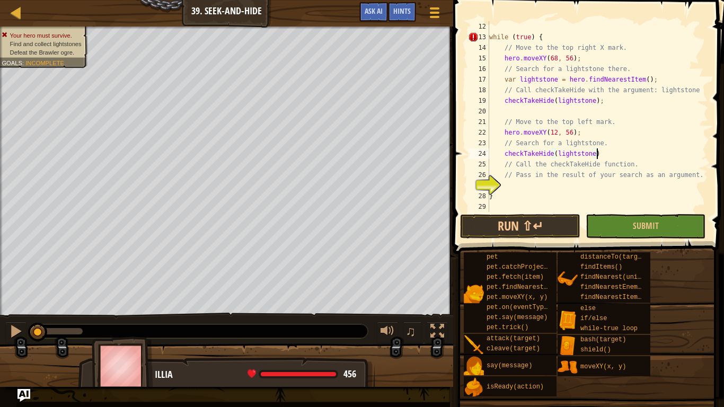
type textarea "checkTakeHide(lightstone);"
click at [504, 190] on div "while ( true ) { // Move to the top right X mark. hero . moveXY ( 68 , 56 ) ; /…" at bounding box center [597, 127] width 221 height 212
click at [542, 227] on button "Run ⇧↵" at bounding box center [520, 226] width 120 height 24
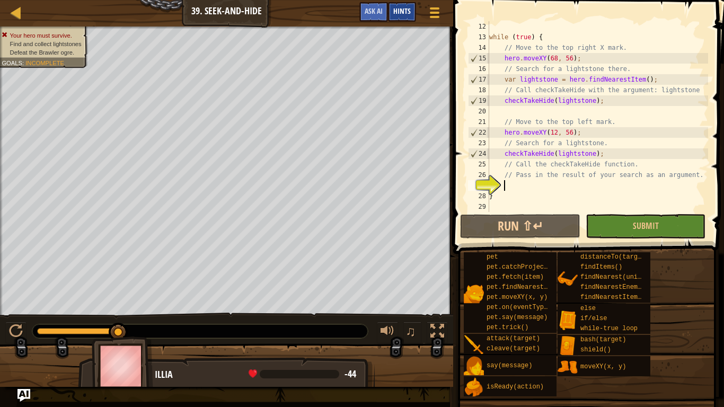
click at [402, 10] on span "Hints" at bounding box center [401, 11] width 17 height 10
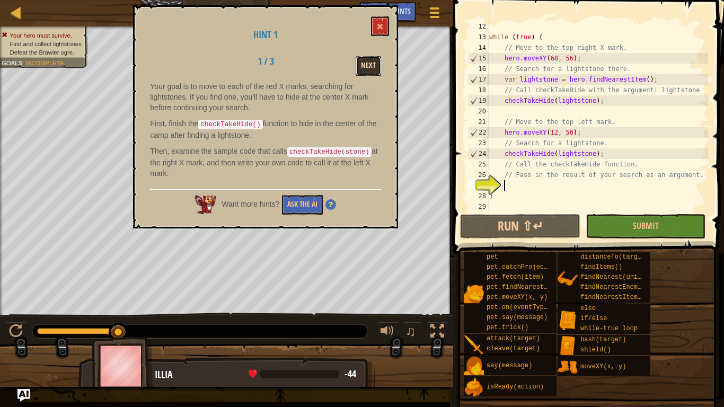
click at [366, 75] on button "Next" at bounding box center [367, 66] width 25 height 20
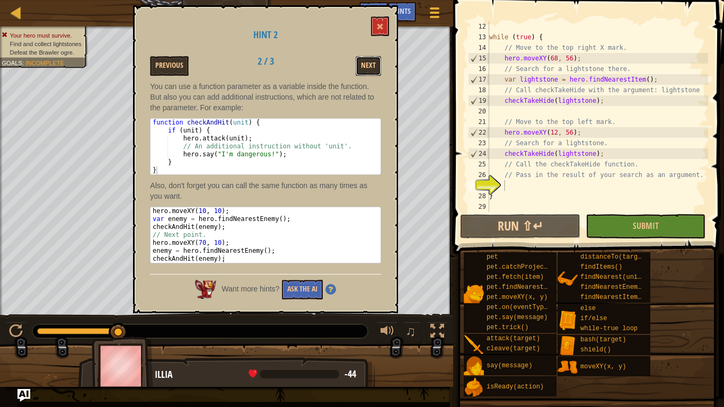
click at [366, 75] on button "Next" at bounding box center [367, 66] width 25 height 20
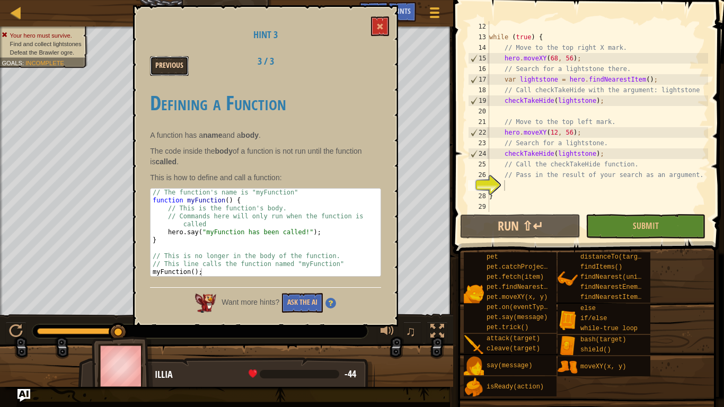
click at [181, 64] on button "Previous" at bounding box center [169, 66] width 39 height 20
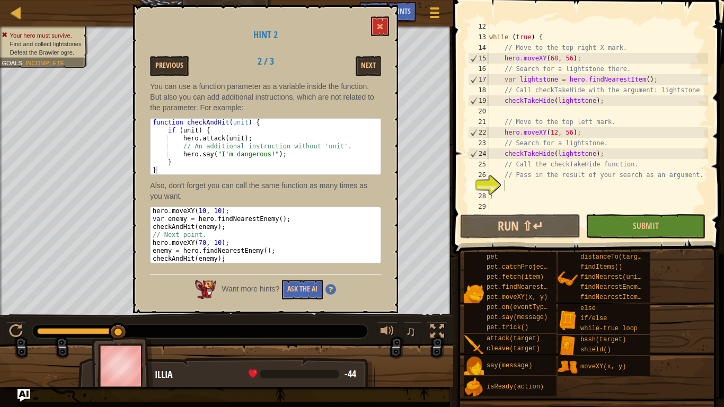
scroll to position [117, 0]
click at [379, 25] on span at bounding box center [379, 26] width 7 height 7
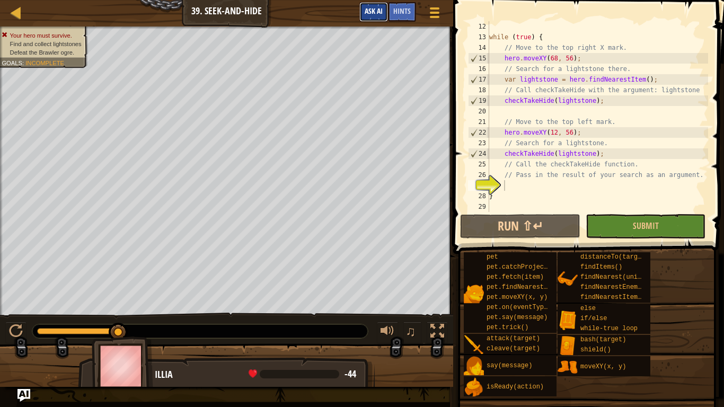
click at [374, 19] on button "Ask AI" at bounding box center [373, 12] width 29 height 20
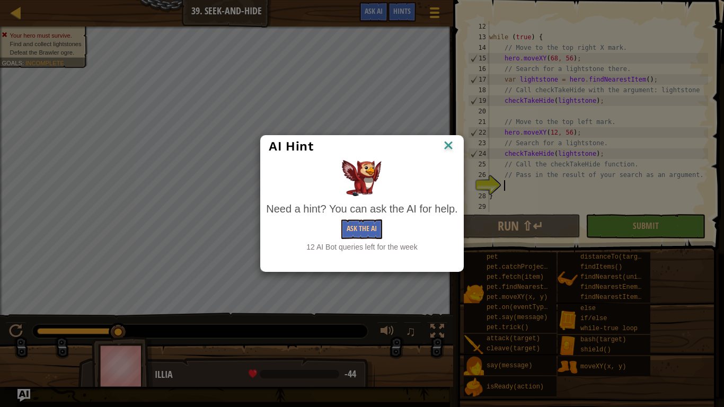
click at [448, 139] on img at bounding box center [448, 146] width 14 height 16
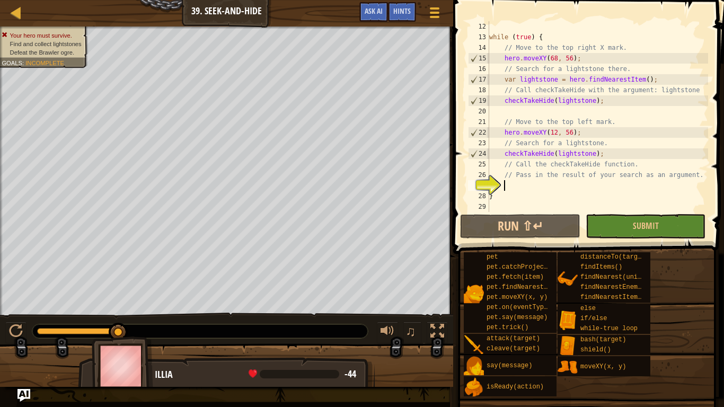
click at [448, 136] on div at bounding box center [449, 203] width 2 height 407
click at [12, 317] on div at bounding box center [16, 331] width 14 height 14
drag, startPoint x: 612, startPoint y: 153, endPoint x: 494, endPoint y: 152, distance: 118.7
click at [494, 152] on div "while ( true ) { // Move to the top right X mark. hero . moveXY ( 68 , 56 ) ; /…" at bounding box center [597, 127] width 221 height 212
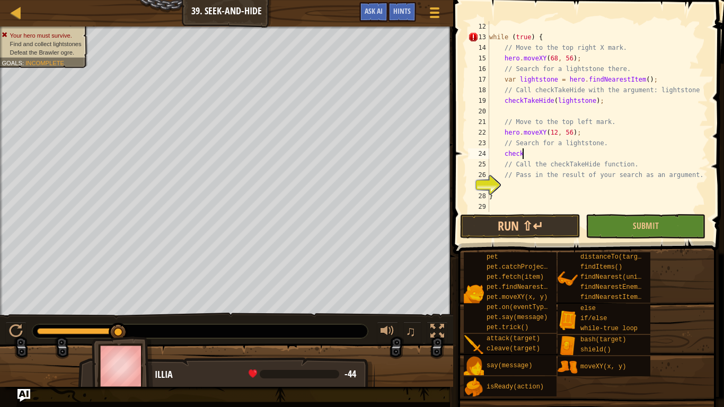
type textarea "c"
type textarea "// Pass in the result of your search as an argument."
click at [657, 172] on div "while ( true ) { // Move to the top right X mark. hero . moveXY ( 68 , 56 ) ; /…" at bounding box center [597, 127] width 221 height 212
click at [647, 160] on div "while ( true ) { // Move to the top right X mark. hero . moveXY ( 68 , 56 ) ; /…" at bounding box center [597, 127] width 221 height 212
type textarea "// Call the checkTakeHide function."
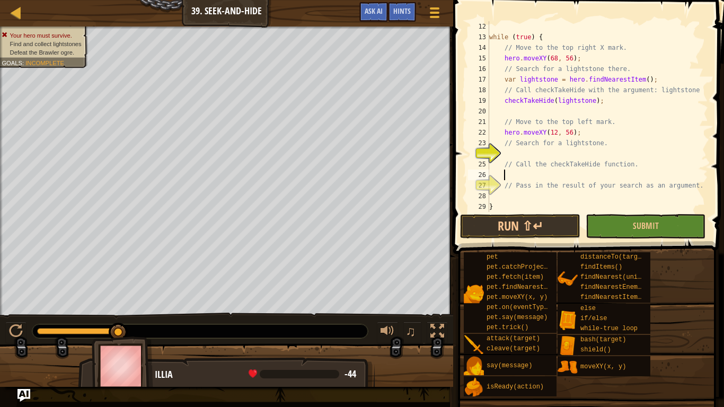
paste textarea "checkTakeHide(lightstone);"
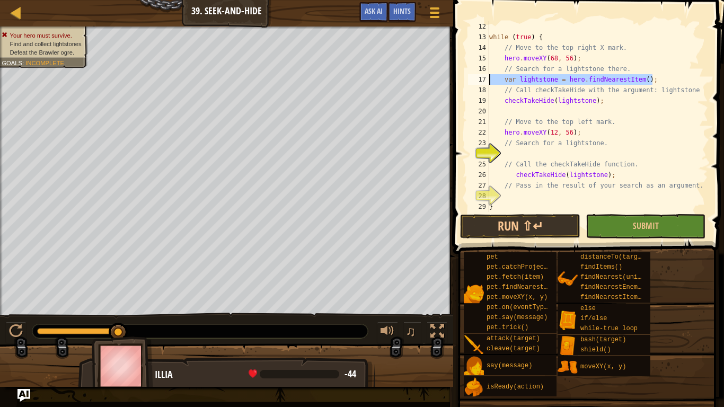
drag, startPoint x: 654, startPoint y: 78, endPoint x: 489, endPoint y: 77, distance: 164.2
click at [489, 77] on div "while ( true ) { // Move to the top right X mark. hero . moveXY ( 68 , 56 ) ; /…" at bounding box center [597, 127] width 221 height 212
type textarea "var lightstone = hero.findNearestItem();"
click at [550, 153] on div "while ( true ) { // Move to the top right X mark. hero . moveXY ( 68 , 56 ) ; /…" at bounding box center [597, 127] width 221 height 212
paste textarea "var lightstone = hero.findNearestItem();"
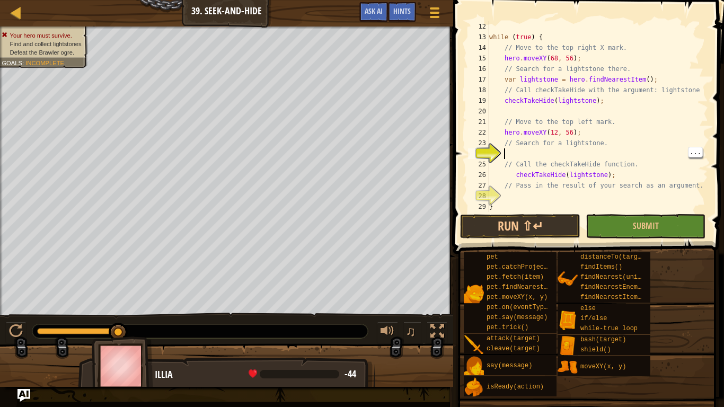
type textarea "var lightstone = hero.findNearestItem();"
click at [555, 194] on div "while ( true ) { // Move to the top right X mark. hero . moveXY ( 68 , 56 ) ; /…" at bounding box center [597, 127] width 221 height 212
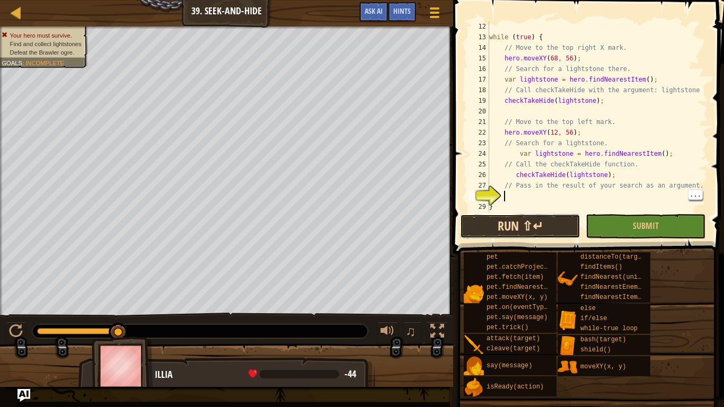
click at [532, 225] on button "Run ⇧↵" at bounding box center [520, 226] width 120 height 24
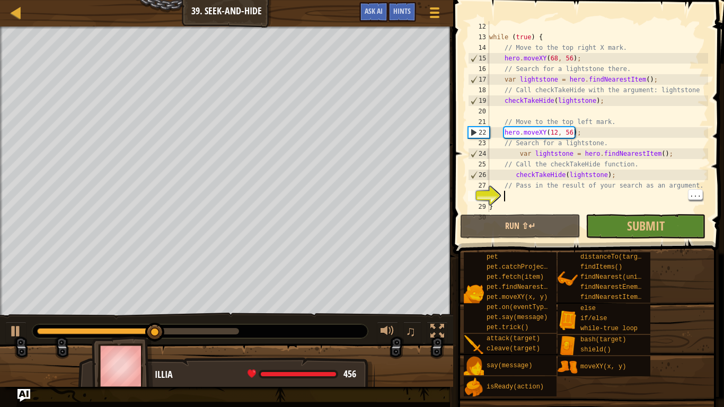
scroll to position [0, 0]
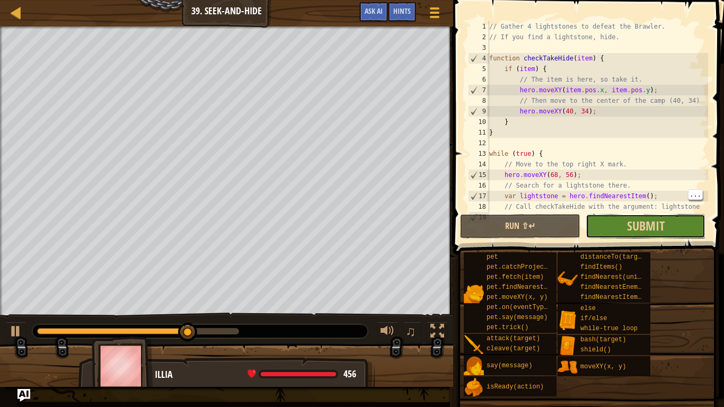
click at [642, 216] on button "Submit" at bounding box center [645, 226] width 120 height 24
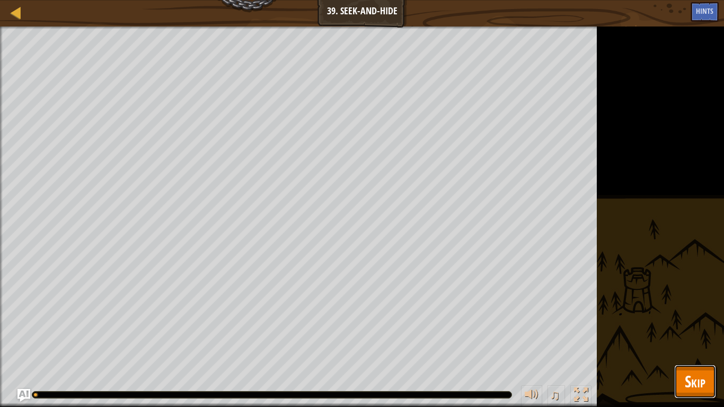
click at [681, 317] on button "Skip" at bounding box center [695, 381] width 42 height 34
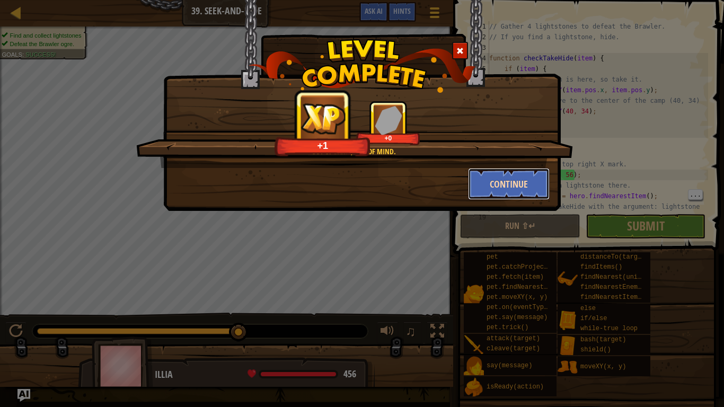
click at [488, 177] on button "Continue" at bounding box center [509, 184] width 82 height 32
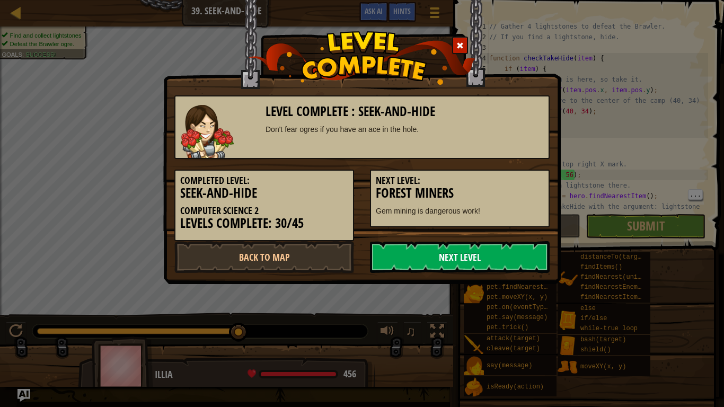
click at [397, 262] on link "Next Level" at bounding box center [460, 257] width 180 height 32
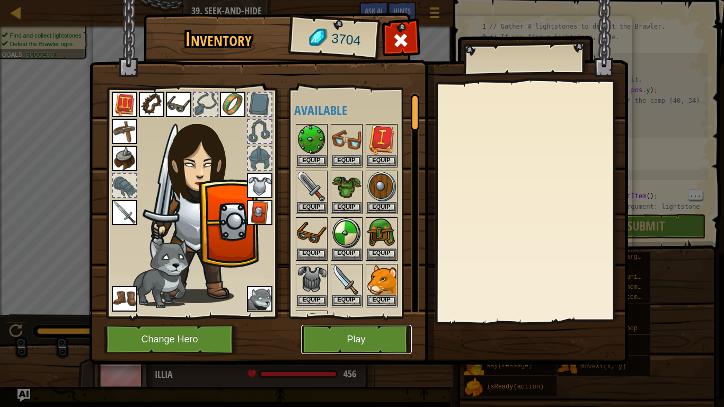
click at [381, 317] on button "Play" at bounding box center [356, 339] width 111 height 29
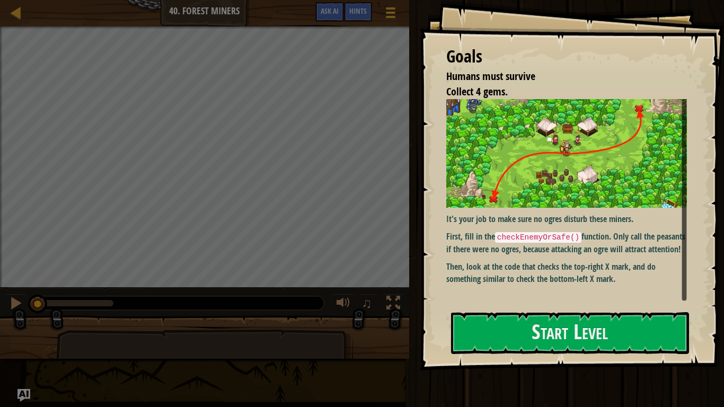
click at [460, 255] on p "First, fill in the checkEnemyOrSafe() function. Only call the peasants if there…" at bounding box center [566, 242] width 240 height 24
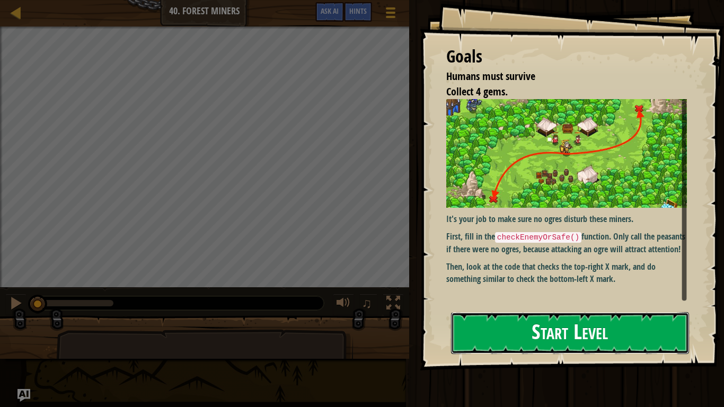
click at [485, 317] on button "Start Level" at bounding box center [570, 333] width 238 height 42
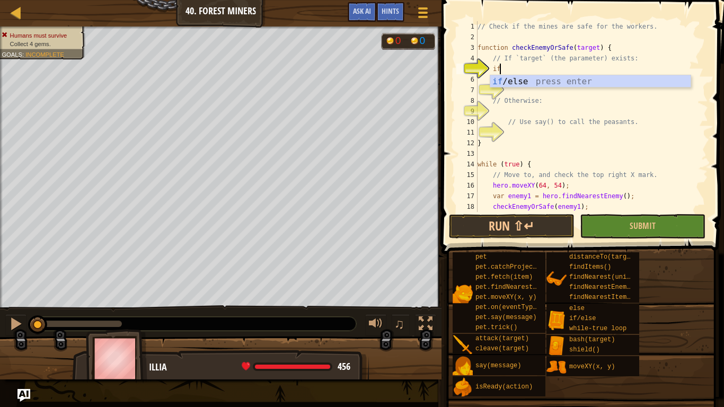
scroll to position [5, 3]
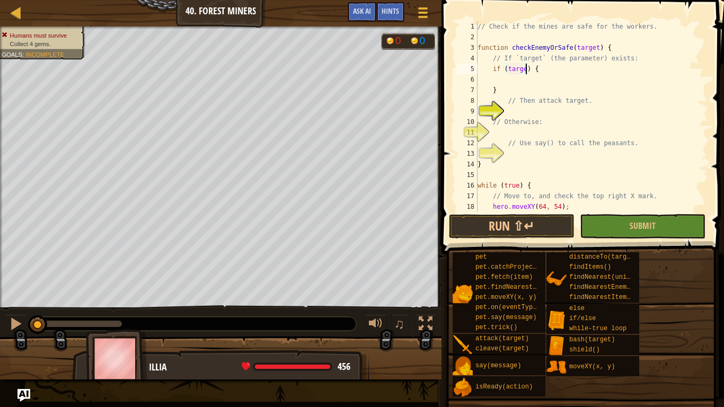
type textarea "if (target) {"
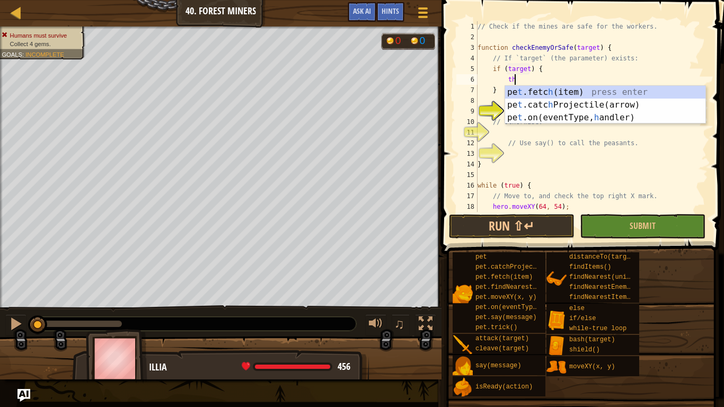
type textarea "t"
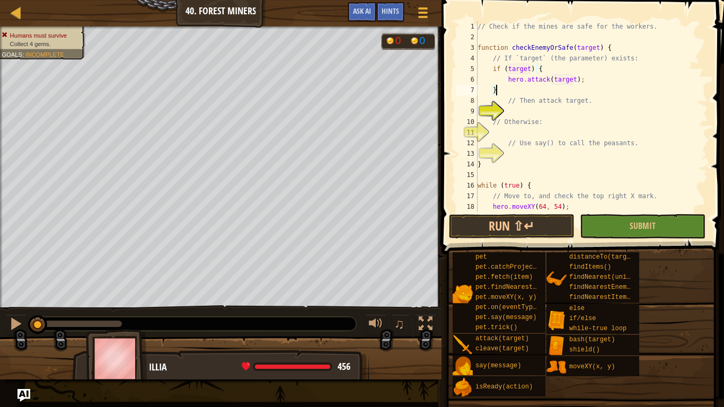
scroll to position [5, 2]
type textarea "}"
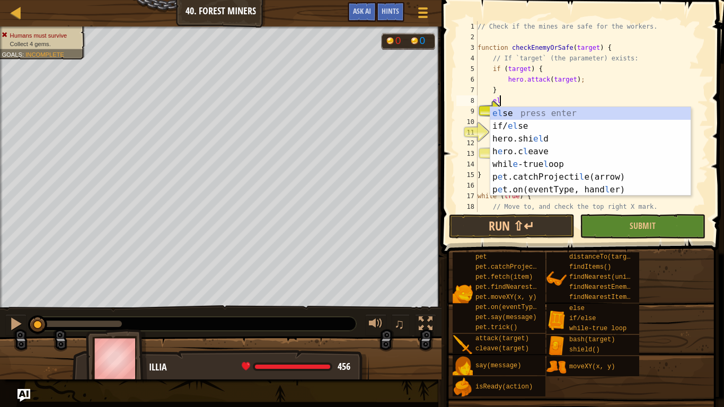
type textarea "els"
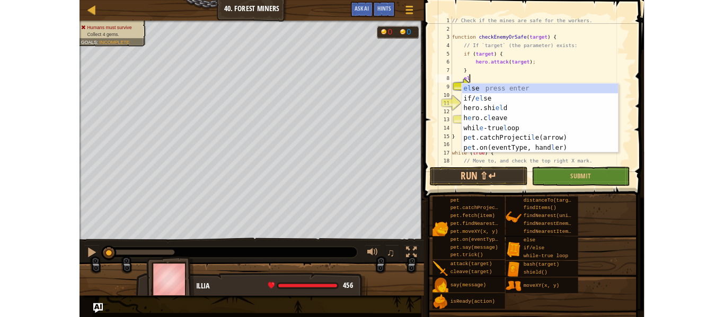
scroll to position [5, 3]
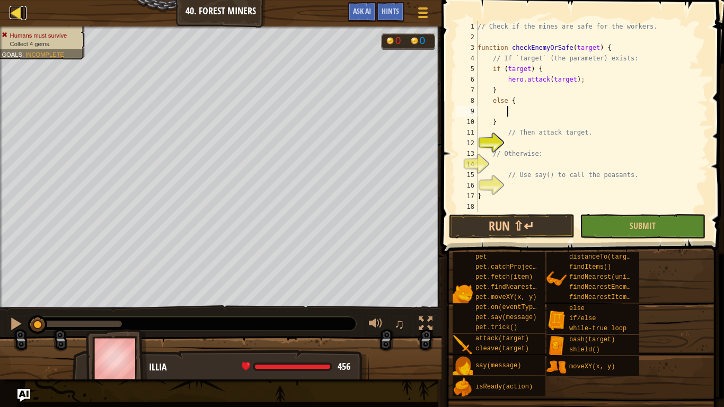
click at [17, 13] on div at bounding box center [16, 12] width 13 height 13
